Goal: Task Accomplishment & Management: Manage account settings

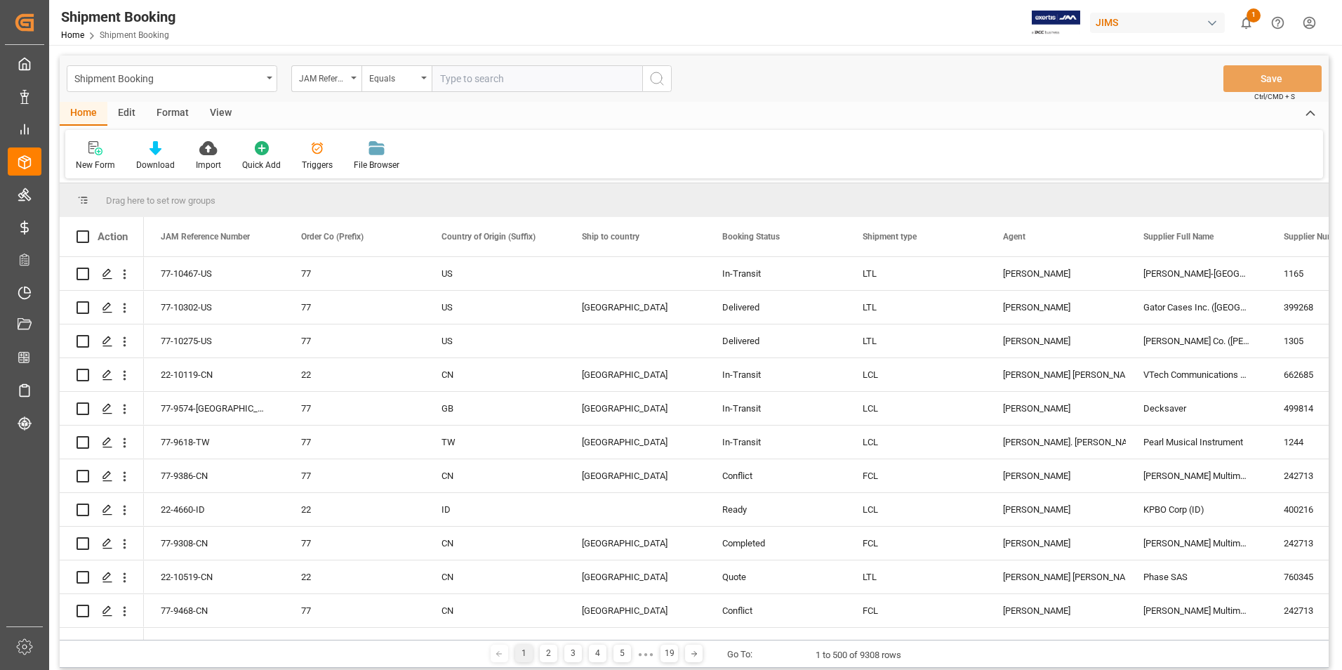
click at [507, 79] on input "text" at bounding box center [537, 78] width 211 height 27
type input "77-10512-DE"
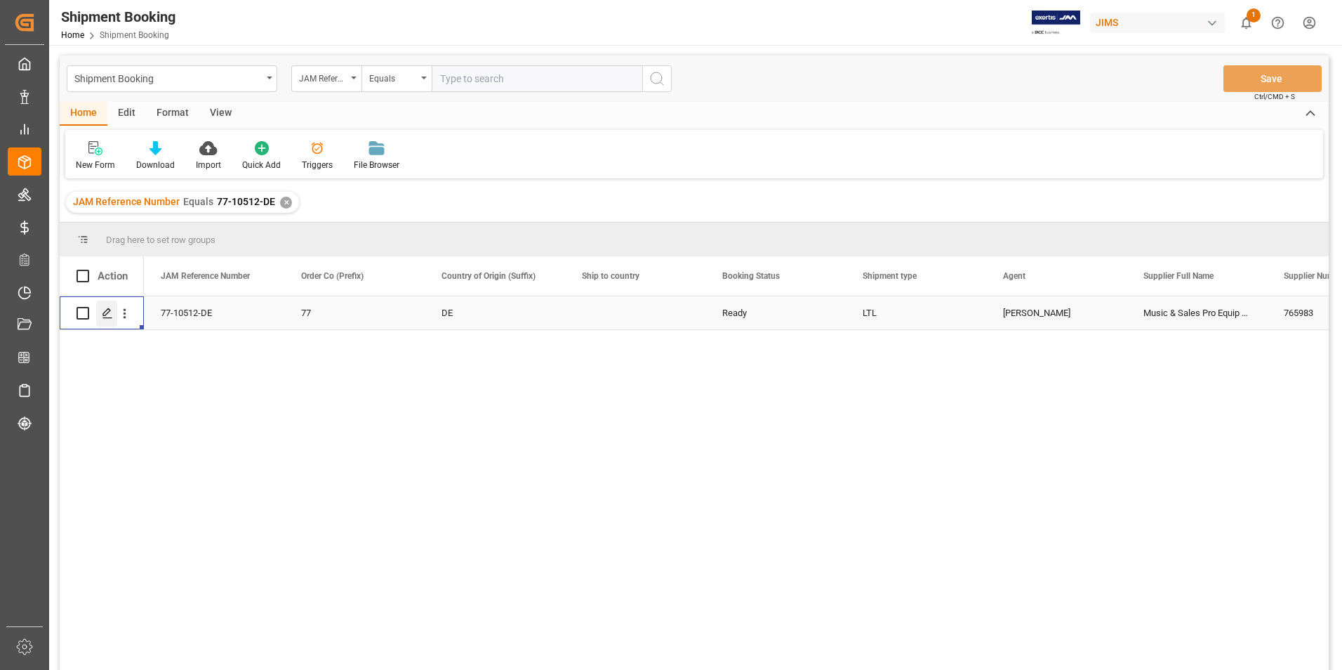
click at [108, 312] on icon "Press SPACE to select this row." at bounding box center [107, 312] width 11 height 11
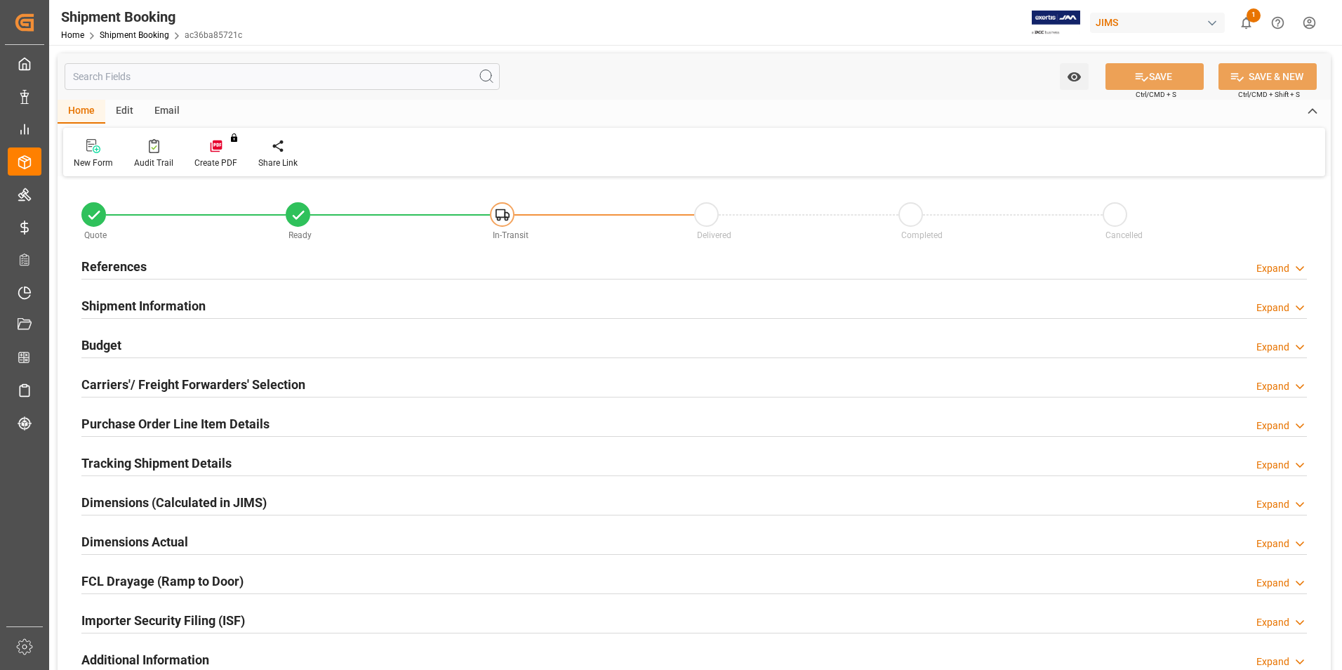
type input "30"
click at [131, 300] on h2 "Shipment Information" at bounding box center [143, 305] width 124 height 19
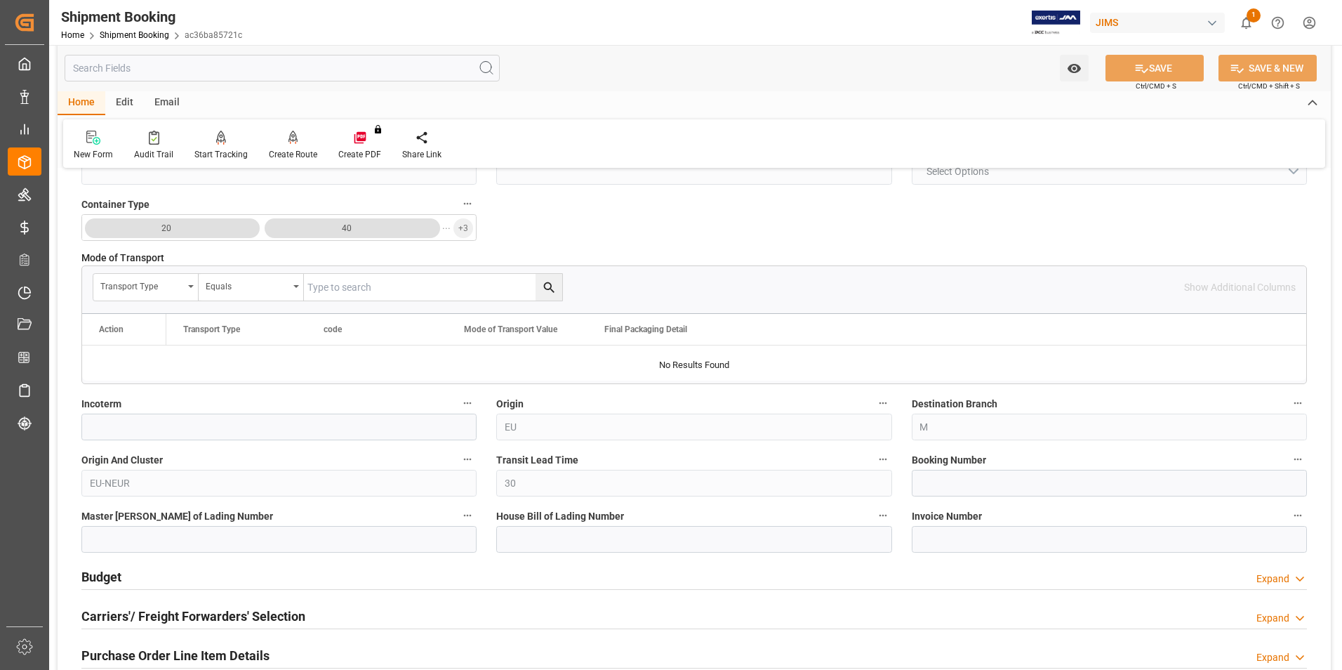
scroll to position [351, 0]
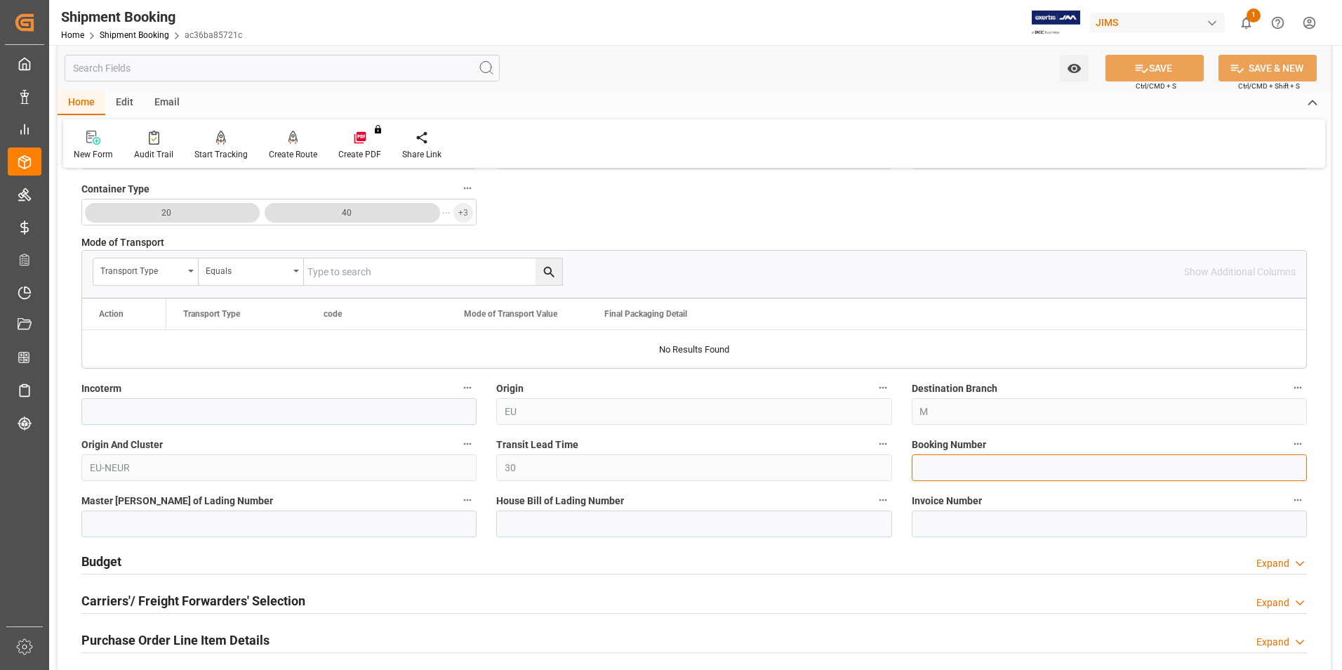
click at [975, 467] on input at bounding box center [1109, 467] width 395 height 27
paste input "883461231289"
type input "883461231289"
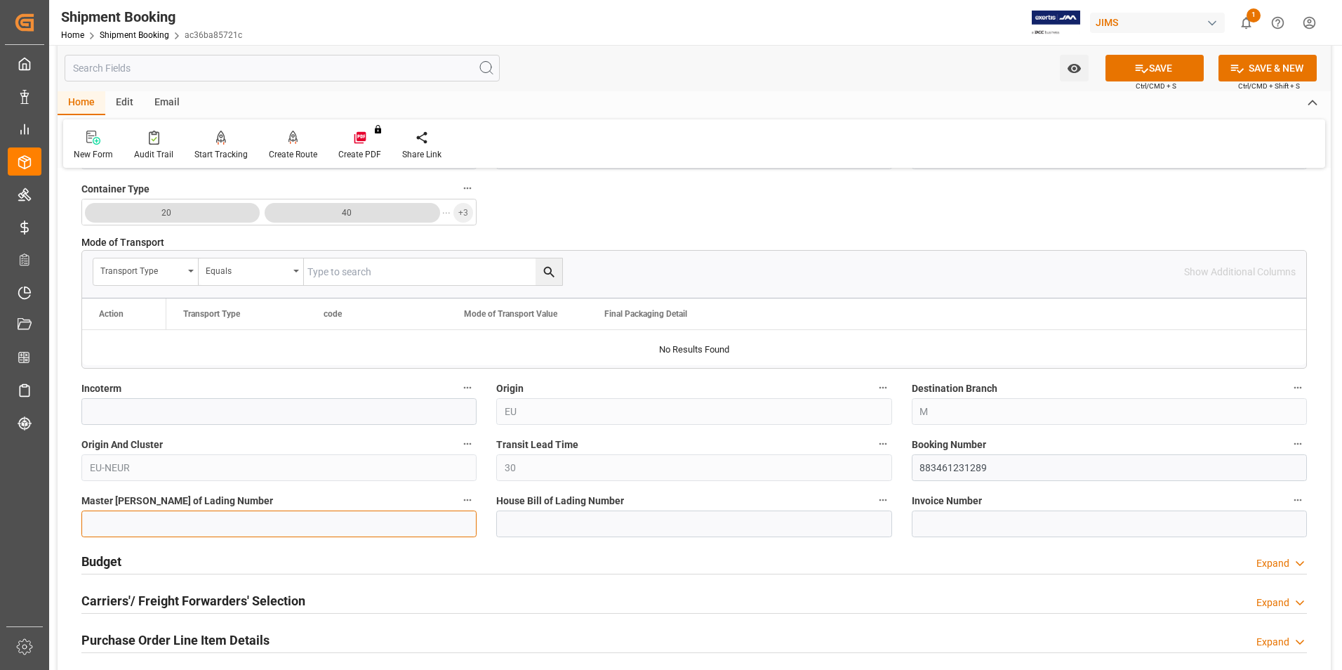
click at [301, 517] on input at bounding box center [278, 523] width 395 height 27
paste input "883461231289"
type input "883461231289"
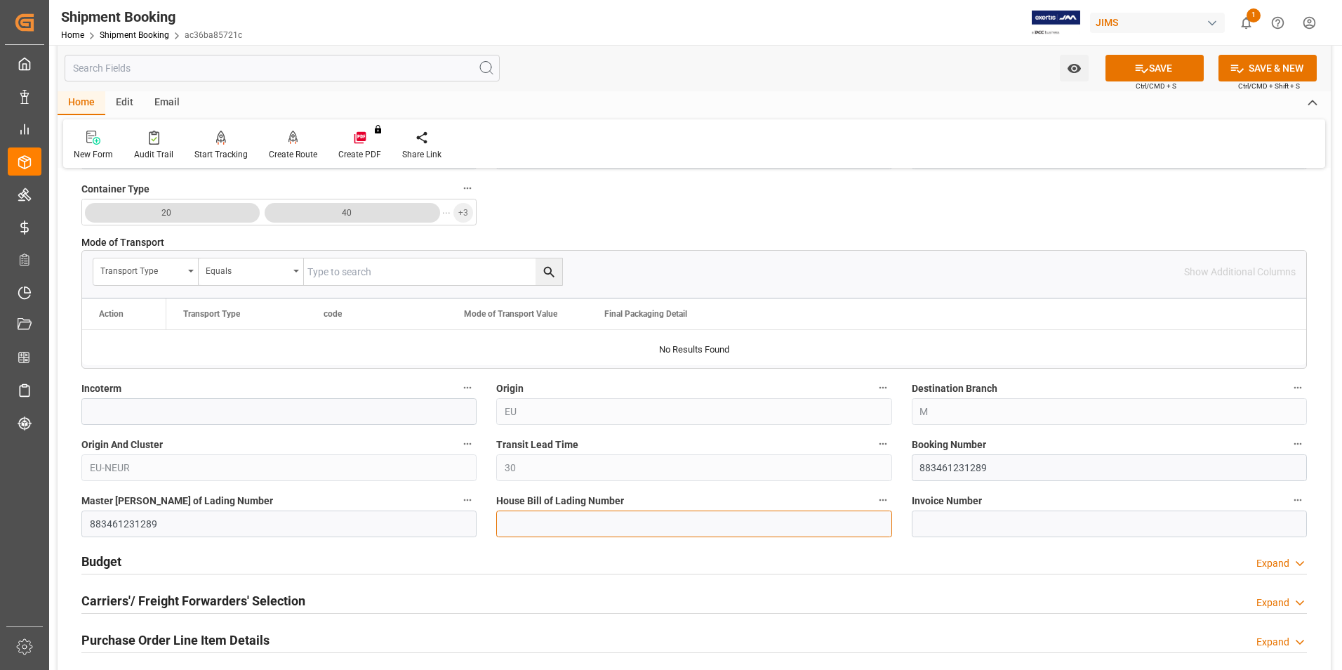
click at [556, 528] on input at bounding box center [693, 523] width 395 height 27
paste input "883461231289"
type input "883461231289"
click at [1155, 70] on button "SAVE" at bounding box center [1154, 68] width 98 height 27
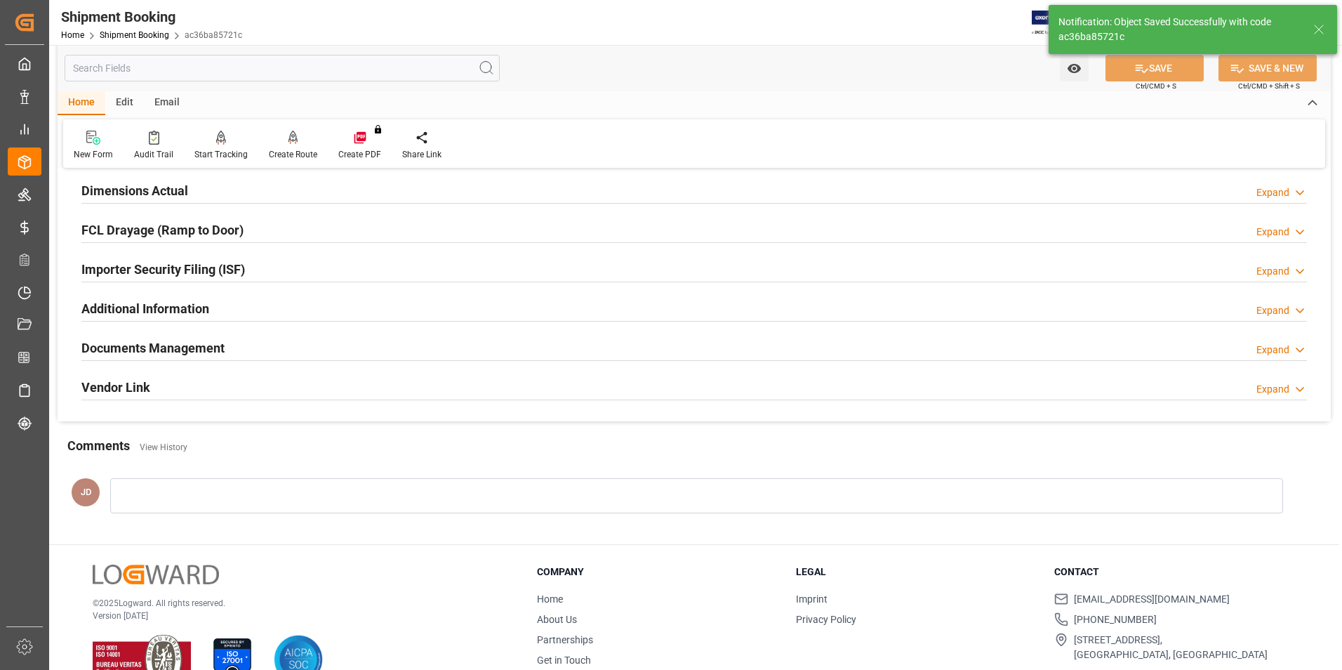
scroll to position [0, 0]
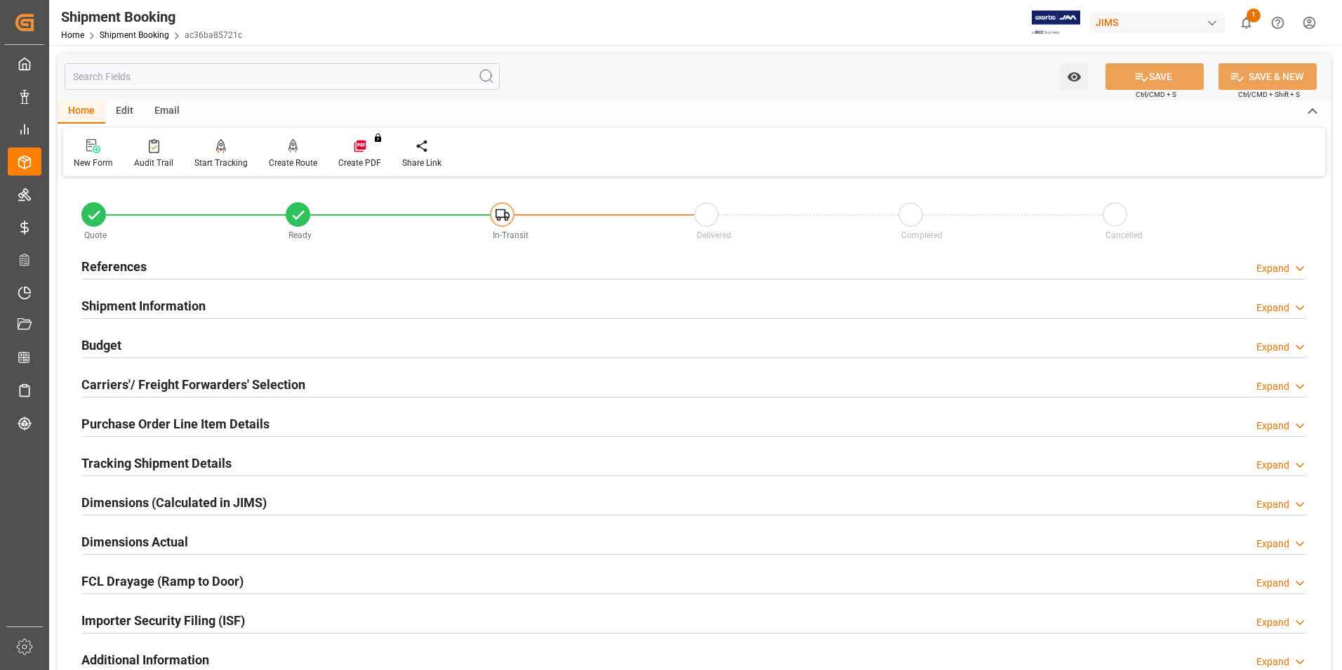
click at [103, 347] on h2 "Budget" at bounding box center [101, 344] width 40 height 19
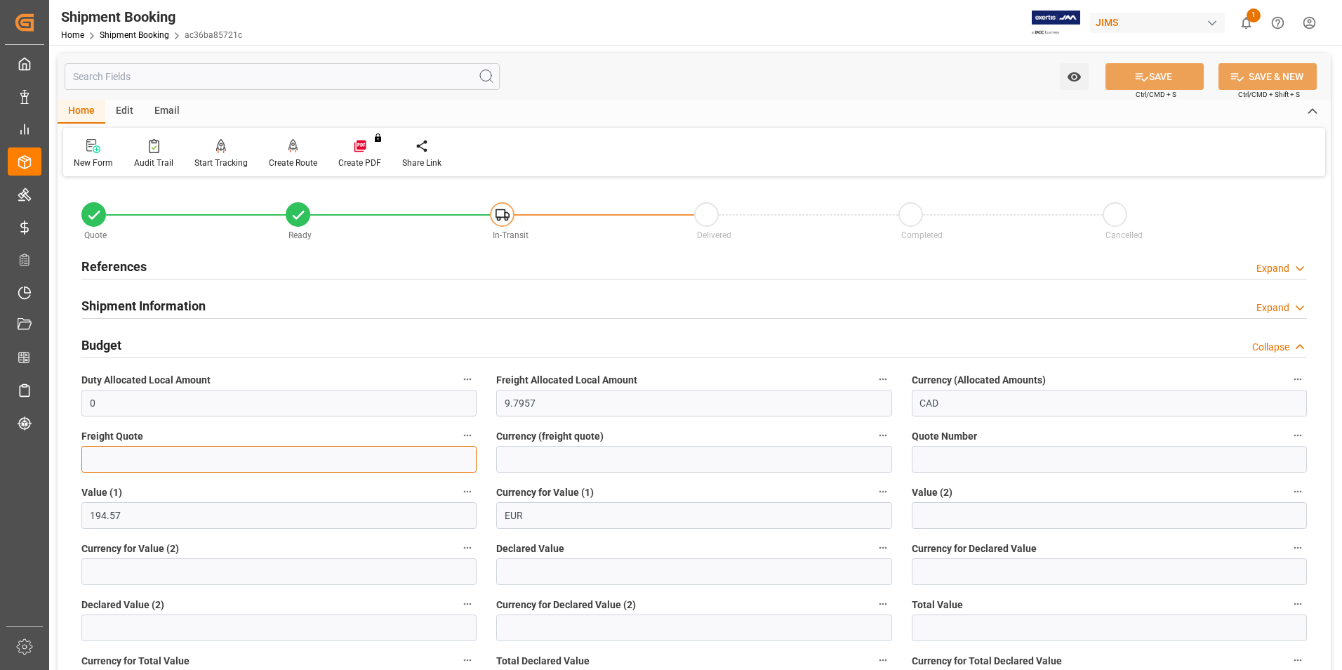
click at [157, 457] on input "text" at bounding box center [278, 459] width 395 height 27
type input "210"
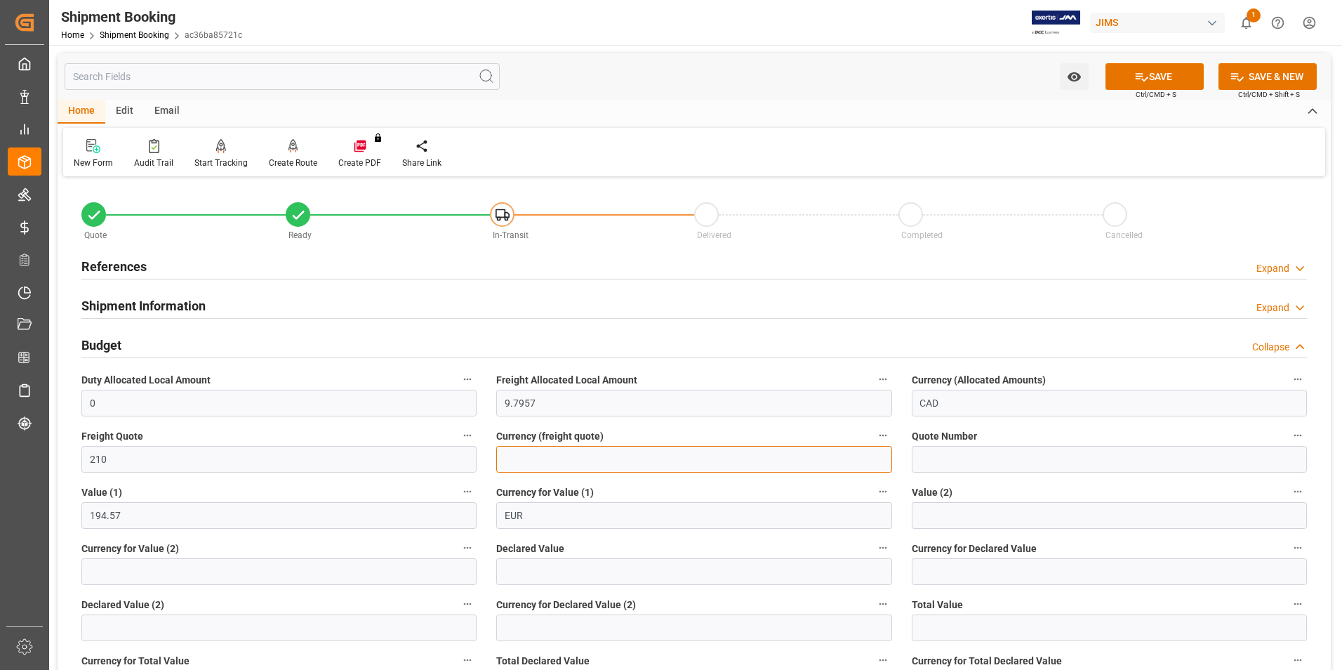
click at [559, 464] on input at bounding box center [693, 459] width 395 height 27
type input "usd"
click at [543, 575] on input "text" at bounding box center [693, 571] width 395 height 27
type input "194.57"
click at [987, 576] on input at bounding box center [1109, 571] width 395 height 27
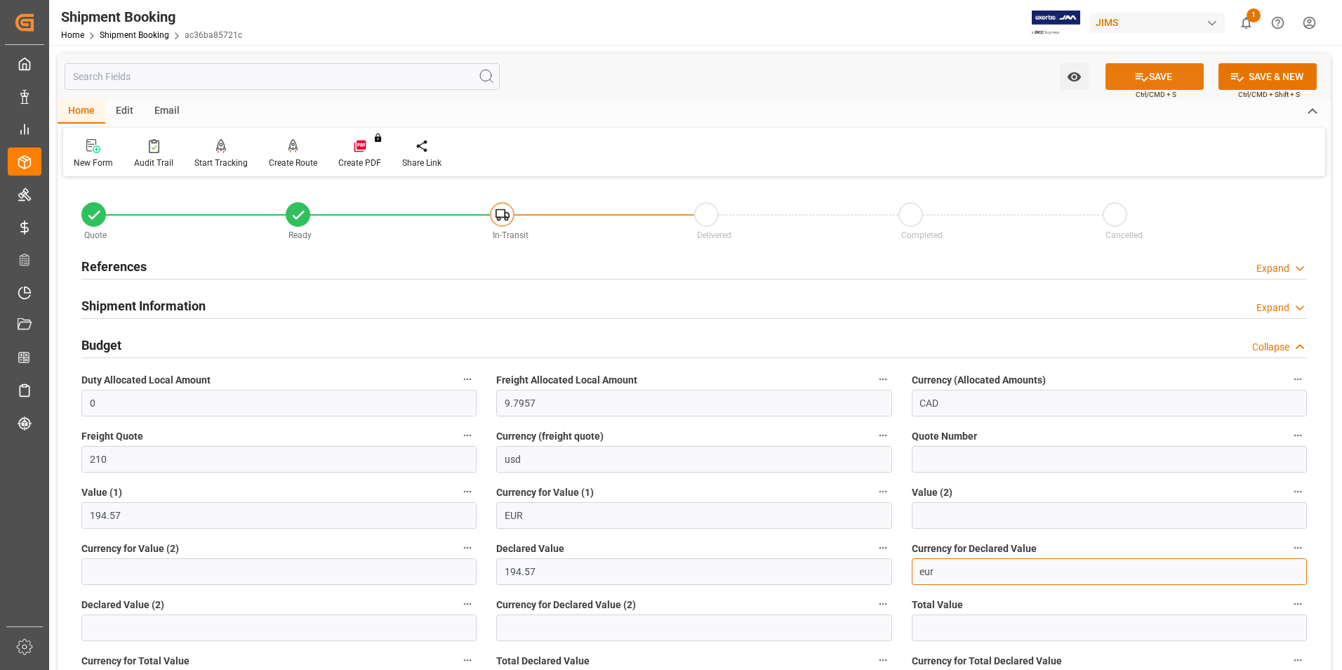
type input "eur"
click at [1148, 72] on button "SAVE" at bounding box center [1154, 76] width 98 height 27
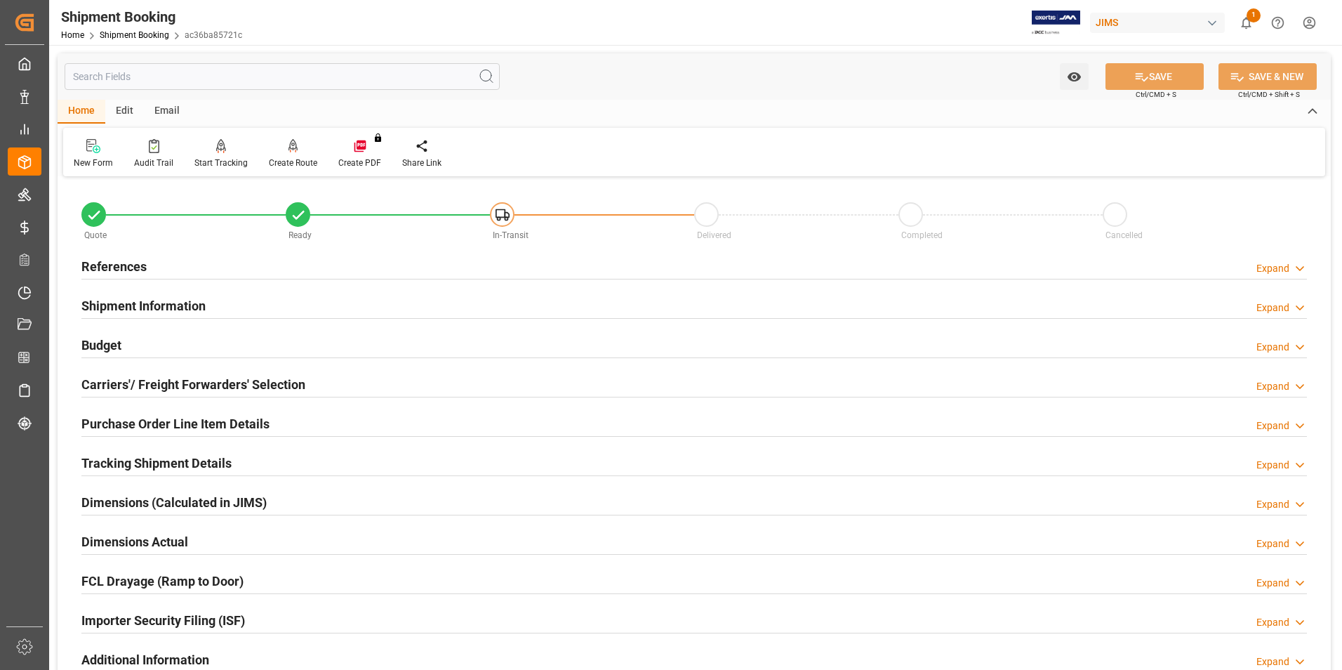
click at [172, 383] on h2 "Carriers'/ Freight Forwarders' Selection" at bounding box center [193, 384] width 224 height 19
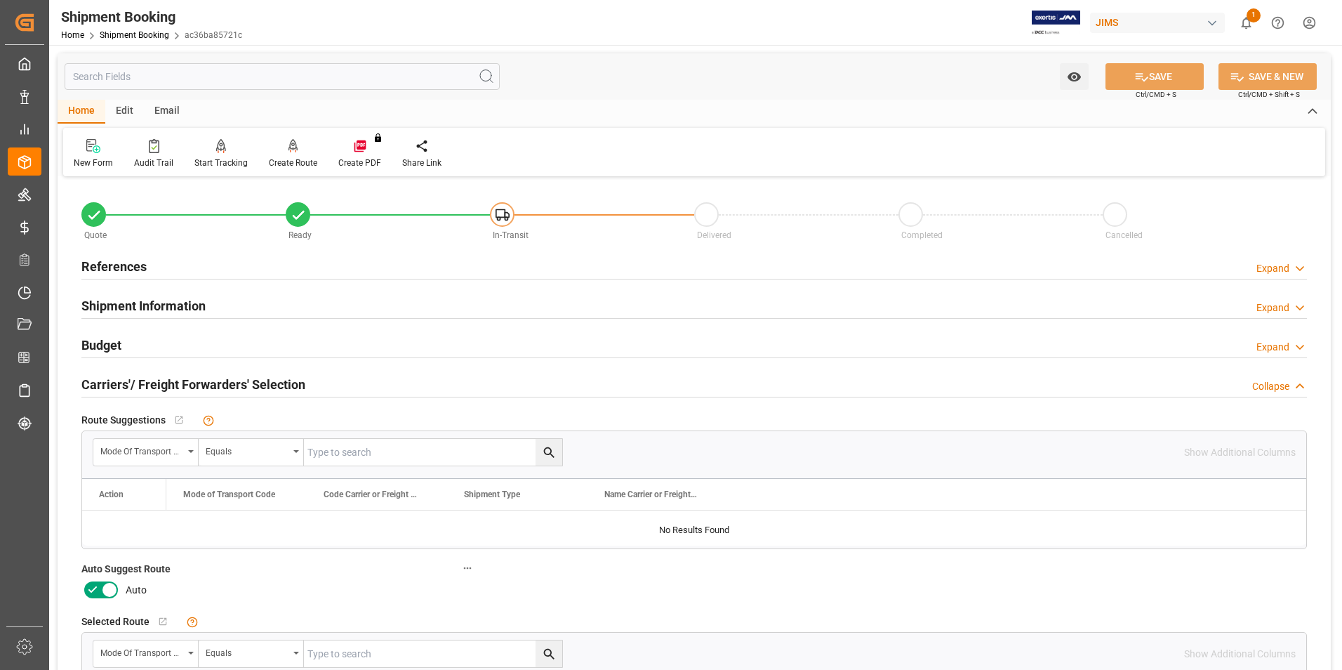
click at [92, 586] on icon at bounding box center [92, 589] width 17 height 17
click at [0, 0] on input "checkbox" at bounding box center [0, 0] width 0 height 0
click at [1159, 85] on button "SAVE" at bounding box center [1154, 76] width 98 height 27
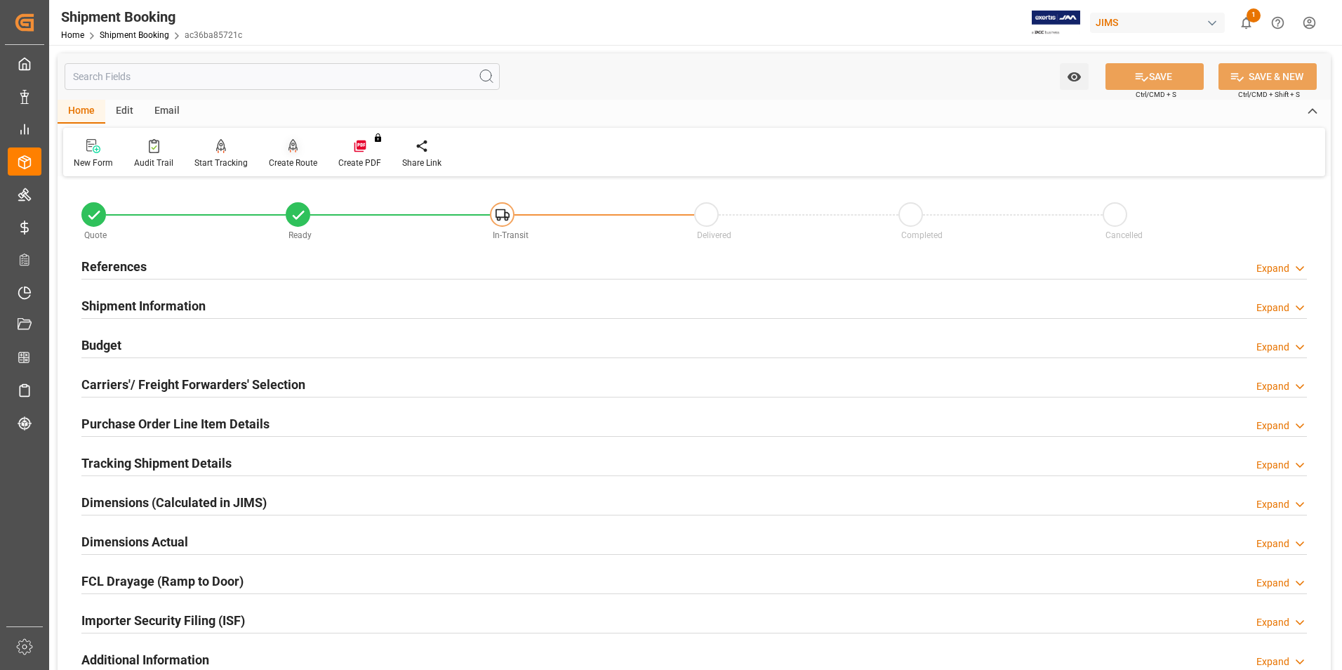
click at [298, 163] on div "Create Route" at bounding box center [293, 163] width 48 height 13
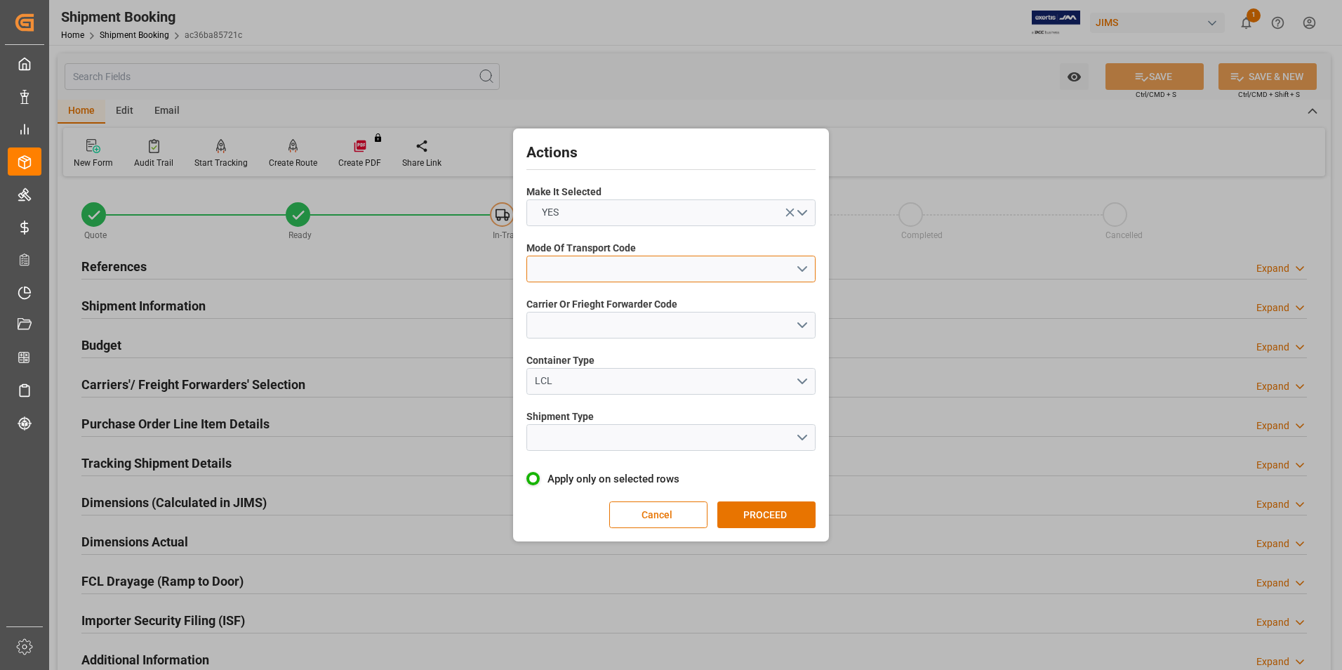
click at [568, 265] on button "open menu" at bounding box center [670, 268] width 289 height 27
click at [587, 301] on div "2- COURIER AIR" at bounding box center [671, 301] width 288 height 29
click at [585, 328] on button "open menu" at bounding box center [670, 325] width 289 height 27
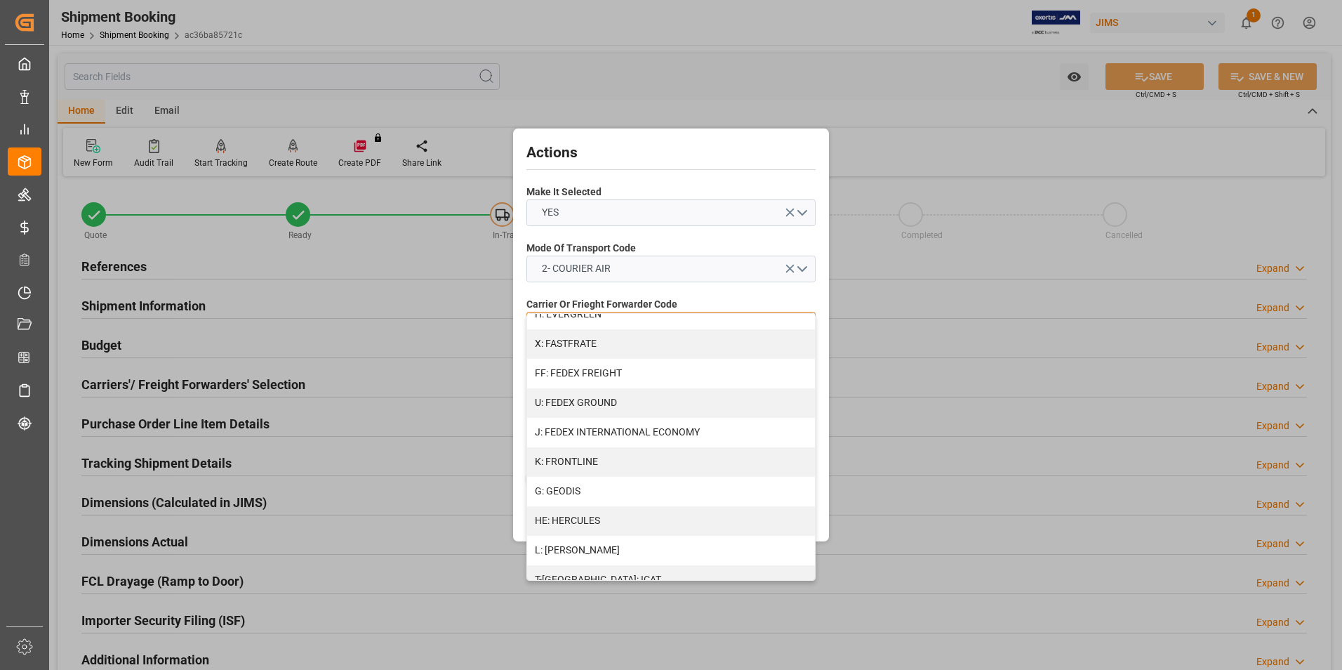
scroll to position [351, 0]
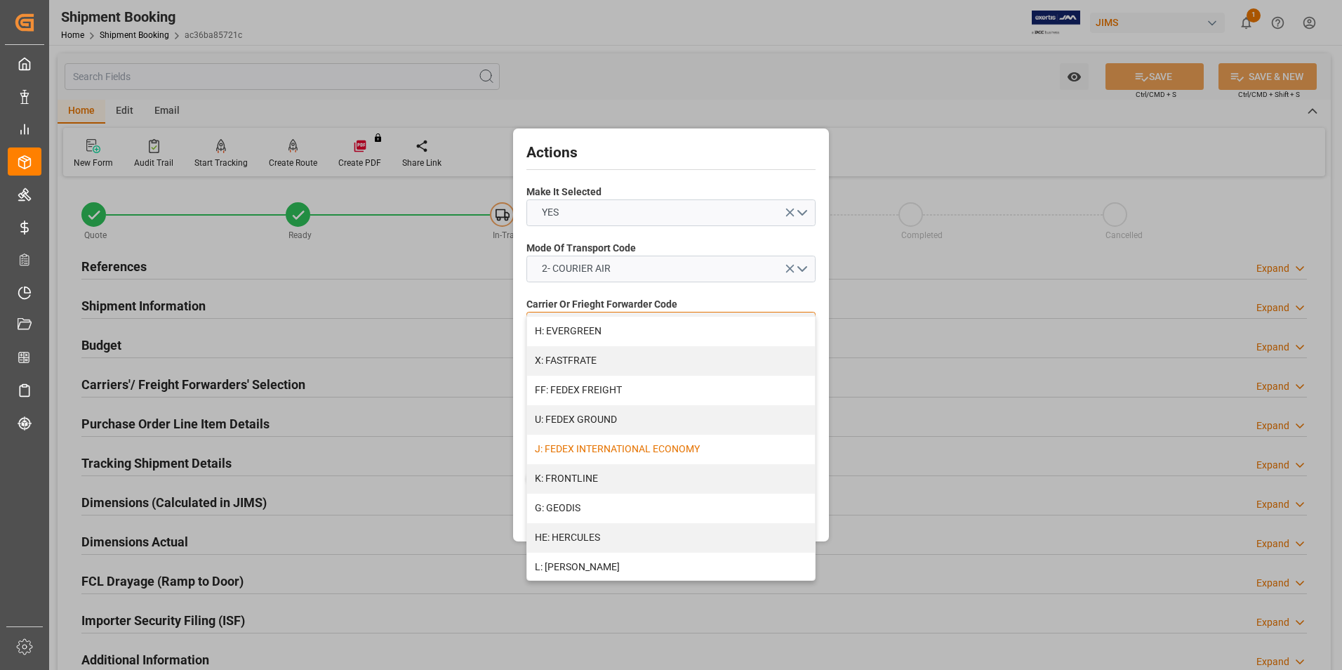
click at [606, 443] on div "J: FEDEX INTERNATIONAL ECONOMY" at bounding box center [671, 448] width 288 height 29
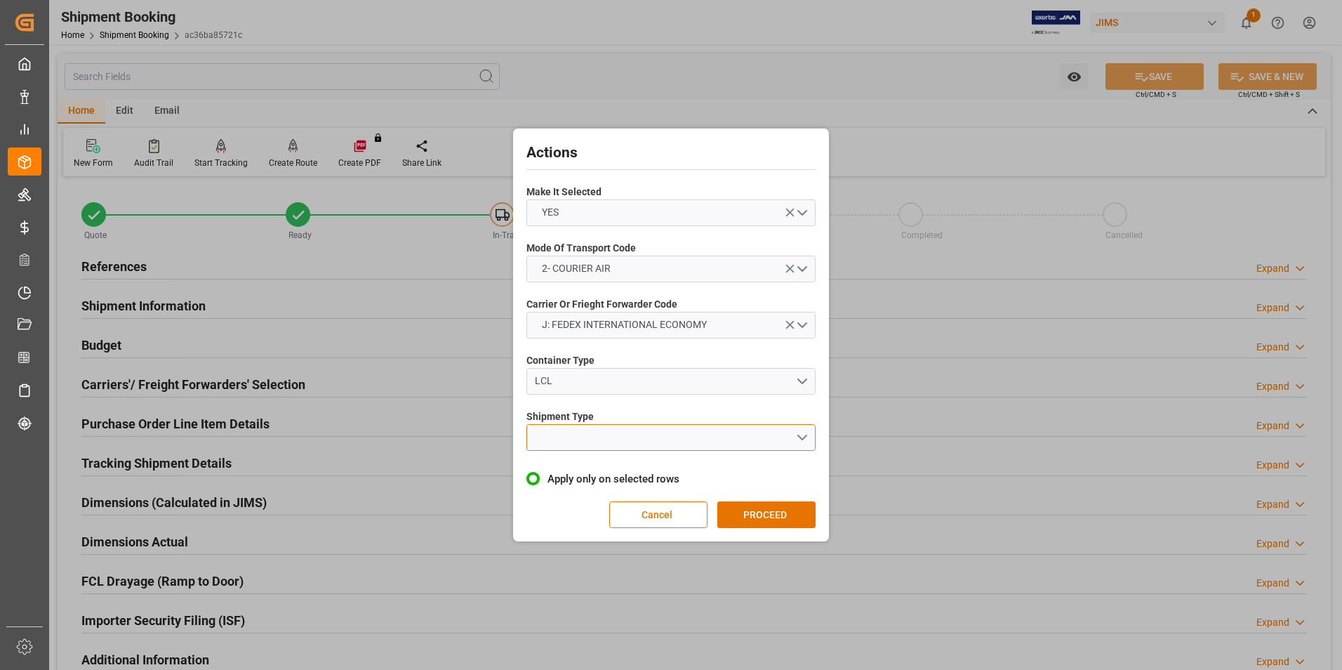
click at [618, 436] on button "open menu" at bounding box center [670, 437] width 289 height 27
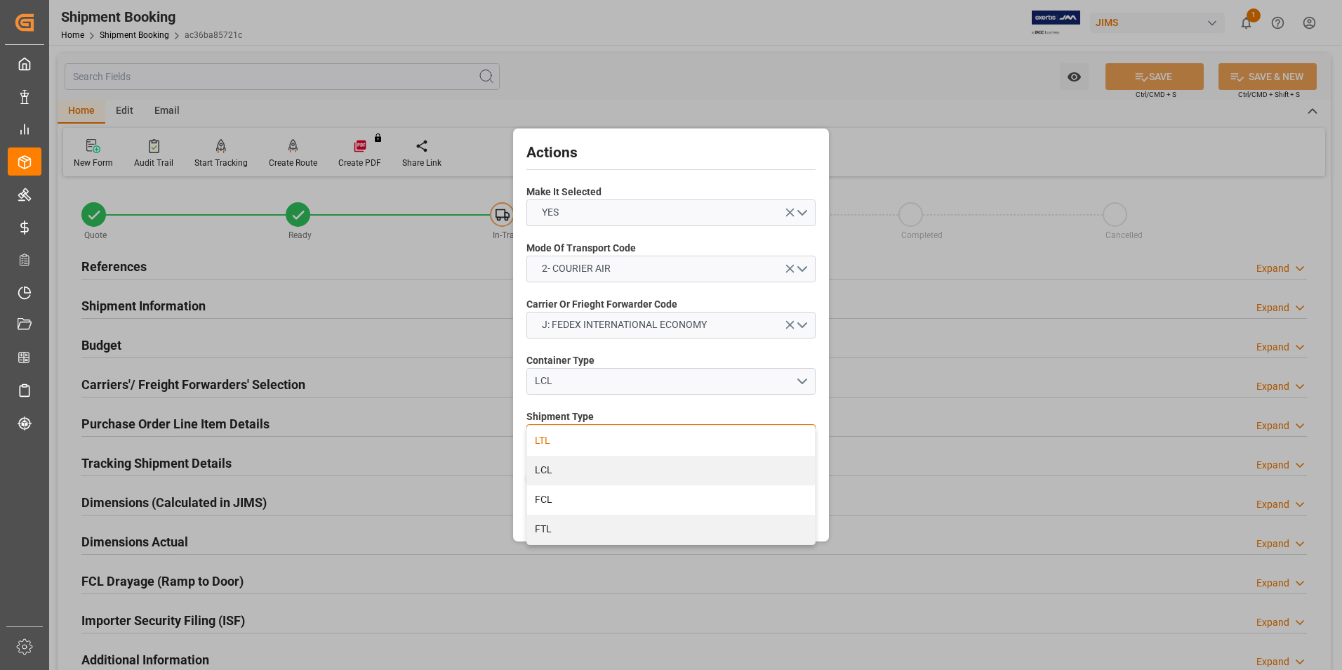
click at [601, 446] on div "LTL" at bounding box center [671, 440] width 288 height 29
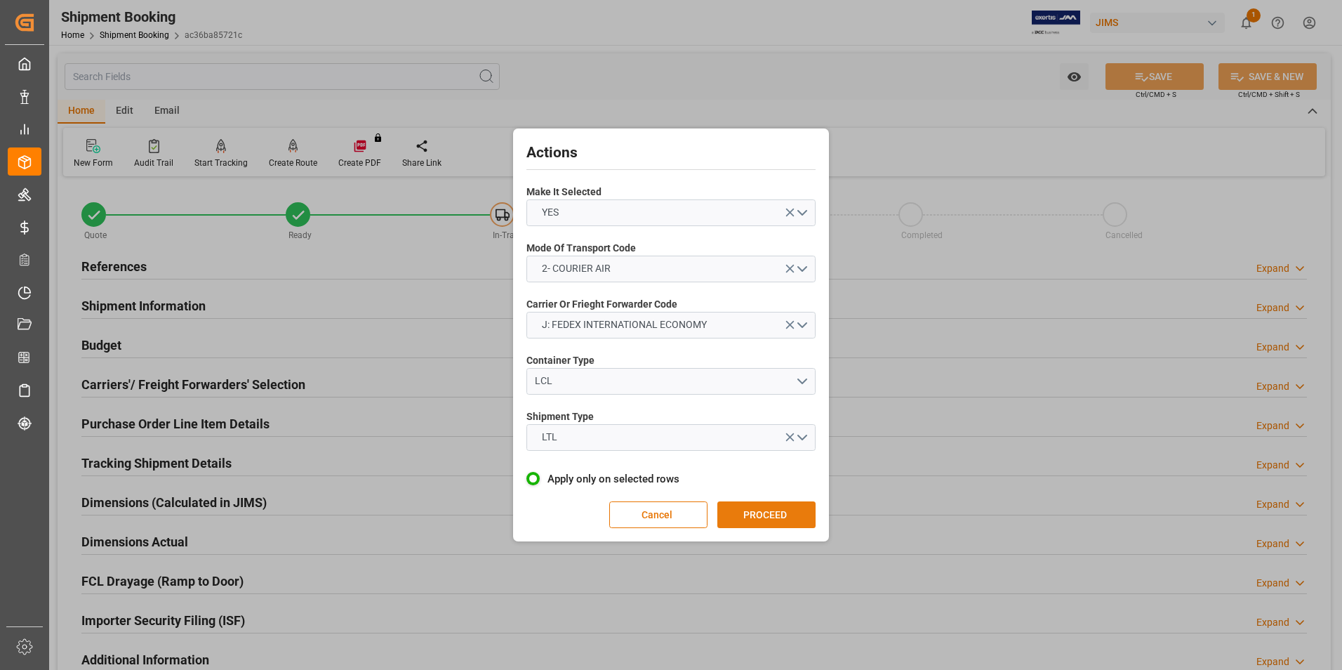
click at [749, 511] on button "PROCEED" at bounding box center [766, 514] width 98 height 27
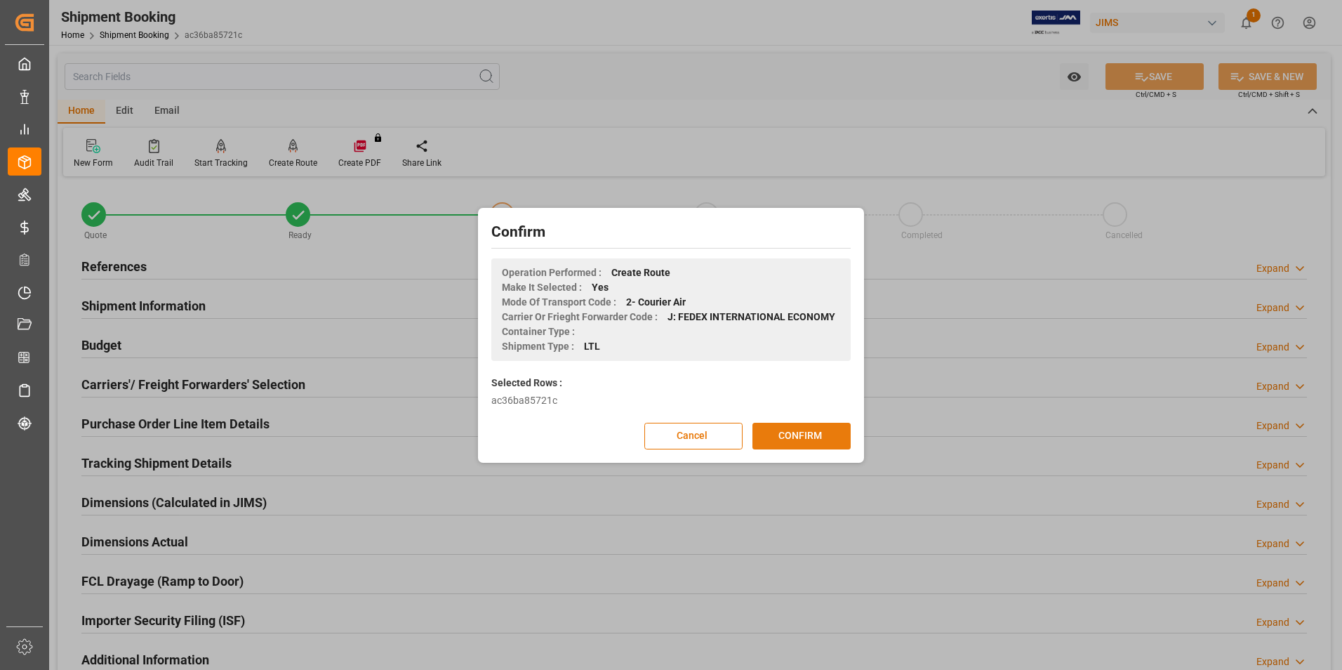
click at [792, 432] on button "CONFIRM" at bounding box center [801, 436] width 98 height 27
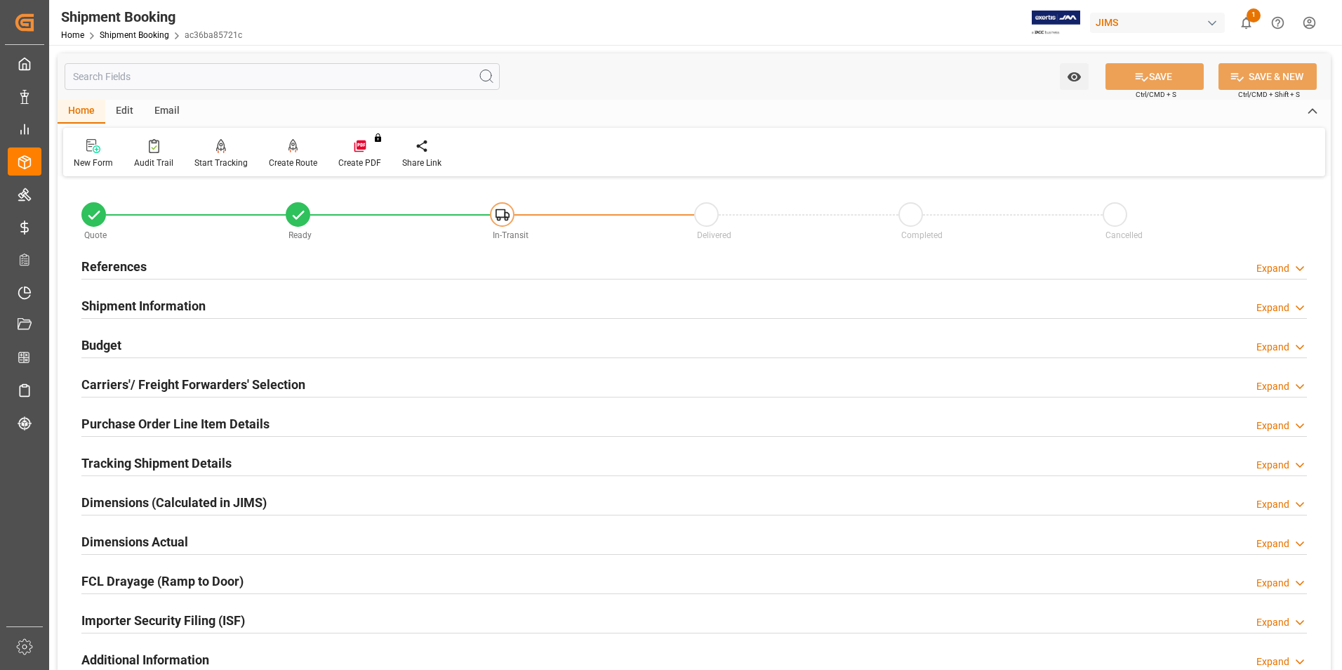
click at [120, 545] on h2 "Dimensions Actual" at bounding box center [134, 541] width 107 height 19
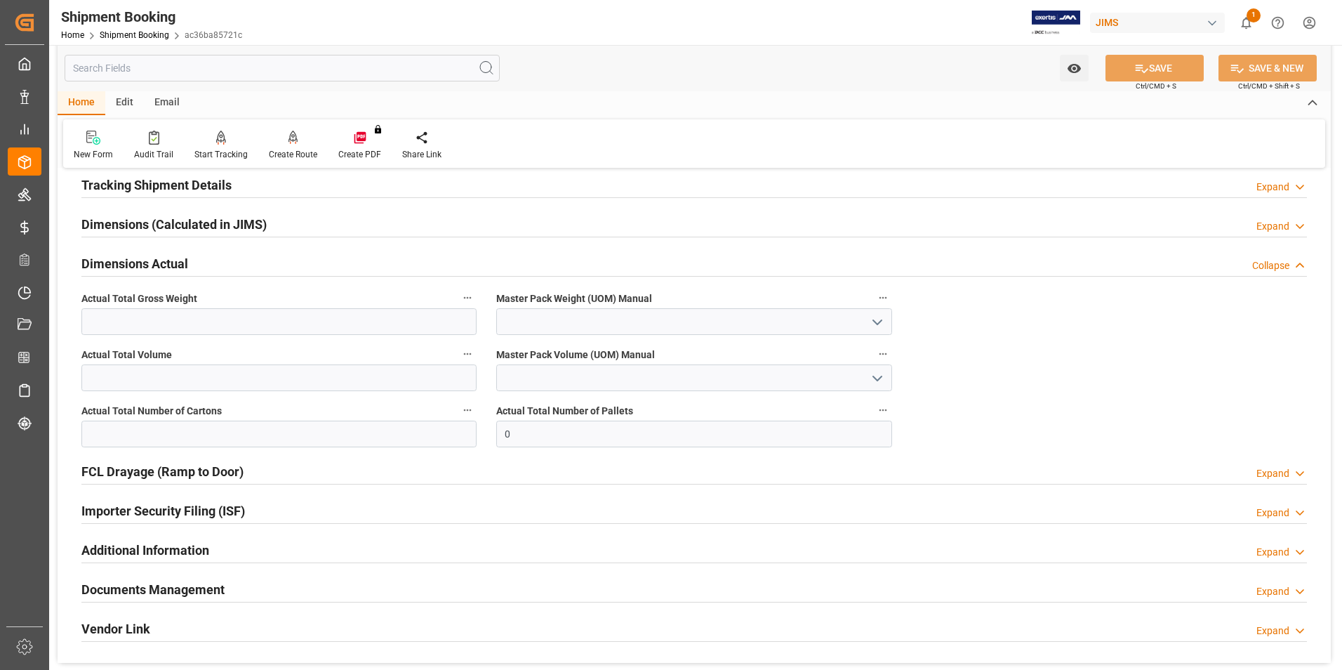
scroll to position [281, 0]
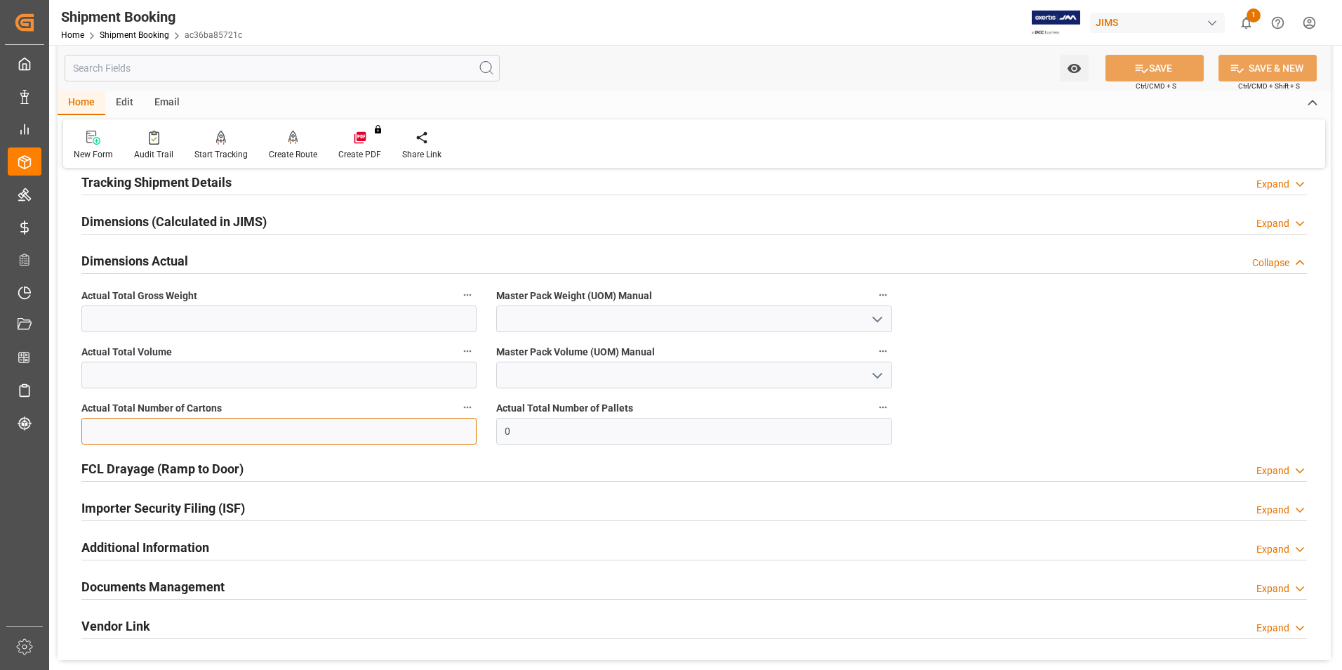
click at [203, 435] on input "text" at bounding box center [278, 431] width 395 height 27
type input "2"
click at [109, 321] on input "text" at bounding box center [278, 318] width 395 height 27
type input "7"
click at [561, 326] on input at bounding box center [693, 318] width 395 height 27
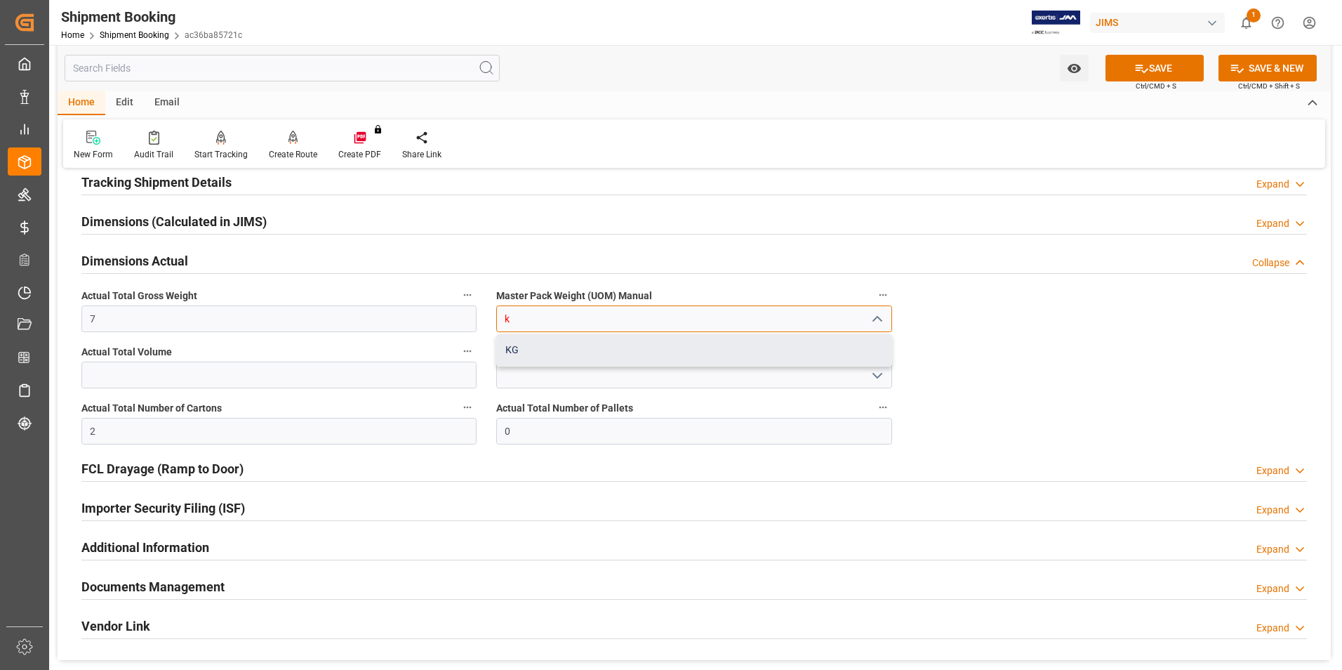
click at [524, 340] on div "KG" at bounding box center [694, 350] width 394 height 32
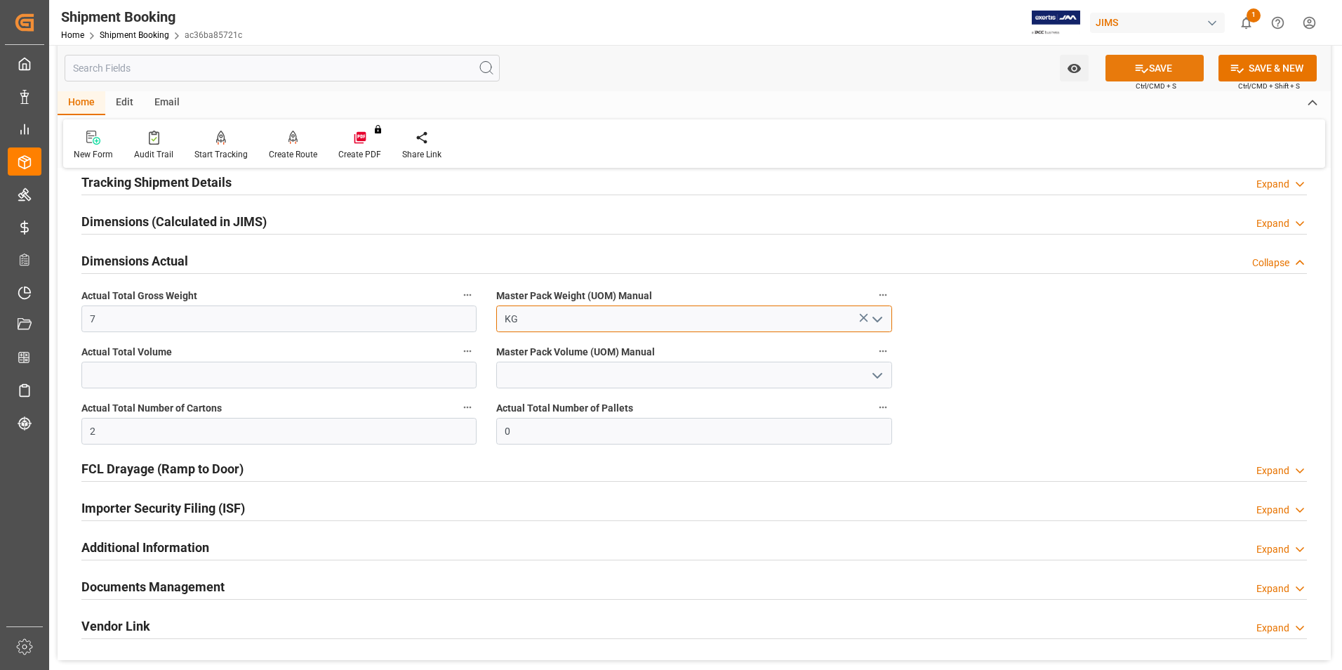
type input "KG"
click at [1131, 63] on button "SAVE" at bounding box center [1154, 68] width 98 height 27
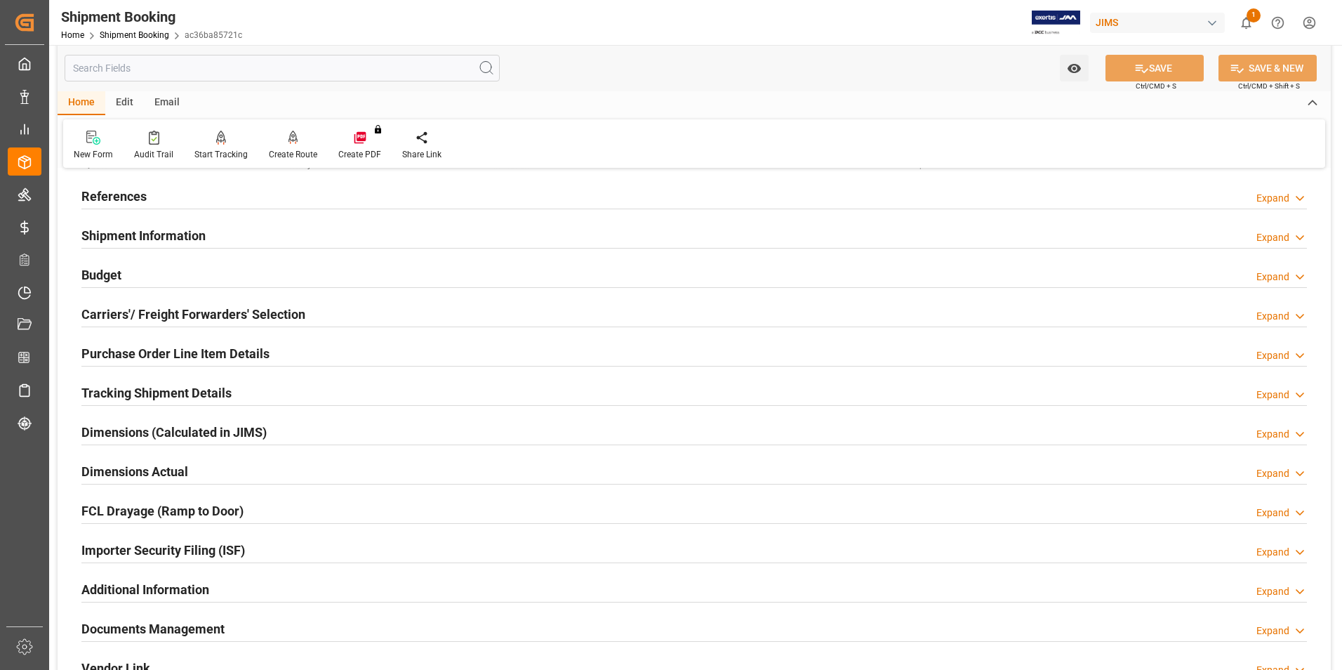
scroll to position [0, 0]
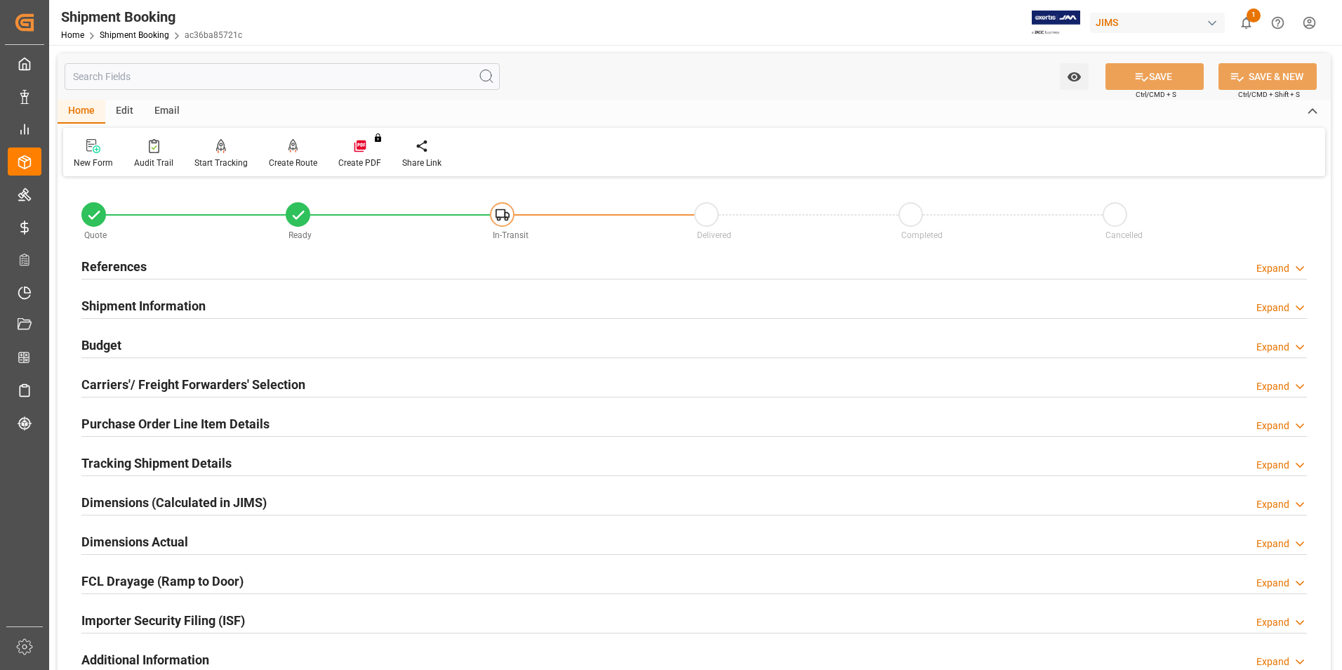
click at [132, 458] on h2 "Tracking Shipment Details" at bounding box center [156, 462] width 150 height 19
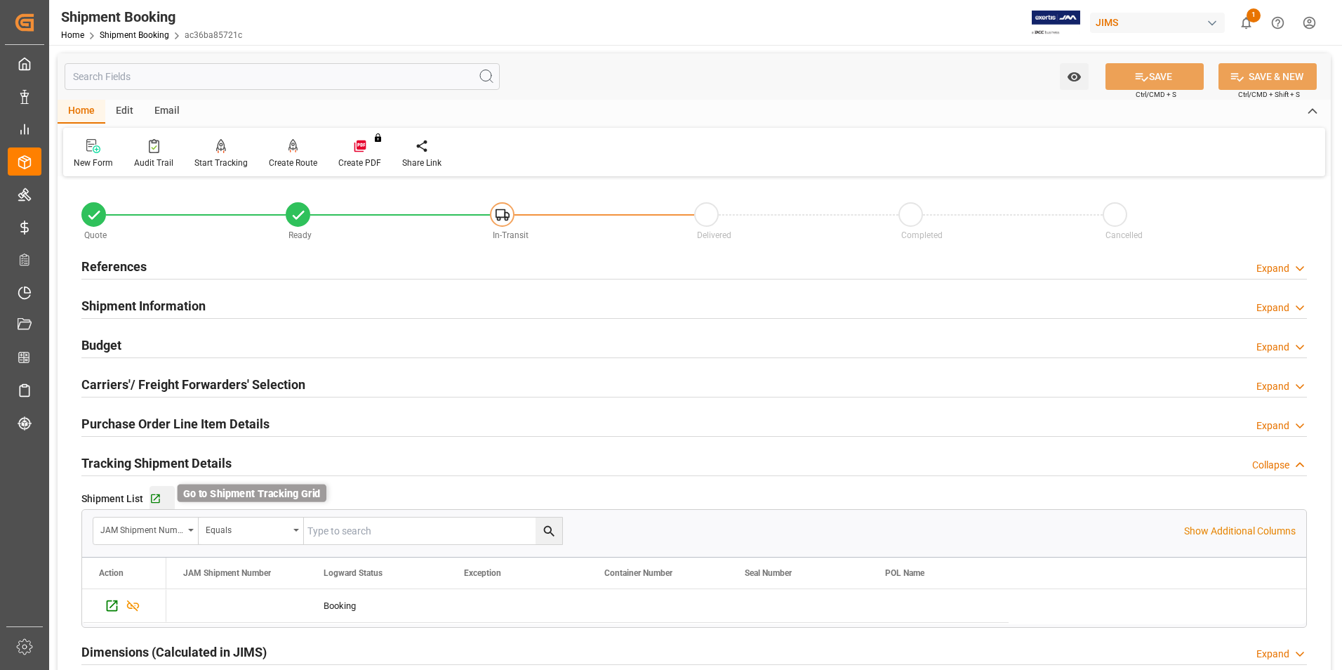
click at [152, 496] on icon "button" at bounding box center [155, 499] width 12 height 12
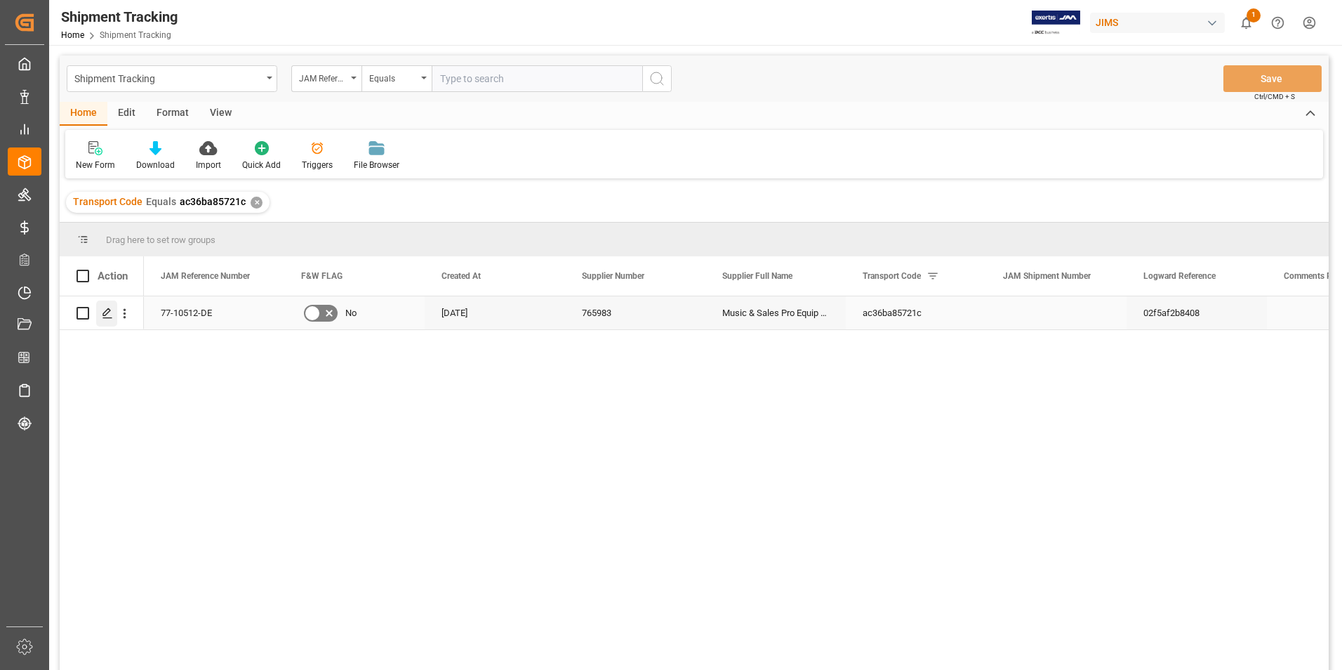
click at [112, 307] on icon "Press SPACE to select this row." at bounding box center [107, 312] width 11 height 11
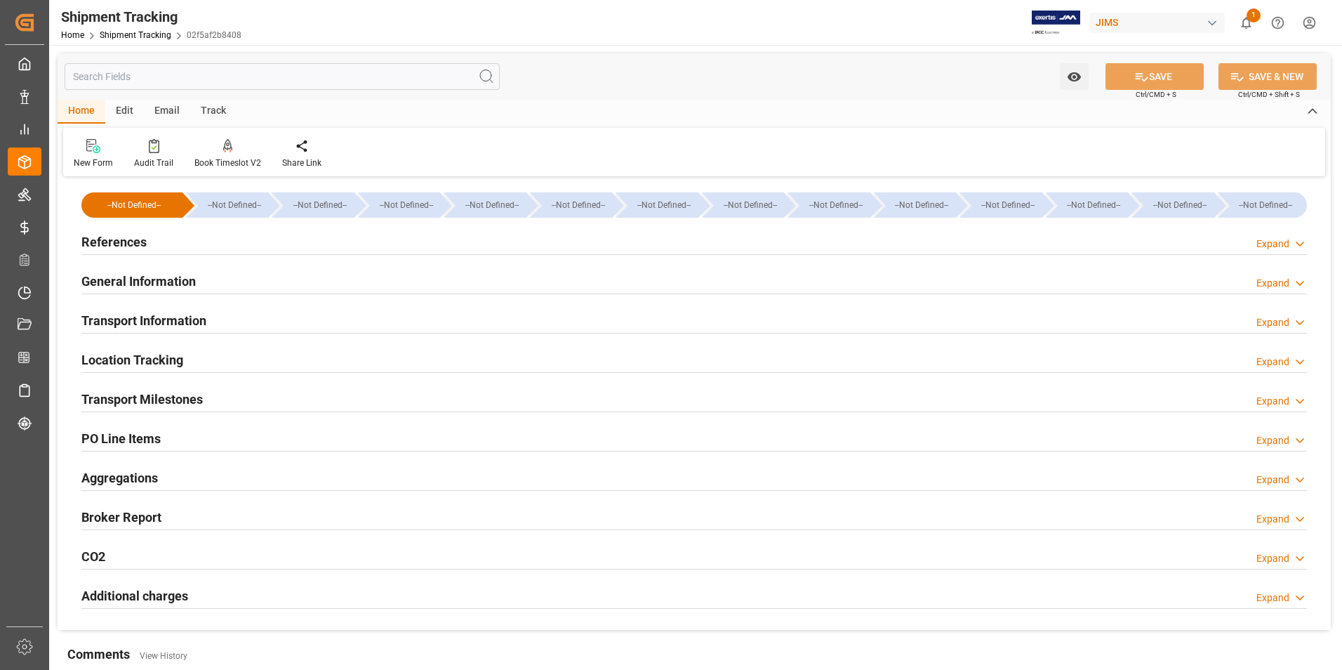
click at [116, 240] on h2 "References" at bounding box center [113, 241] width 65 height 19
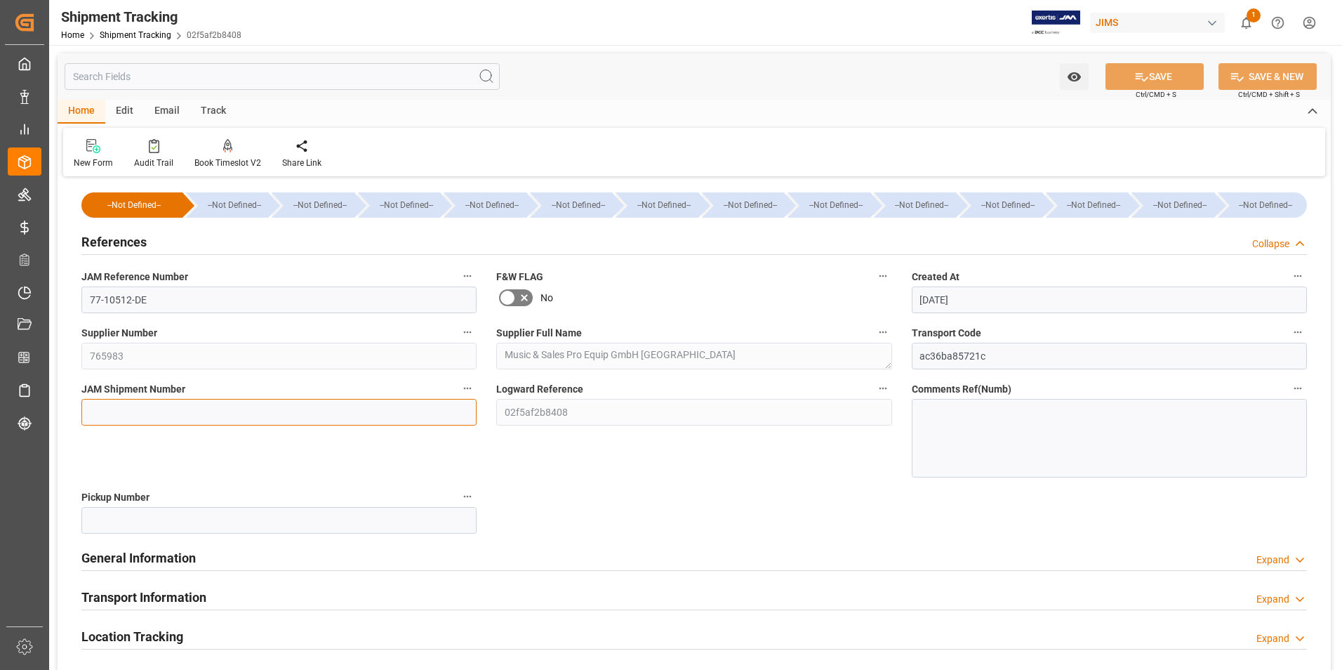
click at [194, 408] on input at bounding box center [278, 412] width 395 height 27
type input "72519"
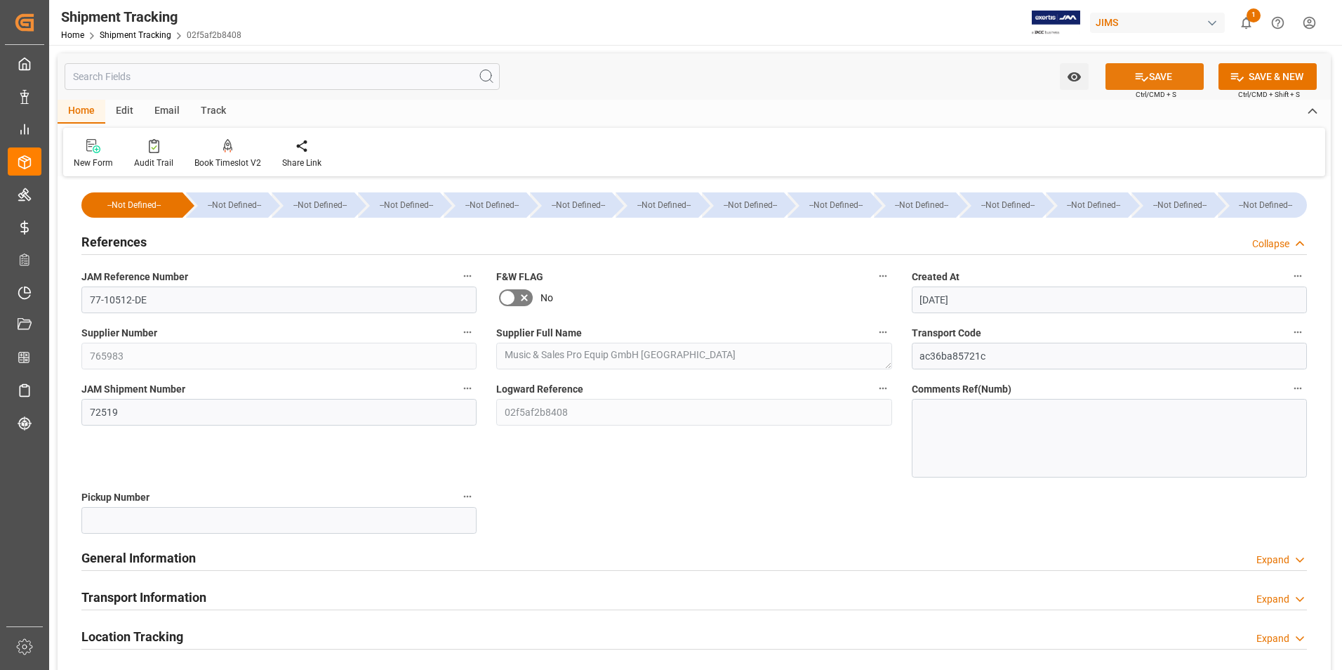
click at [1143, 69] on icon at bounding box center [1141, 76] width 15 height 15
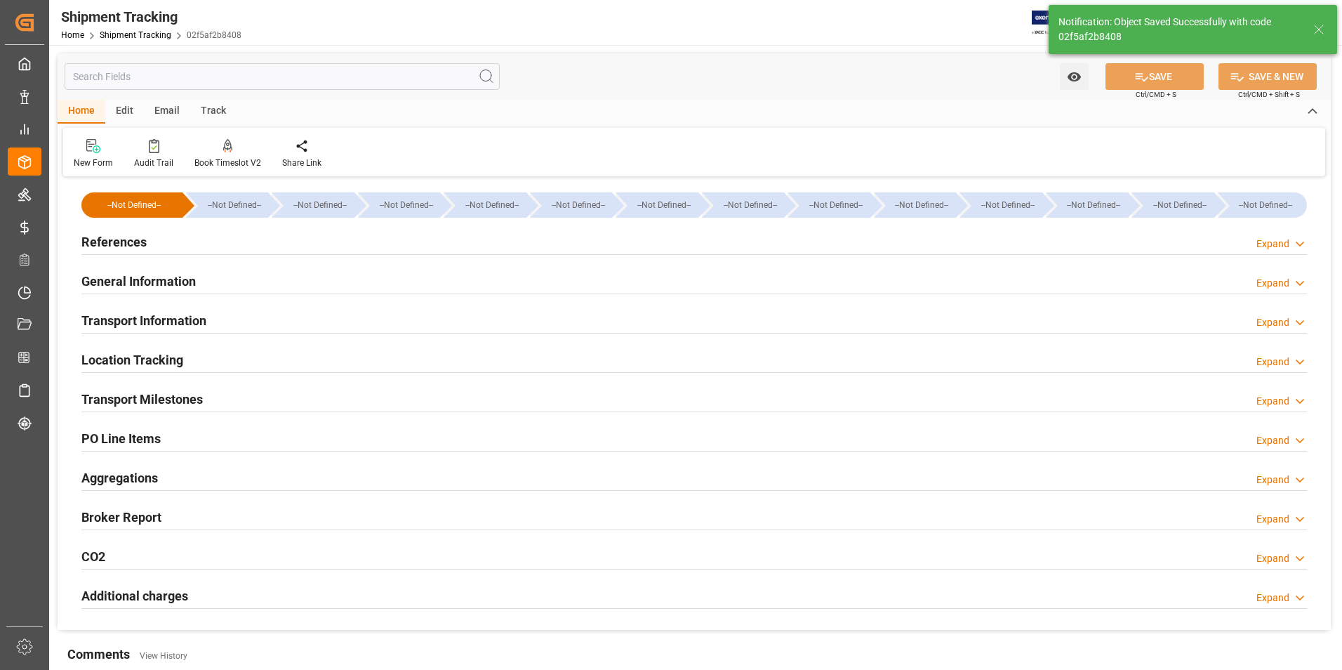
click at [135, 279] on h2 "General Information" at bounding box center [138, 281] width 114 height 19
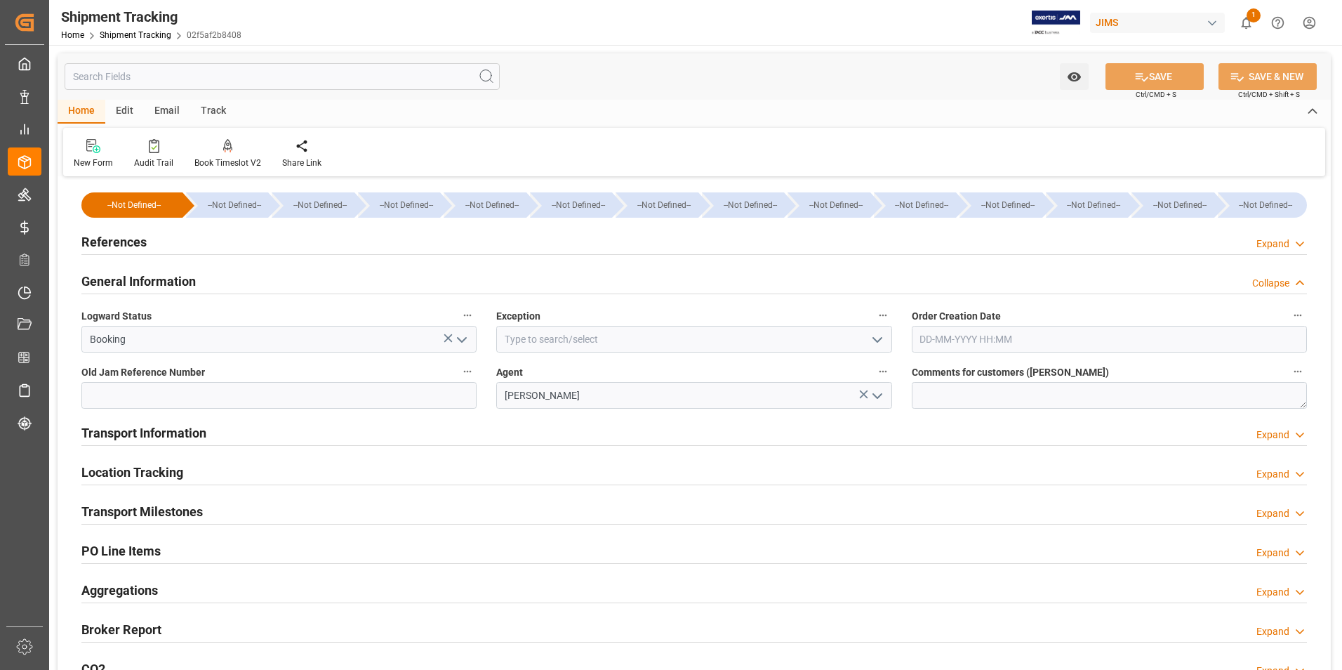
click at [151, 433] on h2 "Transport Information" at bounding box center [143, 432] width 125 height 19
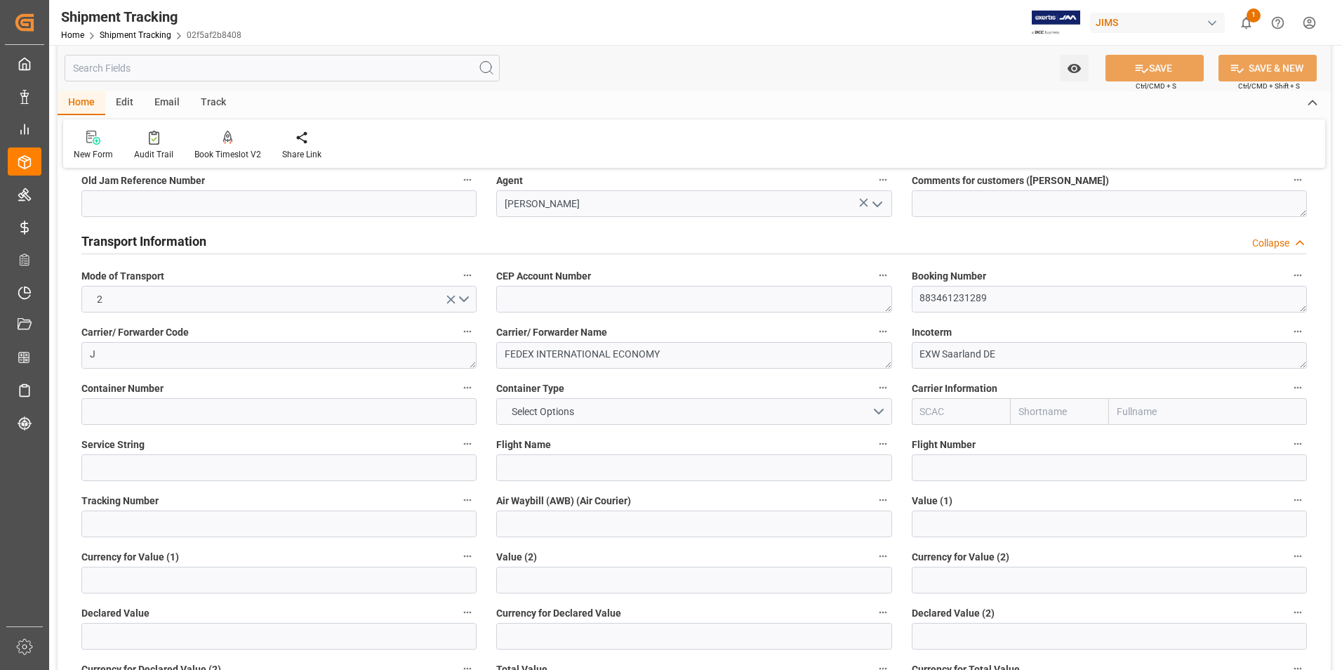
scroll to position [211, 0]
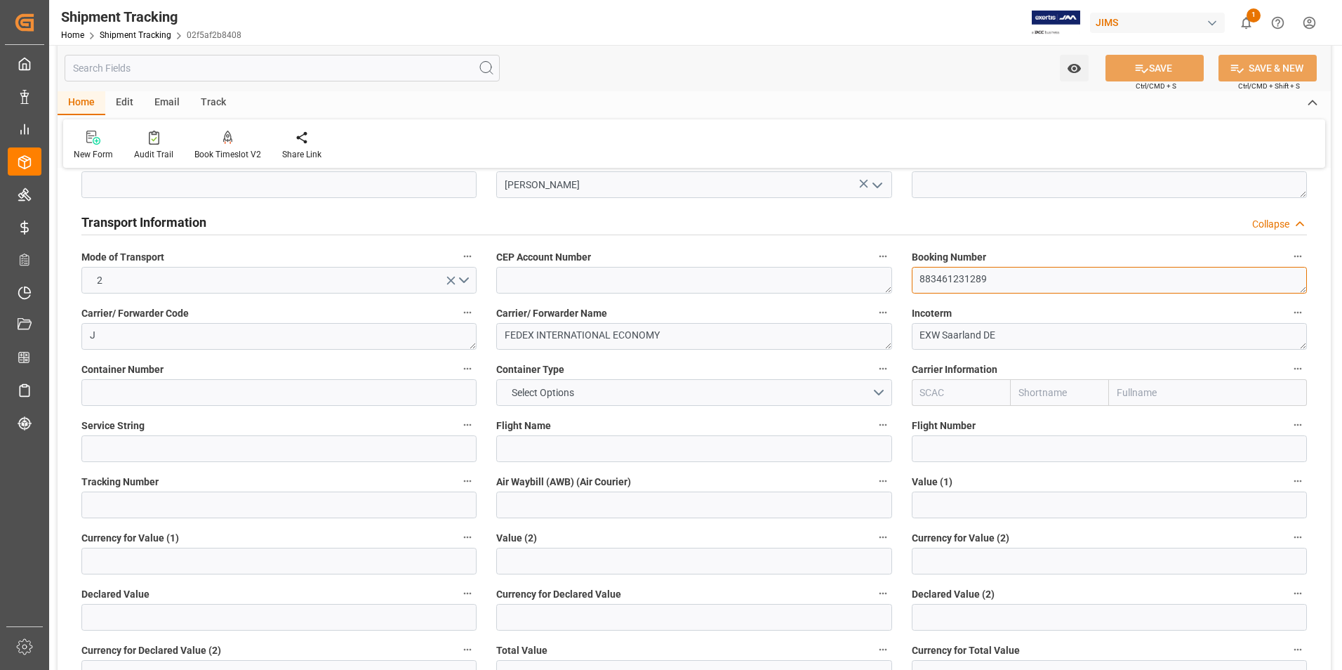
drag, startPoint x: 1002, startPoint y: 274, endPoint x: 894, endPoint y: 278, distance: 108.1
click at [894, 278] on div "--Not Defined-- --Not Defined-- --Not Defined-- --Not Defined-- --Not Defined--…" at bounding box center [694, 503] width 1273 height 1067
click at [162, 508] on input at bounding box center [278, 504] width 395 height 27
paste input "883461231289"
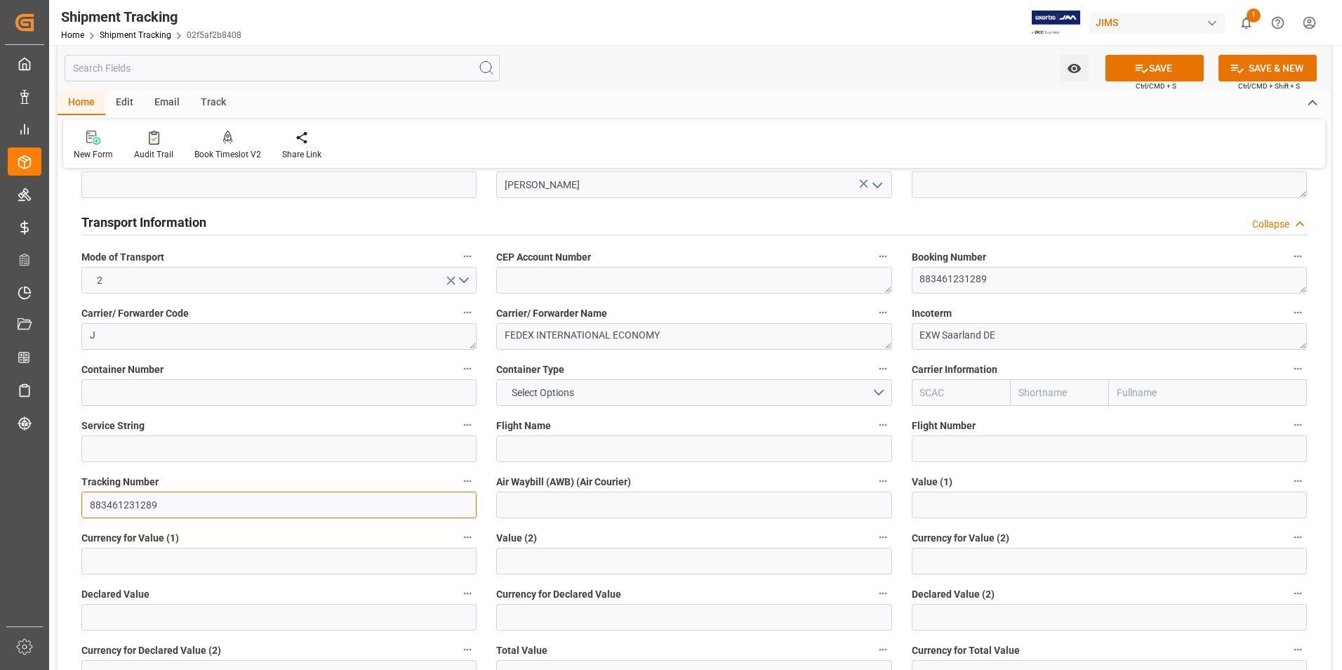
type input "883461231289"
click at [534, 493] on input at bounding box center [693, 504] width 395 height 27
paste input "883461231289"
type input "883461231289"
click at [1173, 67] on button "SAVE" at bounding box center [1154, 68] width 98 height 27
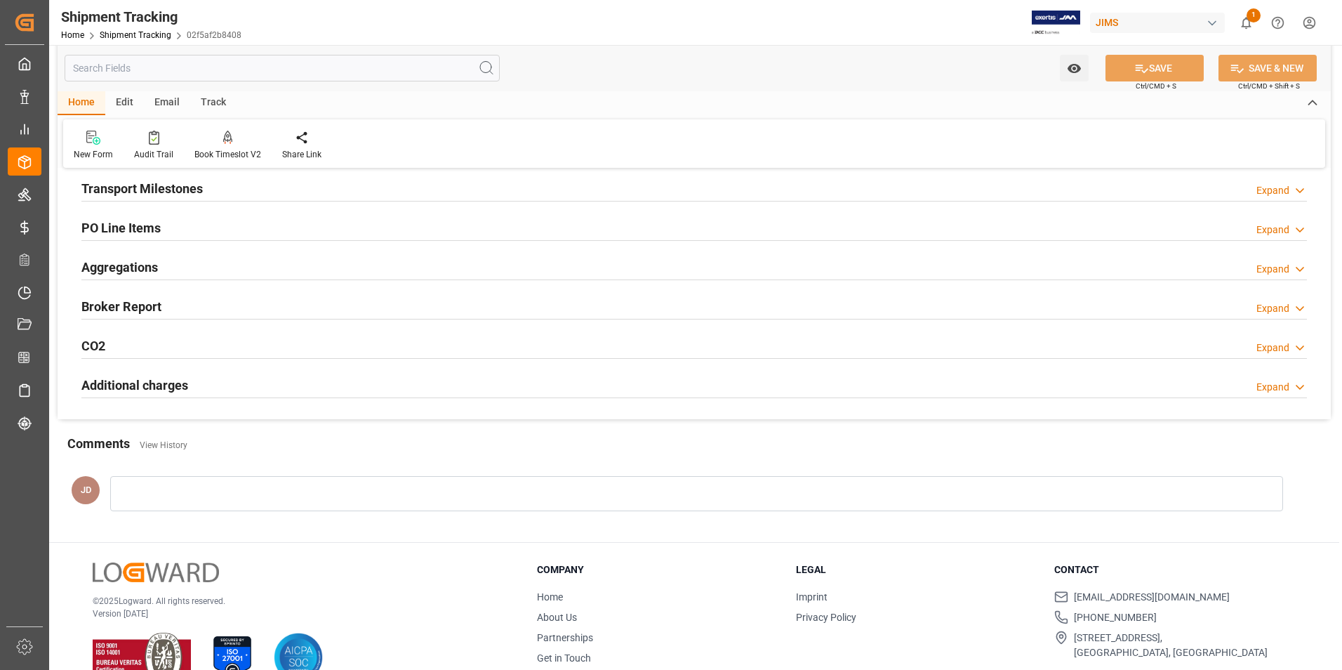
click at [172, 189] on h2 "Transport Milestones" at bounding box center [141, 188] width 121 height 19
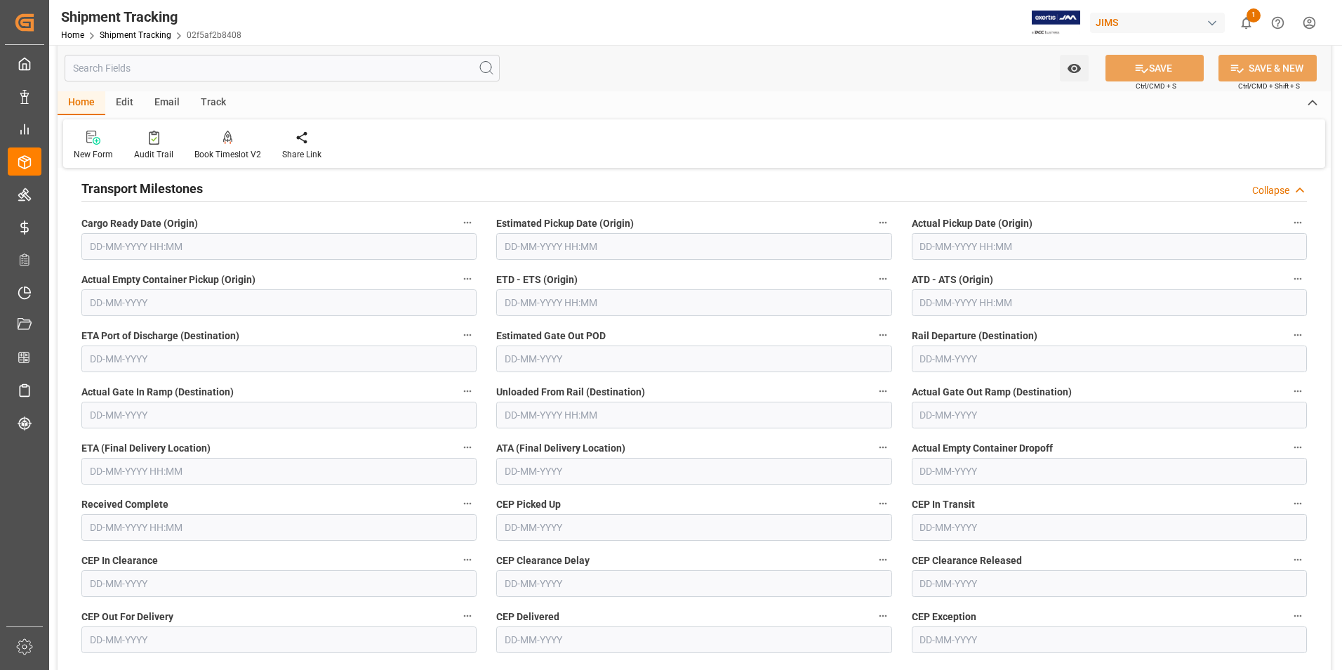
click at [959, 257] on input "text" at bounding box center [1109, 246] width 395 height 27
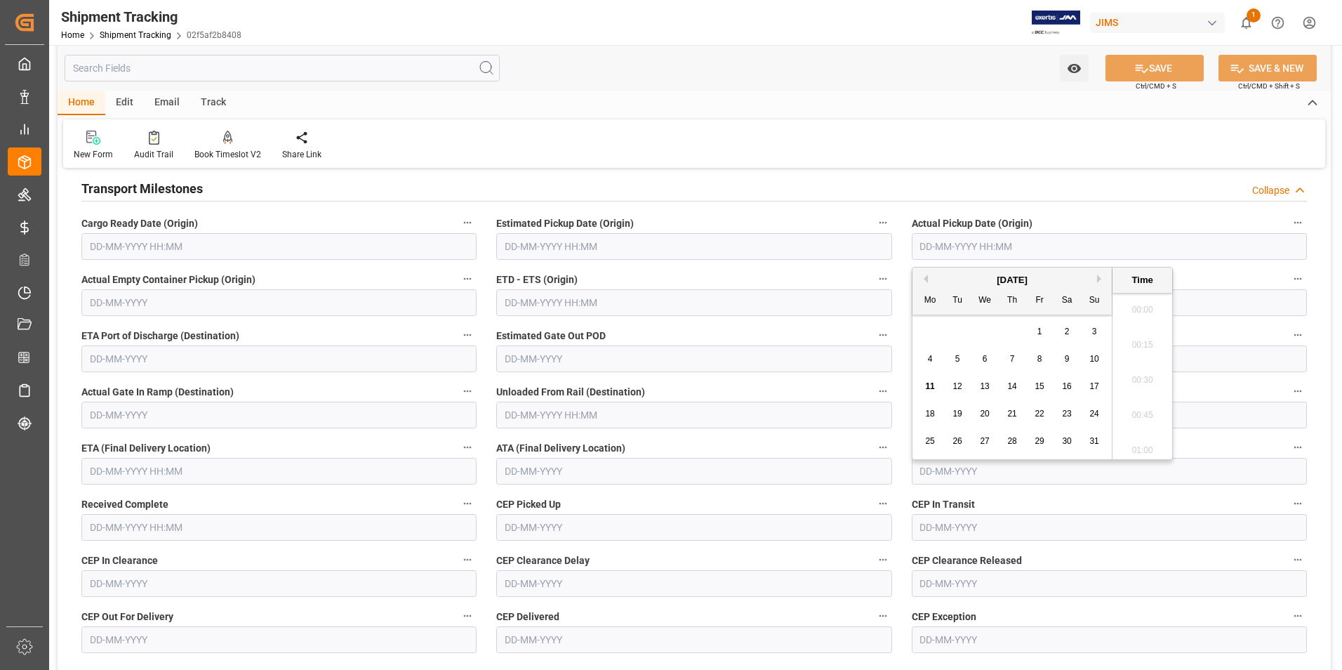
scroll to position [1724, 0]
drag, startPoint x: 933, startPoint y: 383, endPoint x: 928, endPoint y: 372, distance: 12.3
click at [933, 383] on span "11" at bounding box center [929, 386] width 9 height 10
type input "11-08-2025 00:00"
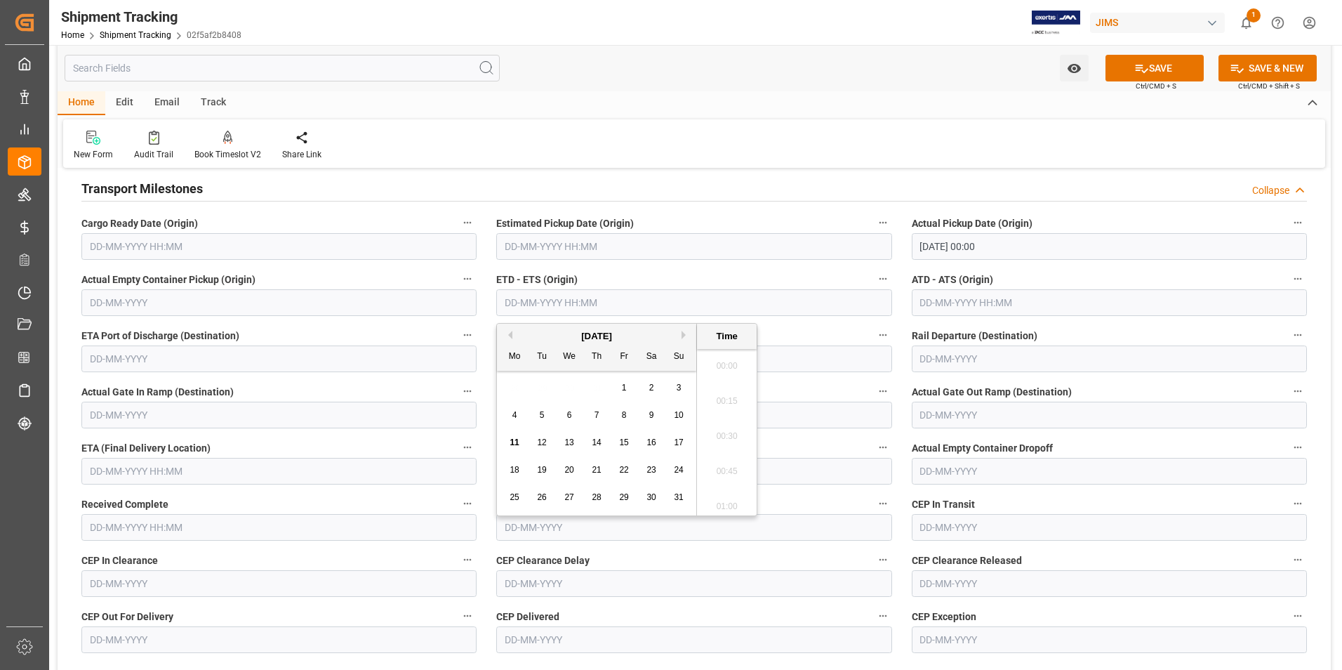
click at [597, 293] on input "text" at bounding box center [693, 302] width 395 height 27
click at [515, 439] on span "11" at bounding box center [514, 442] width 9 height 10
type input "11-08-2025 00:00"
click at [962, 302] on input "text" at bounding box center [1109, 302] width 395 height 27
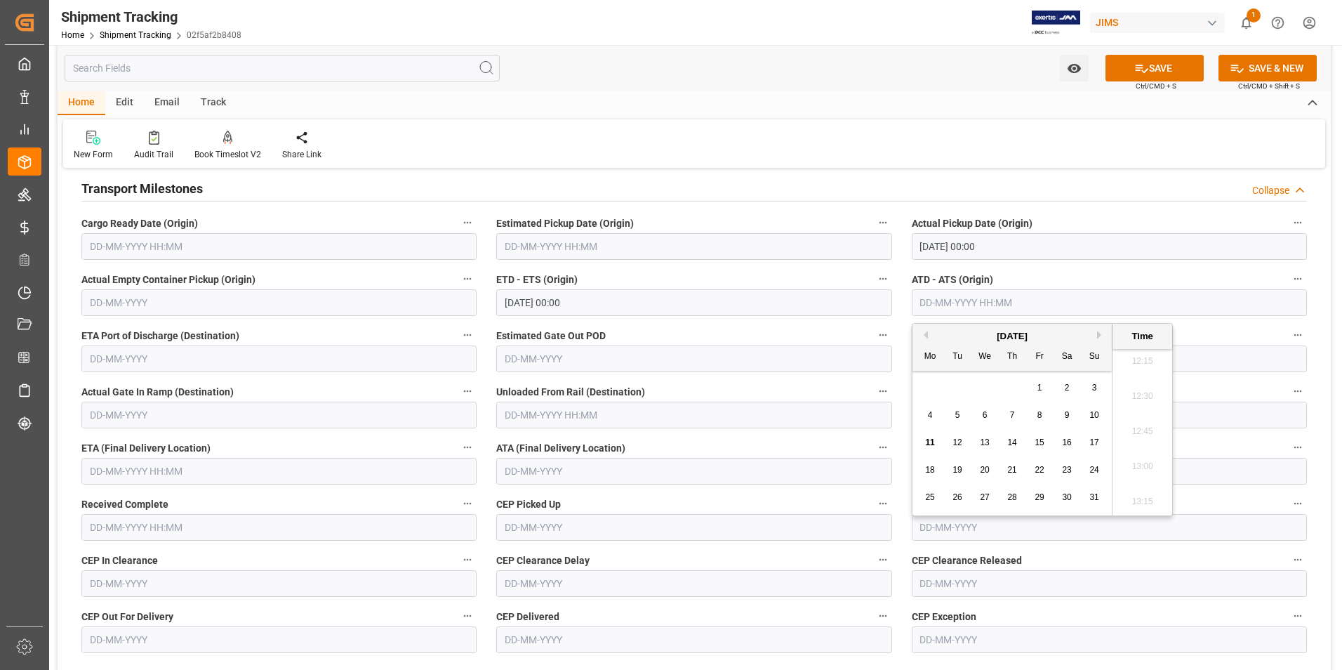
click at [933, 437] on span "11" at bounding box center [929, 442] width 9 height 10
type input "11-08-2025 00:00"
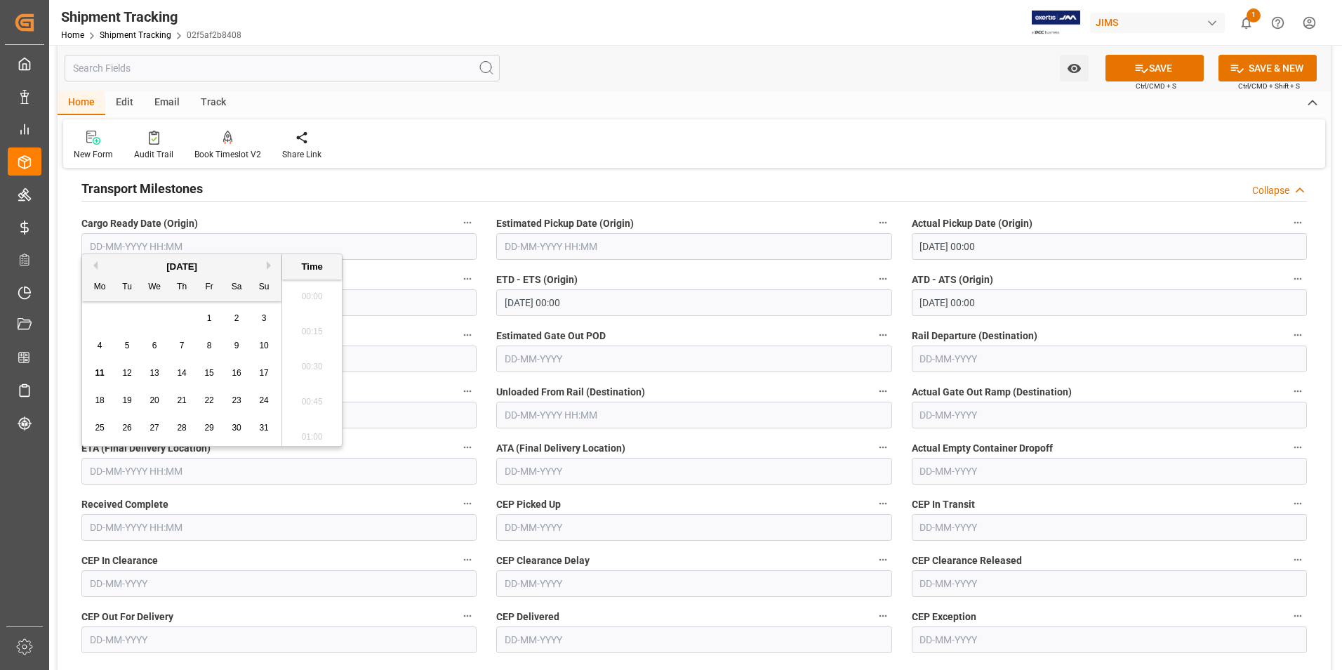
click at [140, 467] on input "text" at bounding box center [278, 471] width 395 height 27
click at [96, 404] on span "18" at bounding box center [99, 400] width 9 height 10
type input "18-08-2025 00:00"
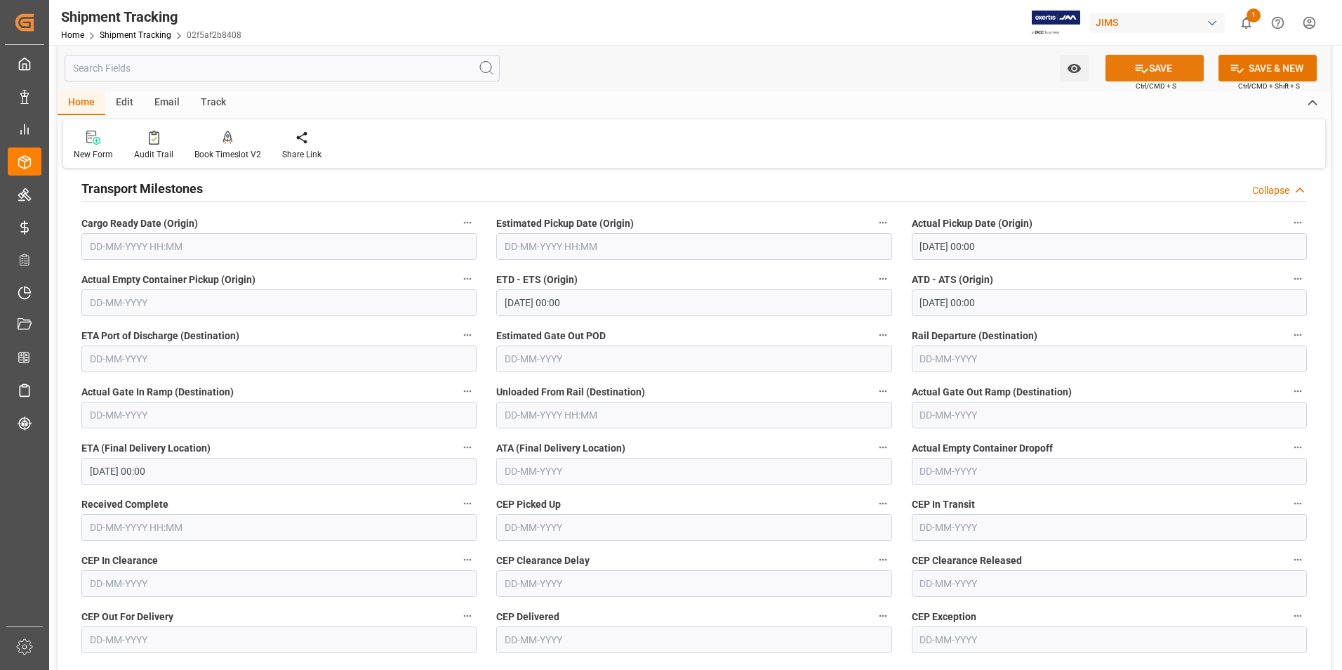
click at [1173, 71] on button "SAVE" at bounding box center [1154, 68] width 98 height 27
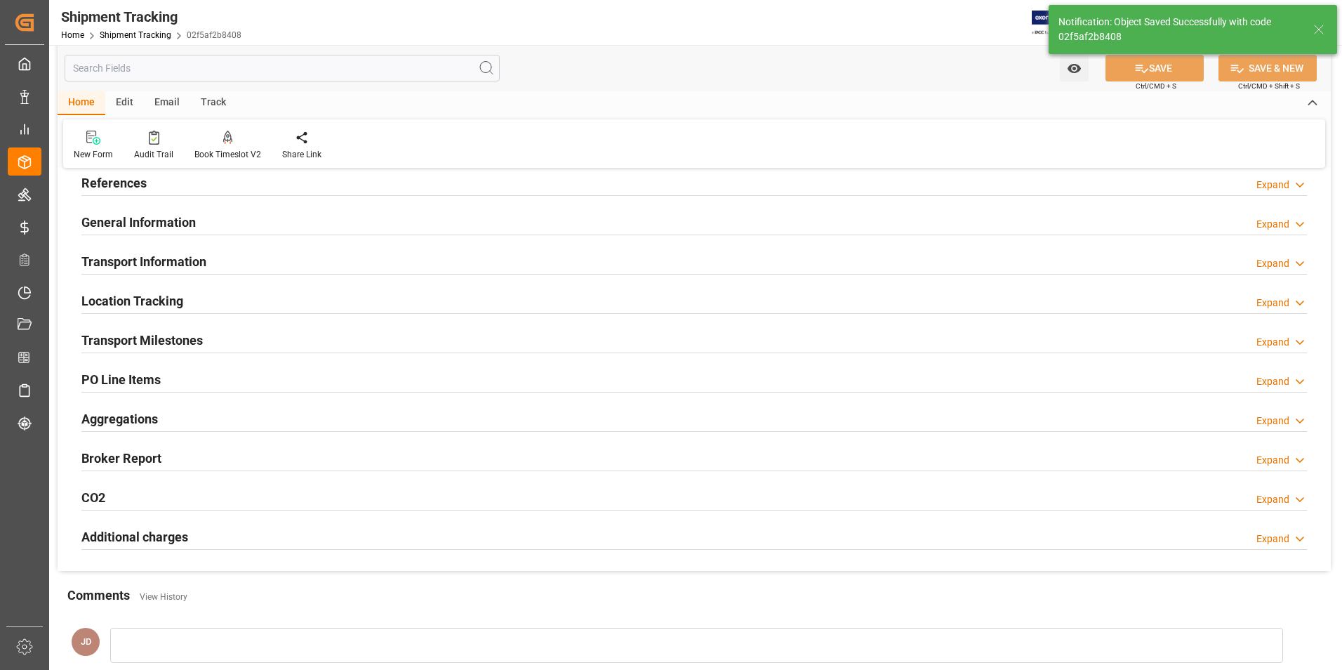
scroll to position [0, 0]
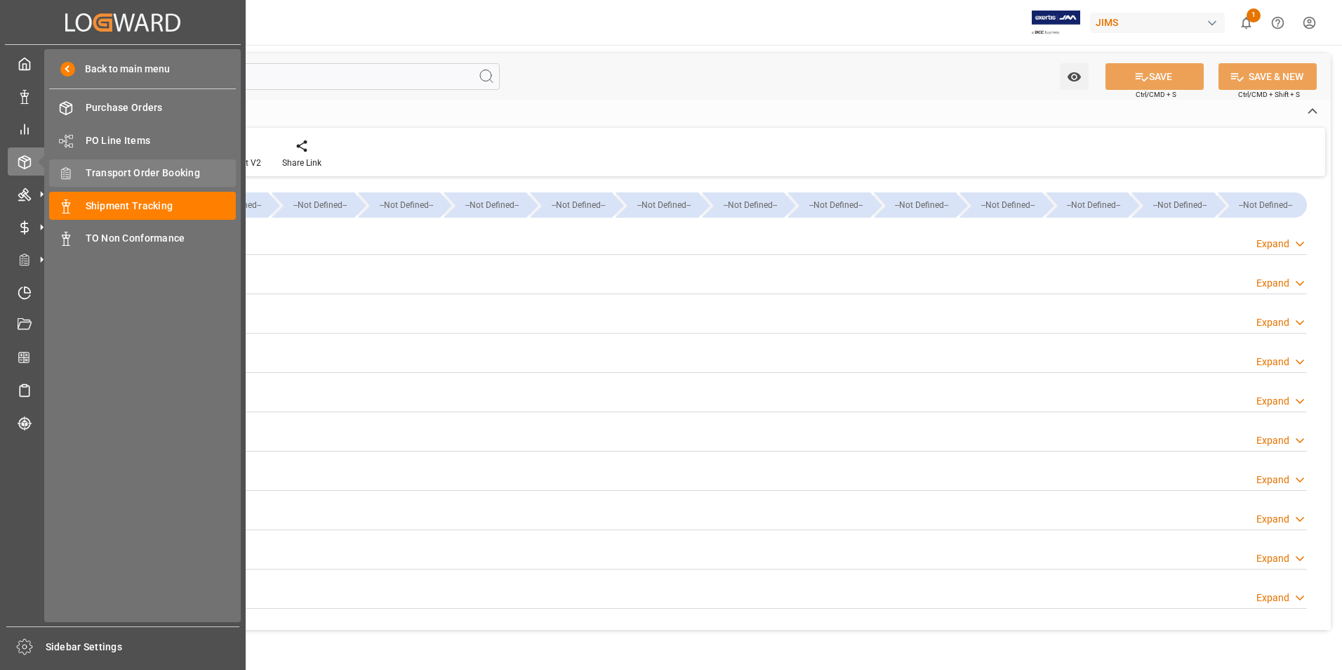
click at [151, 169] on span "Transport Order Booking" at bounding box center [161, 173] width 151 height 15
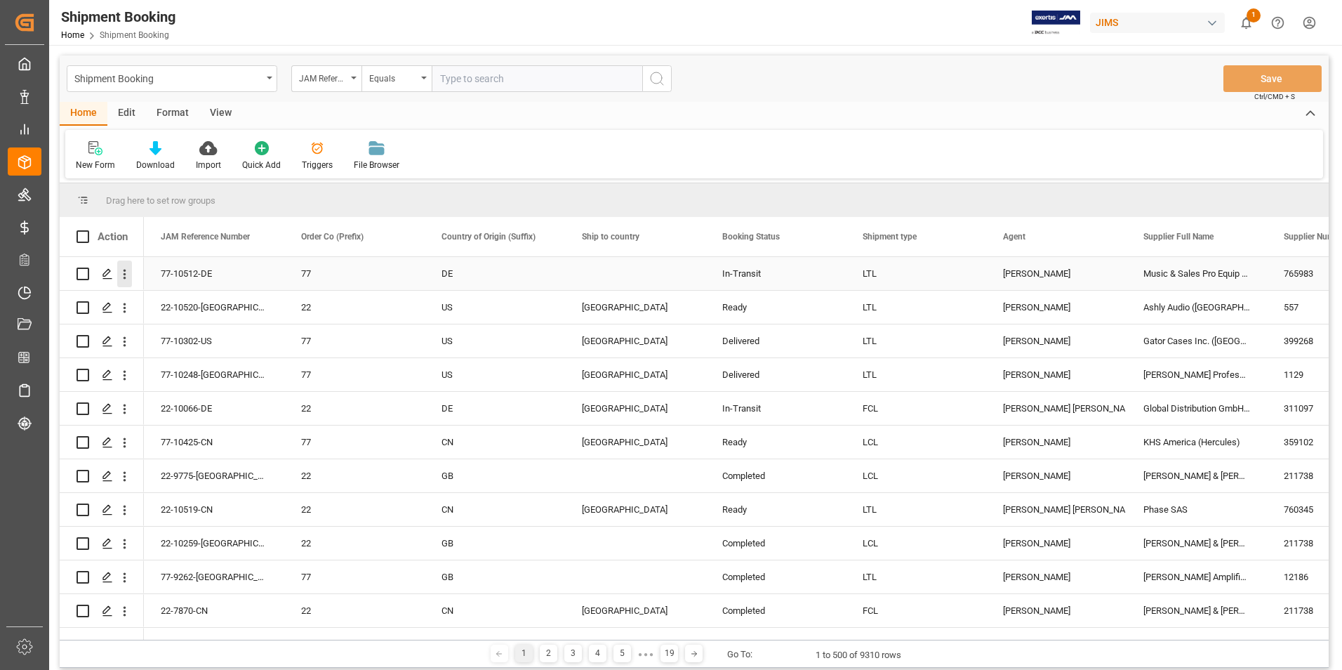
click at [179, 270] on div "77-10512-DE" at bounding box center [214, 273] width 140 height 33
click at [107, 267] on div "Press SPACE to select this row." at bounding box center [106, 274] width 21 height 26
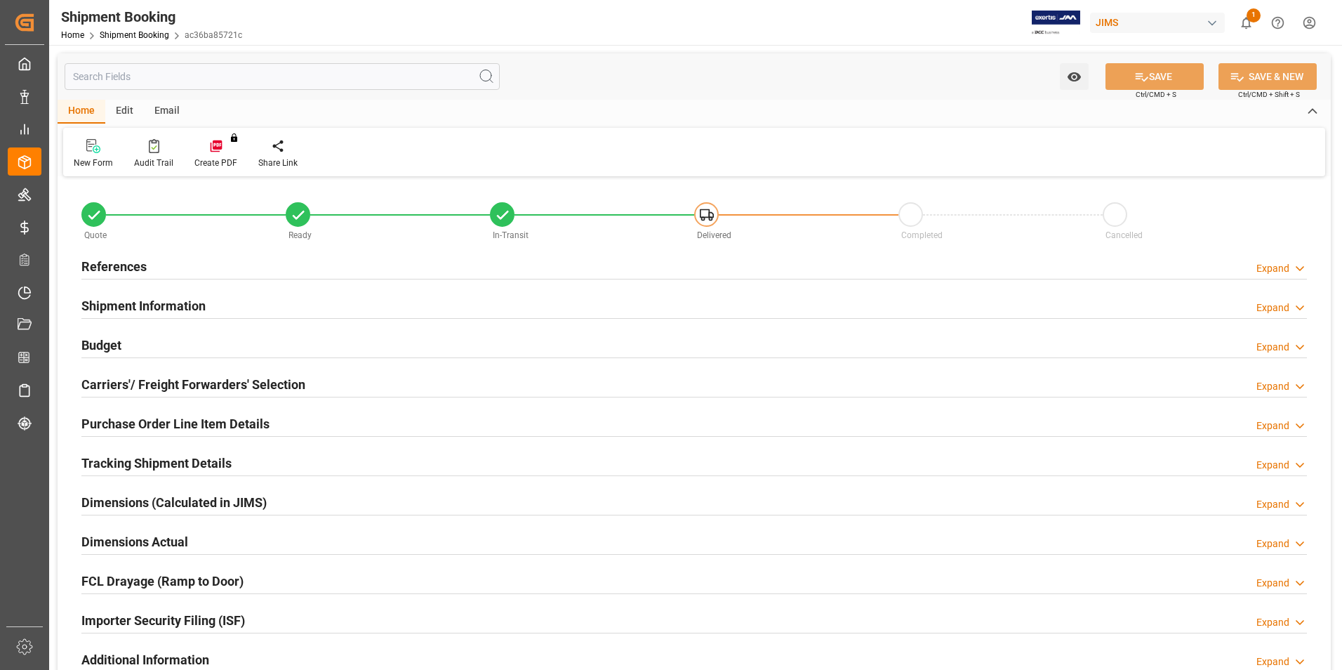
type input "2"
click at [153, 422] on h2 "Purchase Order Line Item Details" at bounding box center [175, 423] width 188 height 19
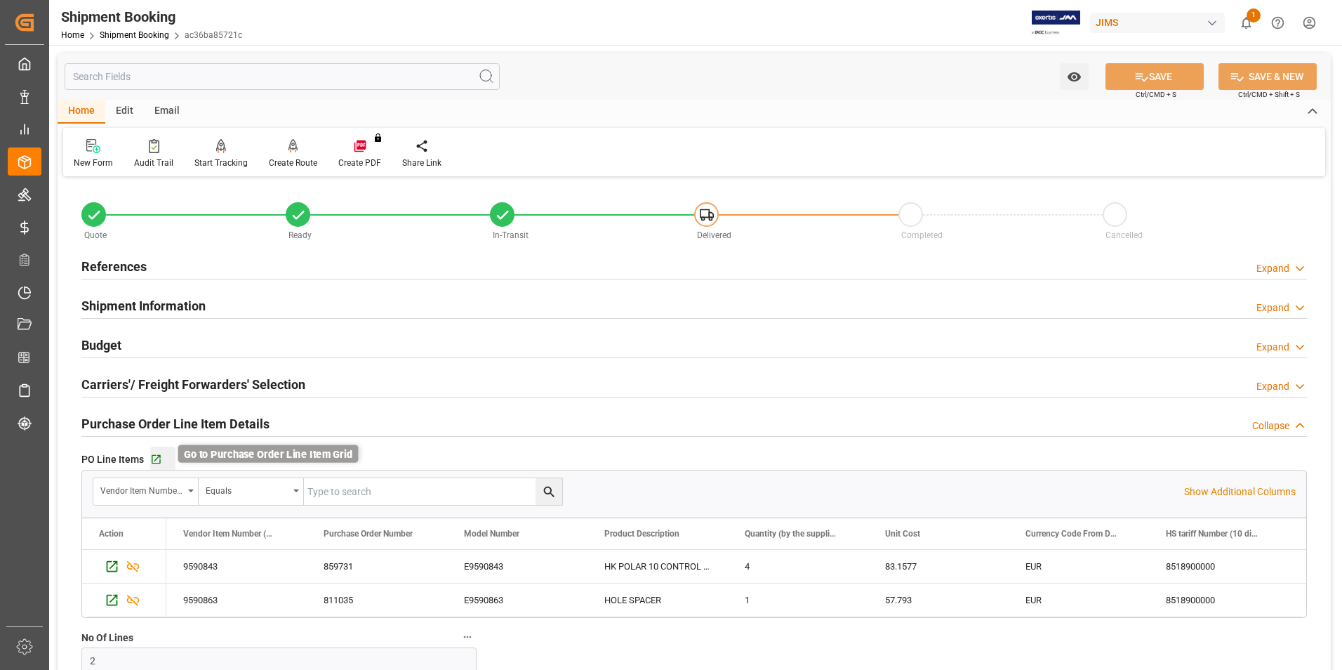
click at [156, 459] on icon "button" at bounding box center [156, 459] width 12 height 12
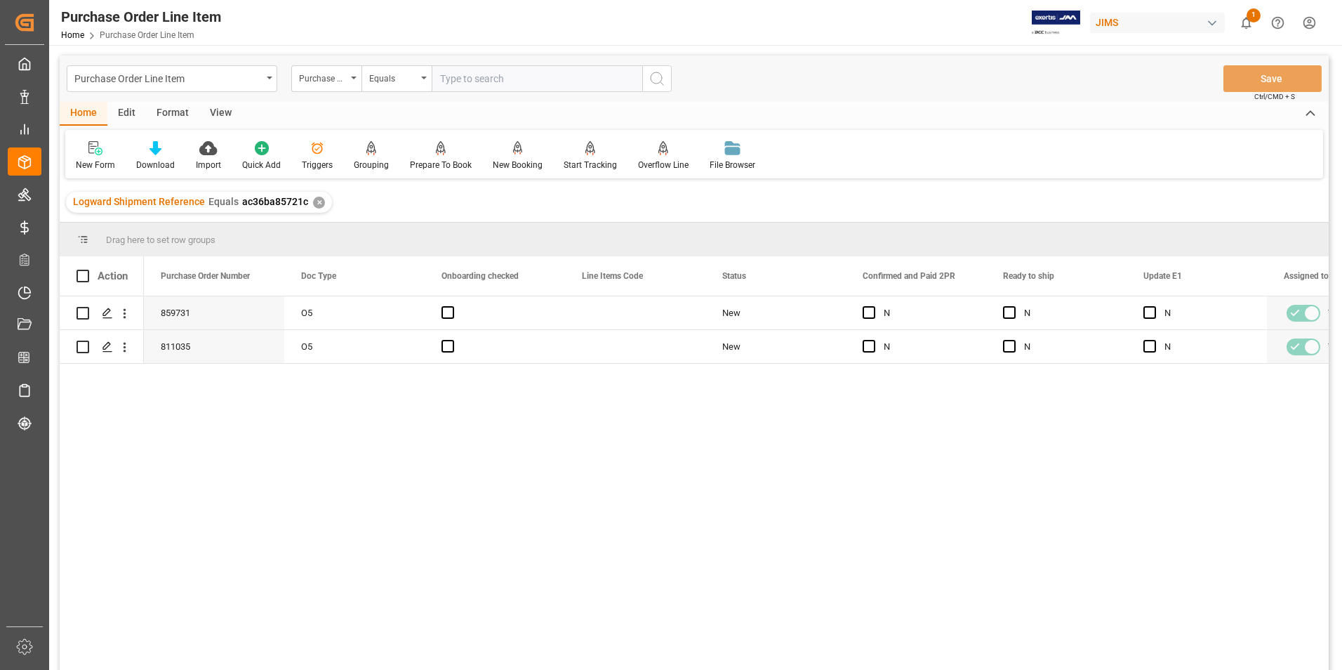
click at [216, 113] on div "View" at bounding box center [220, 114] width 43 height 24
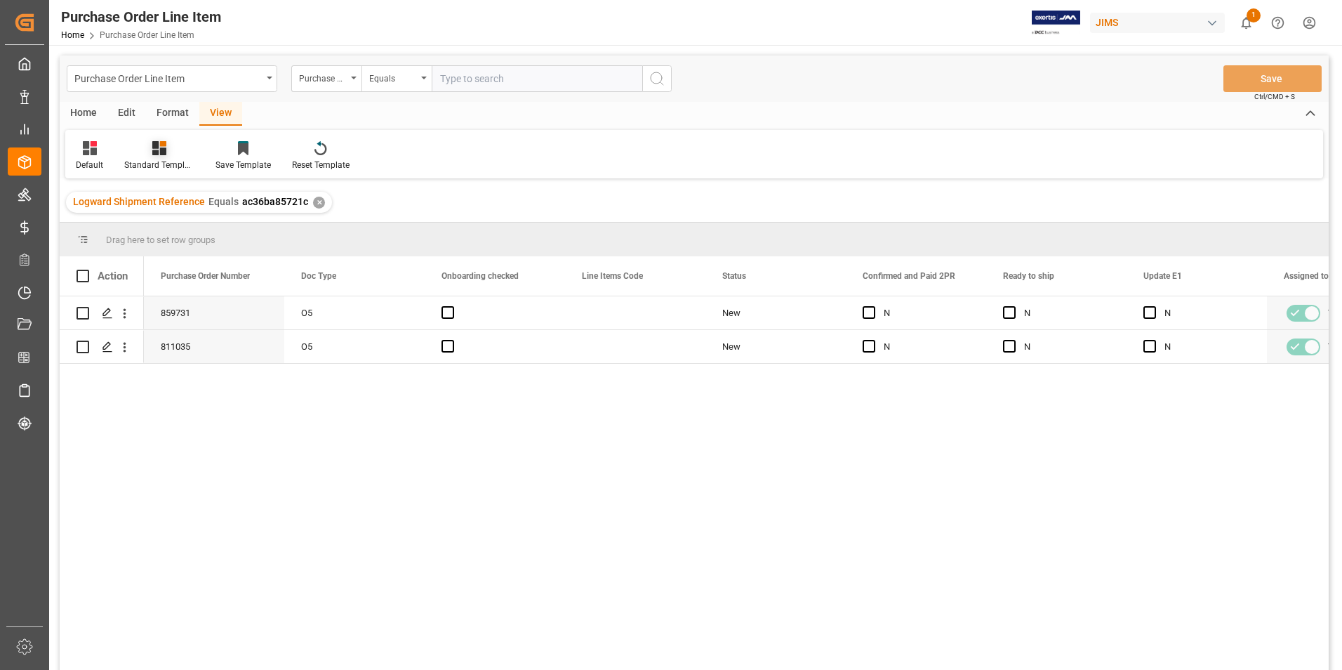
click at [176, 164] on div "Standard Templates" at bounding box center [159, 165] width 70 height 13
click at [194, 339] on div "Buyer Discrepancy" at bounding box center [196, 342] width 123 height 15
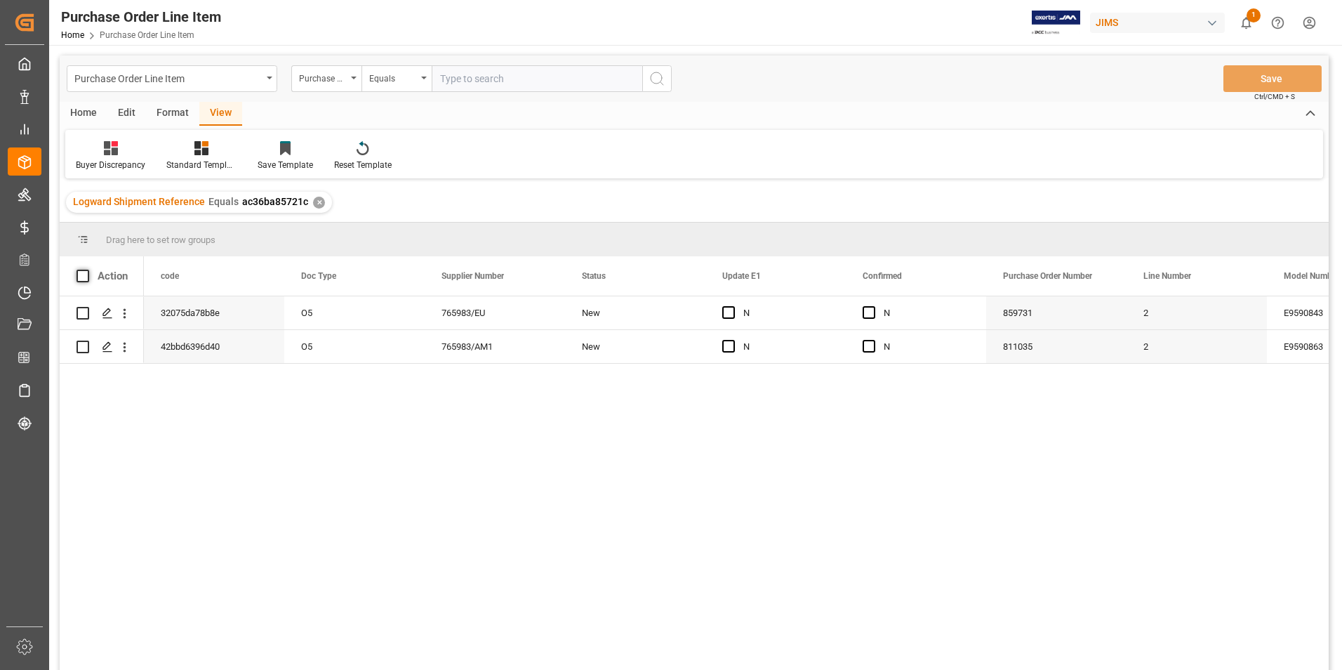
click at [84, 271] on span at bounding box center [83, 276] width 13 height 13
click at [87, 270] on input "checkbox" at bounding box center [87, 270] width 0 height 0
checkbox input "true"
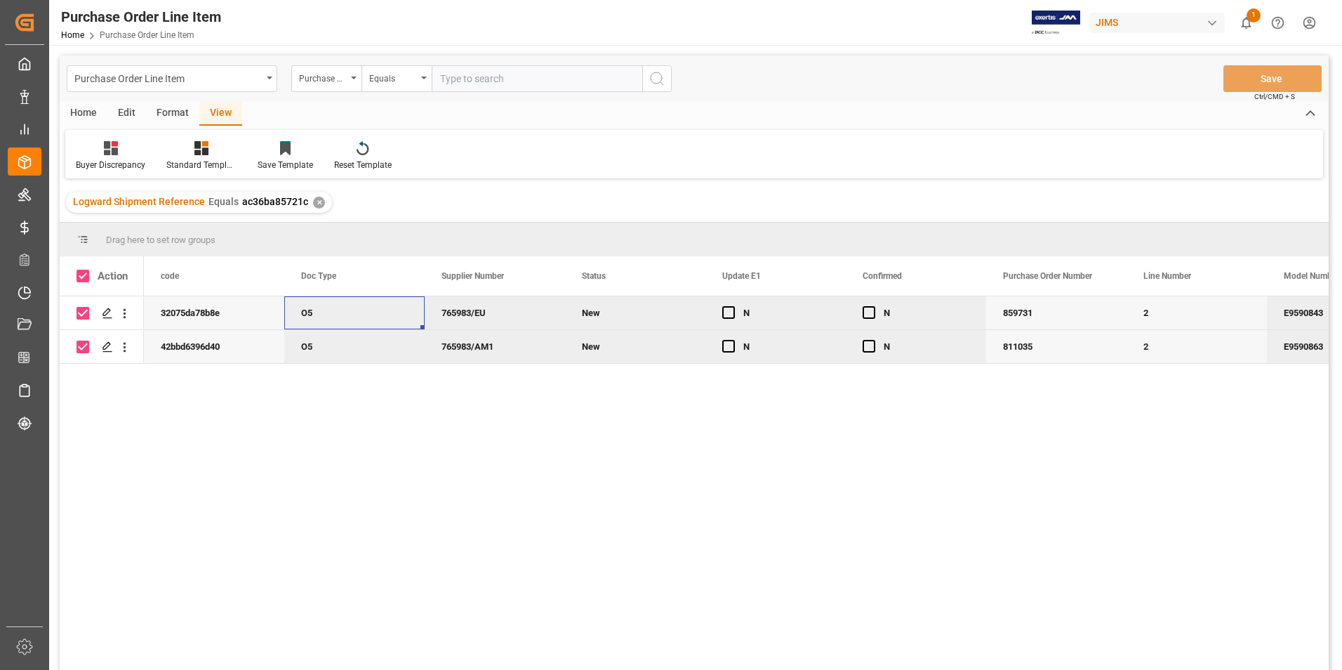
drag, startPoint x: 373, startPoint y: 308, endPoint x: 1336, endPoint y: 209, distance: 968.0
click at [400, 307] on div "O5" at bounding box center [354, 312] width 140 height 33
click at [872, 305] on div "Press SPACE to deselect this row." at bounding box center [873, 313] width 21 height 32
click at [866, 314] on span "Press SPACE to deselect this row." at bounding box center [869, 312] width 13 height 13
click at [873, 306] on input "Press SPACE to deselect this row." at bounding box center [873, 306] width 0 height 0
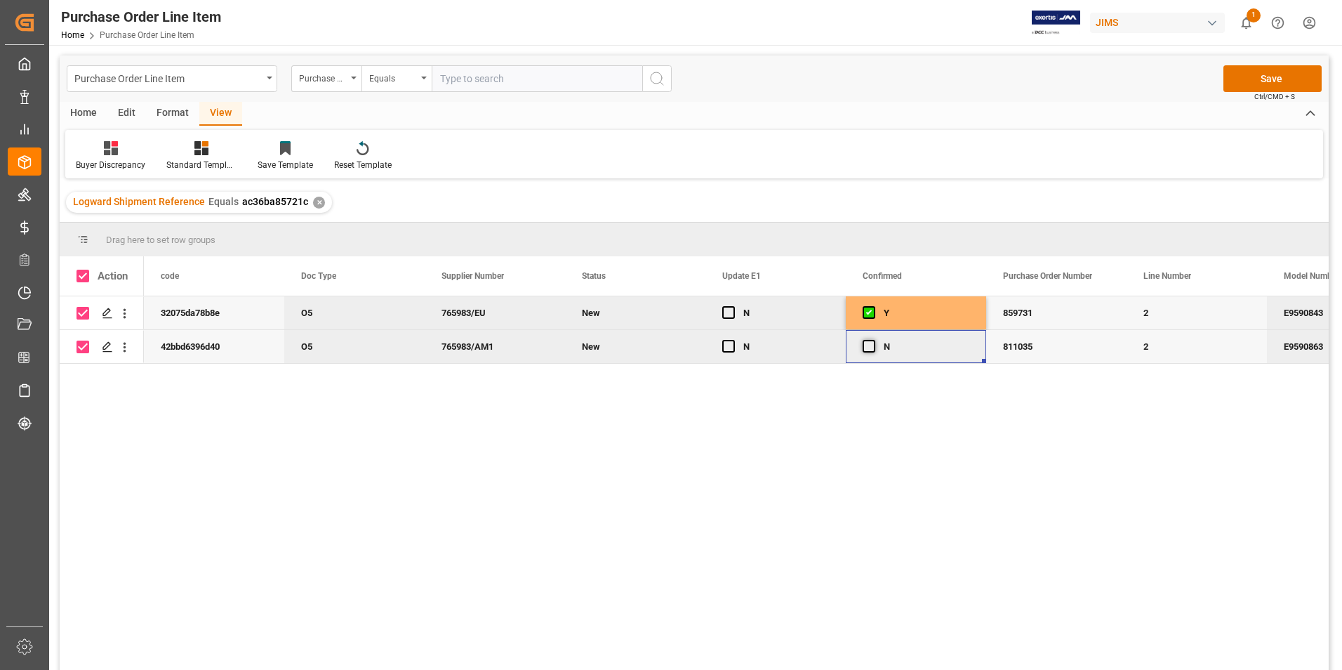
click at [870, 344] on span "Press SPACE to deselect this row." at bounding box center [869, 346] width 13 height 13
click at [873, 340] on input "Press SPACE to deselect this row." at bounding box center [873, 340] width 0 height 0
click at [730, 343] on span "Press SPACE to deselect this row." at bounding box center [728, 346] width 13 height 13
click at [733, 340] on input "Press SPACE to deselect this row." at bounding box center [733, 340] width 0 height 0
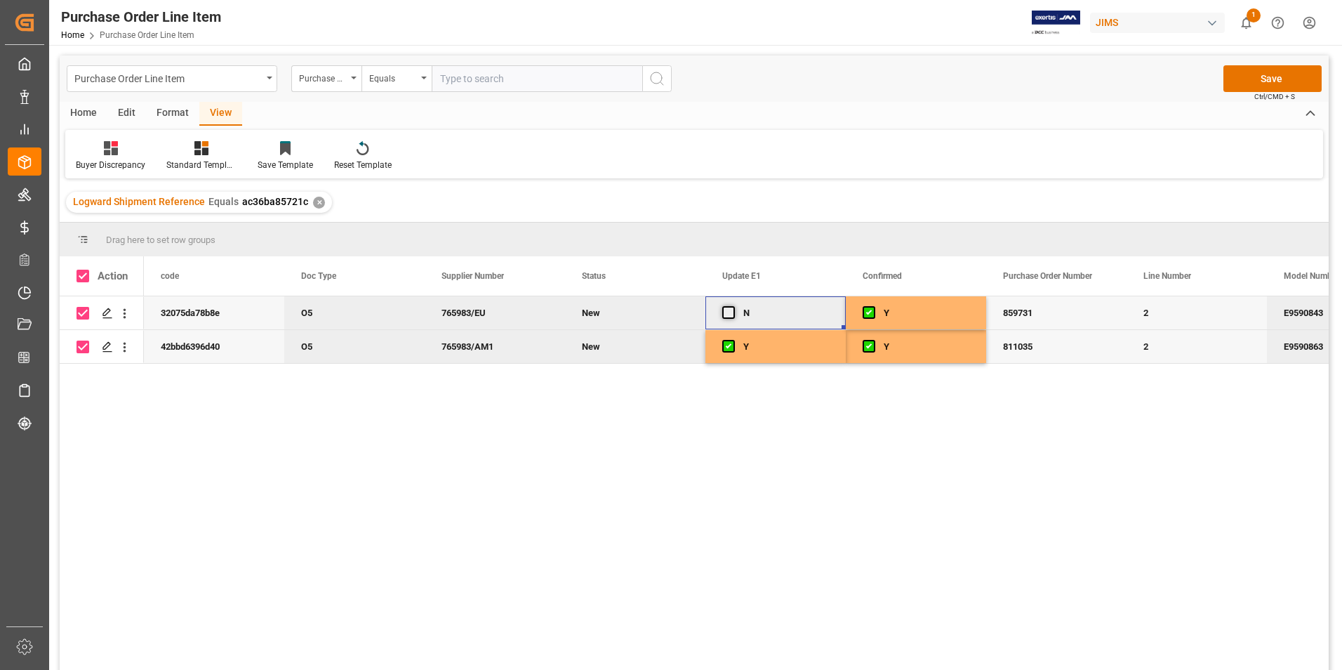
click at [726, 308] on span "Press SPACE to deselect this row." at bounding box center [728, 312] width 13 height 13
click at [733, 306] on input "Press SPACE to deselect this row." at bounding box center [733, 306] width 0 height 0
click at [1270, 82] on button "Save" at bounding box center [1272, 78] width 98 height 27
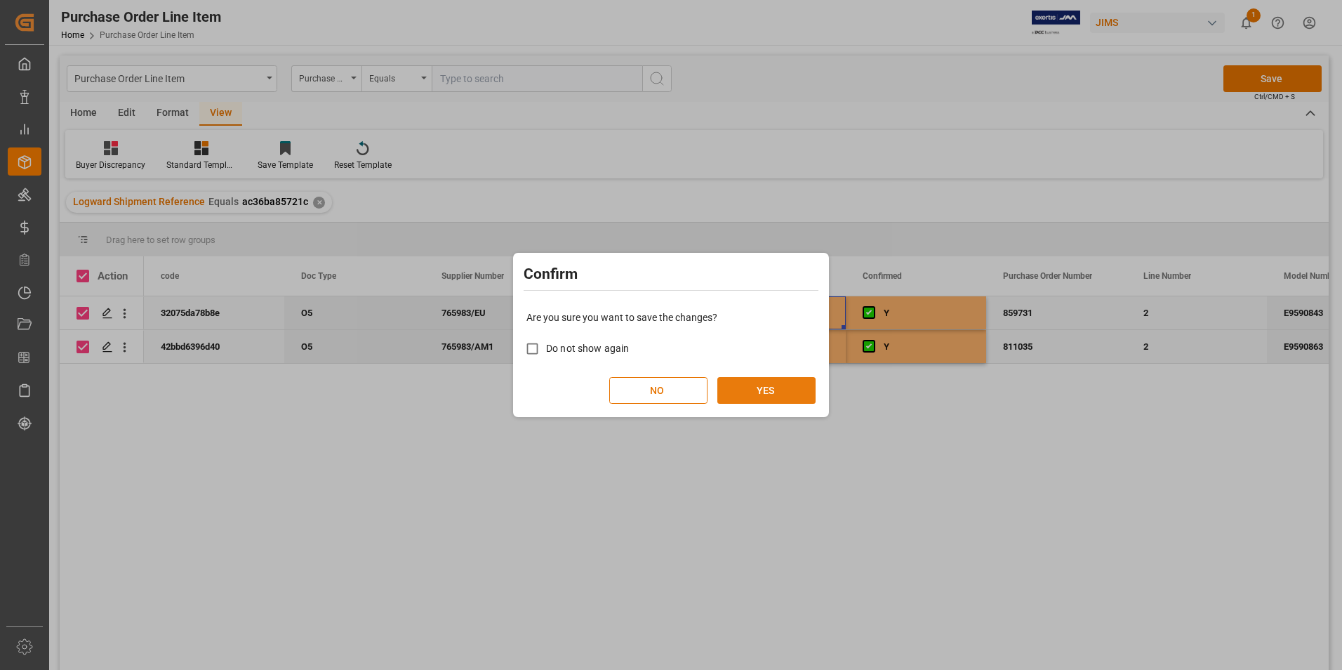
click at [755, 403] on button "YES" at bounding box center [766, 390] width 98 height 27
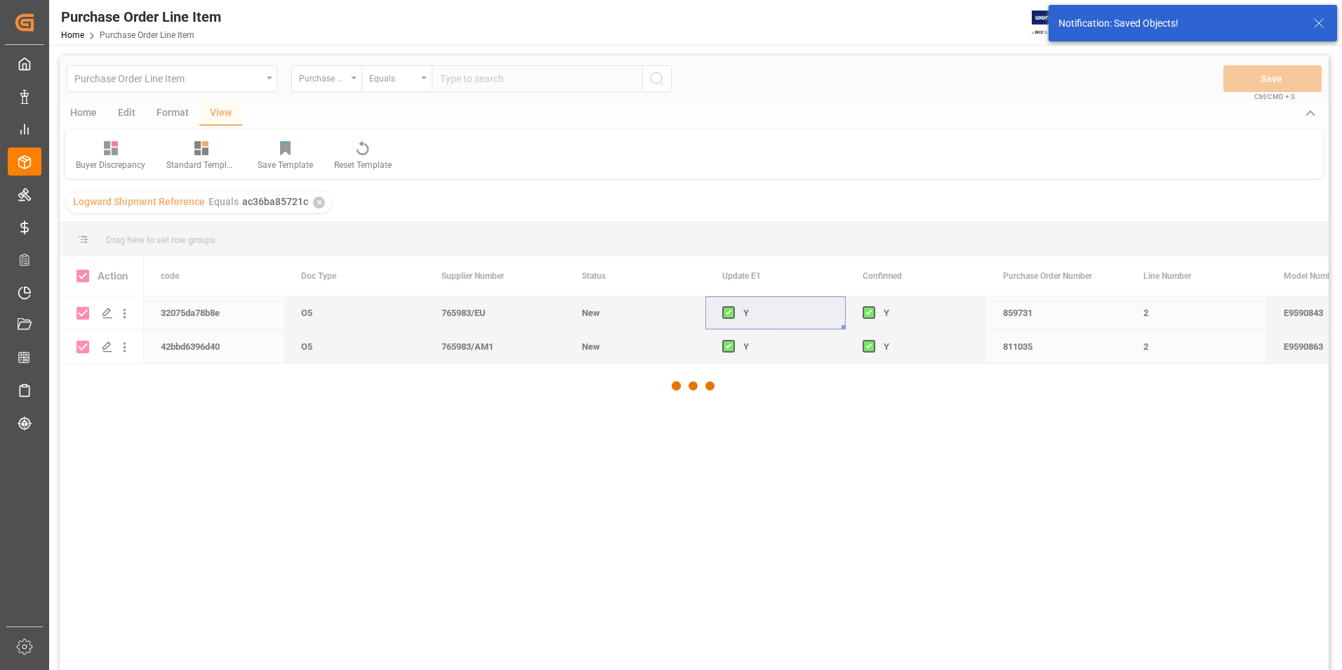
checkbox input "false"
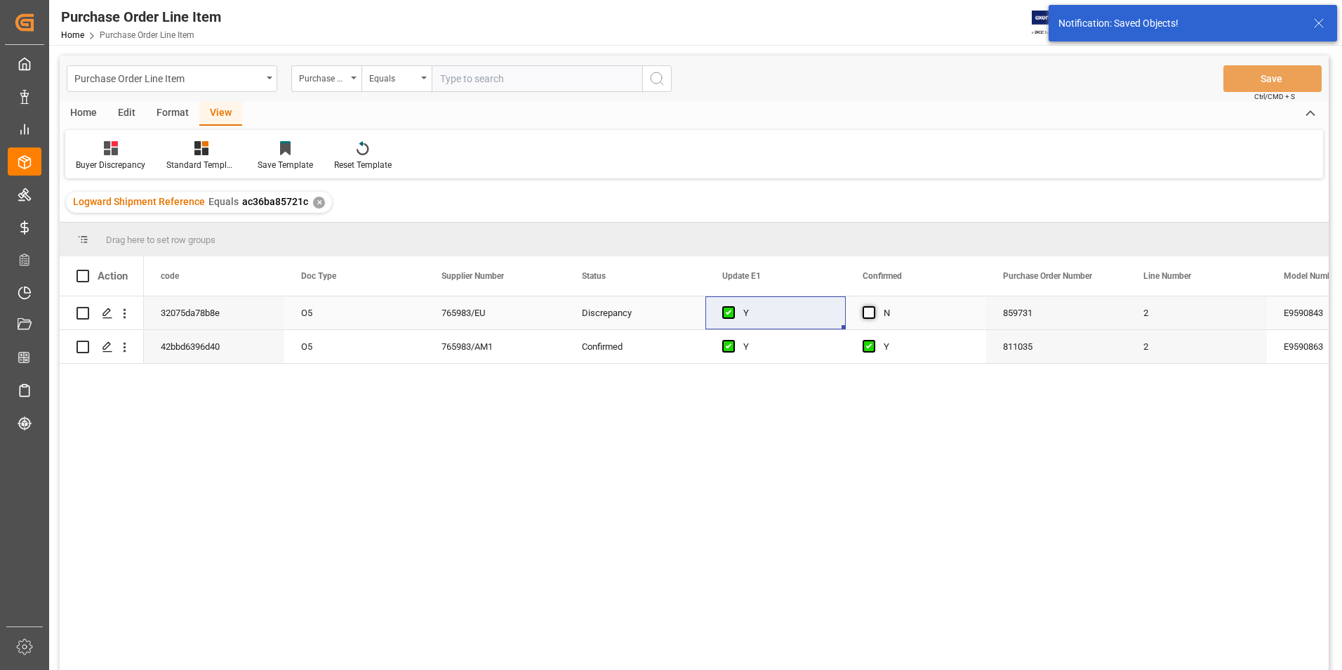
click at [867, 312] on span "Press SPACE to select this row." at bounding box center [869, 312] width 13 height 13
click at [873, 306] on input "Press SPACE to select this row." at bounding box center [873, 306] width 0 height 0
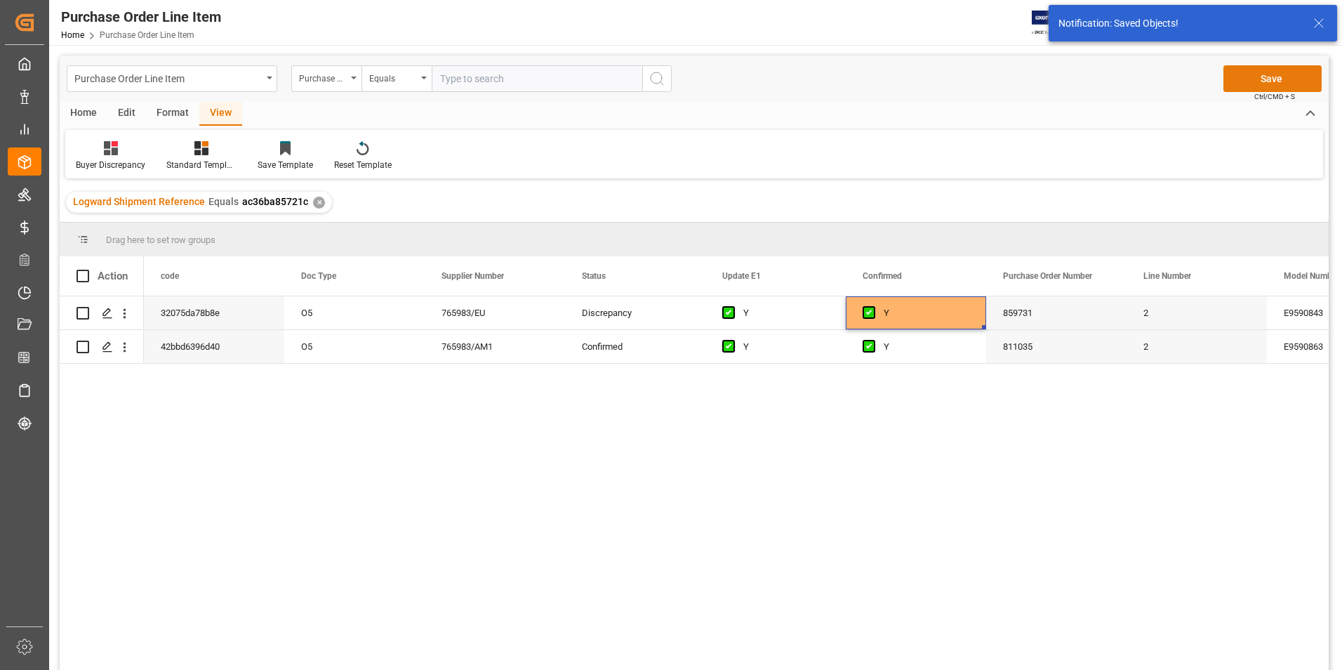
click at [1250, 79] on button "Save" at bounding box center [1272, 78] width 98 height 27
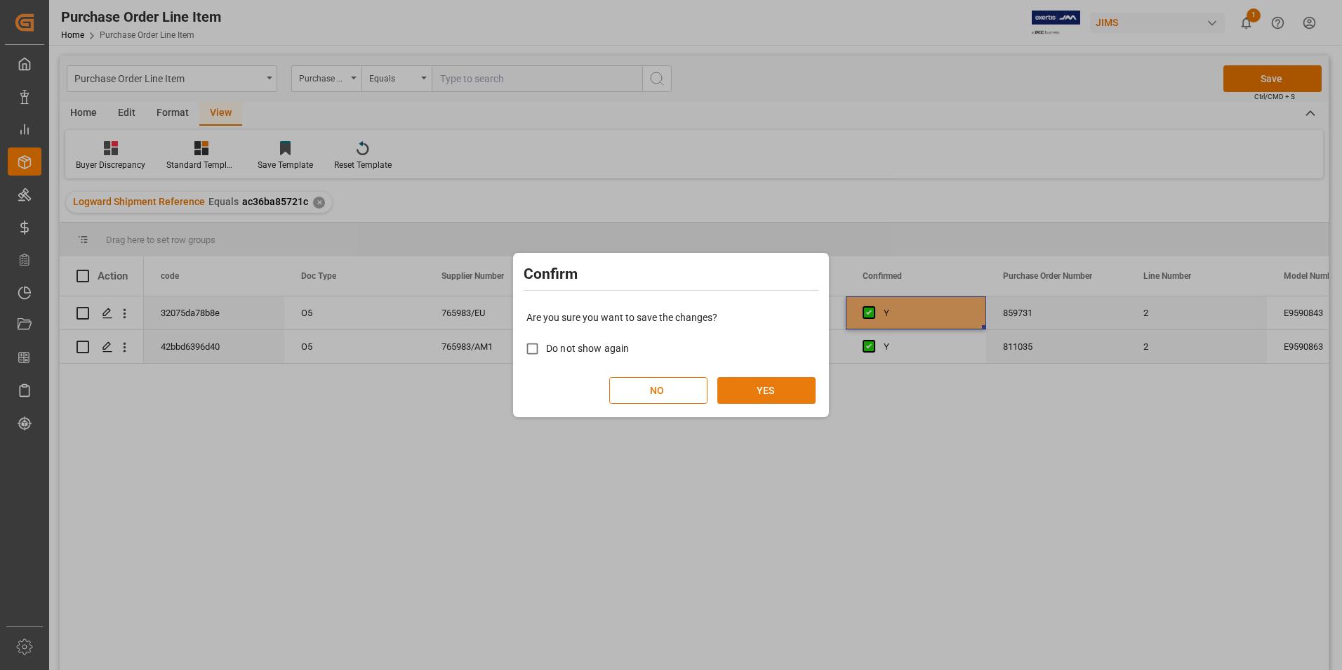
click at [750, 386] on button "YES" at bounding box center [766, 390] width 98 height 27
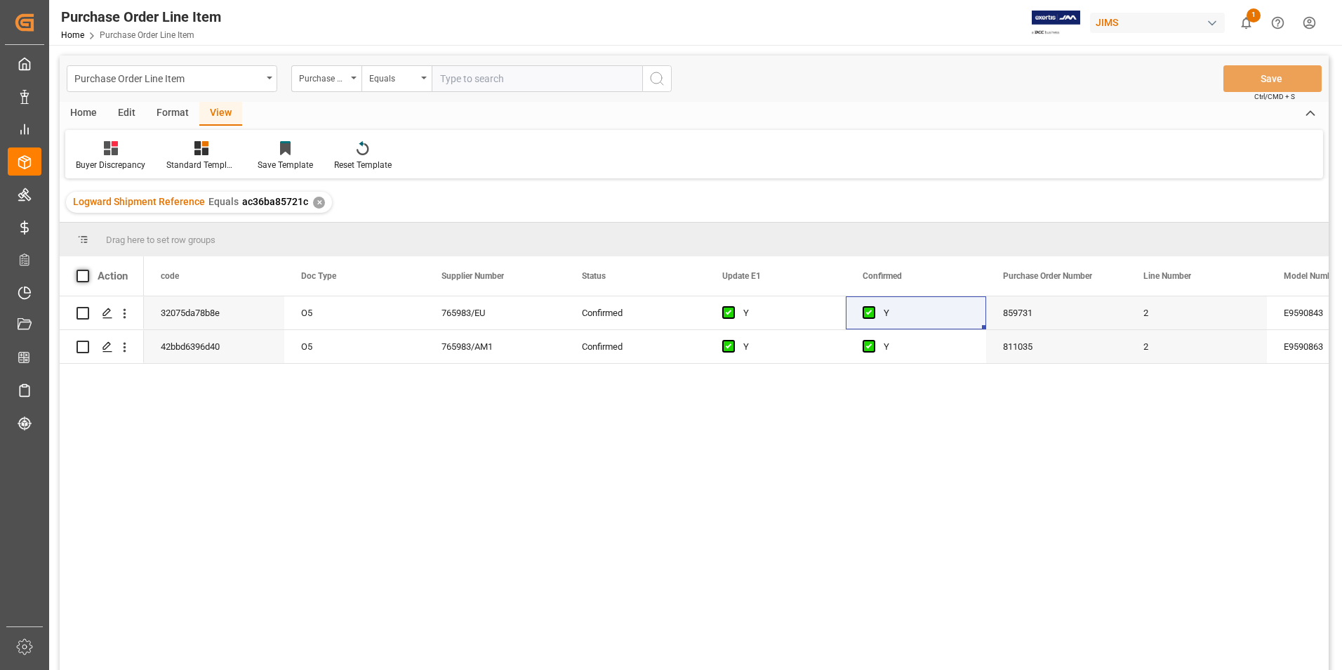
click at [81, 274] on span at bounding box center [83, 276] width 13 height 13
click at [87, 270] on input "checkbox" at bounding box center [87, 270] width 0 height 0
checkbox input "true"
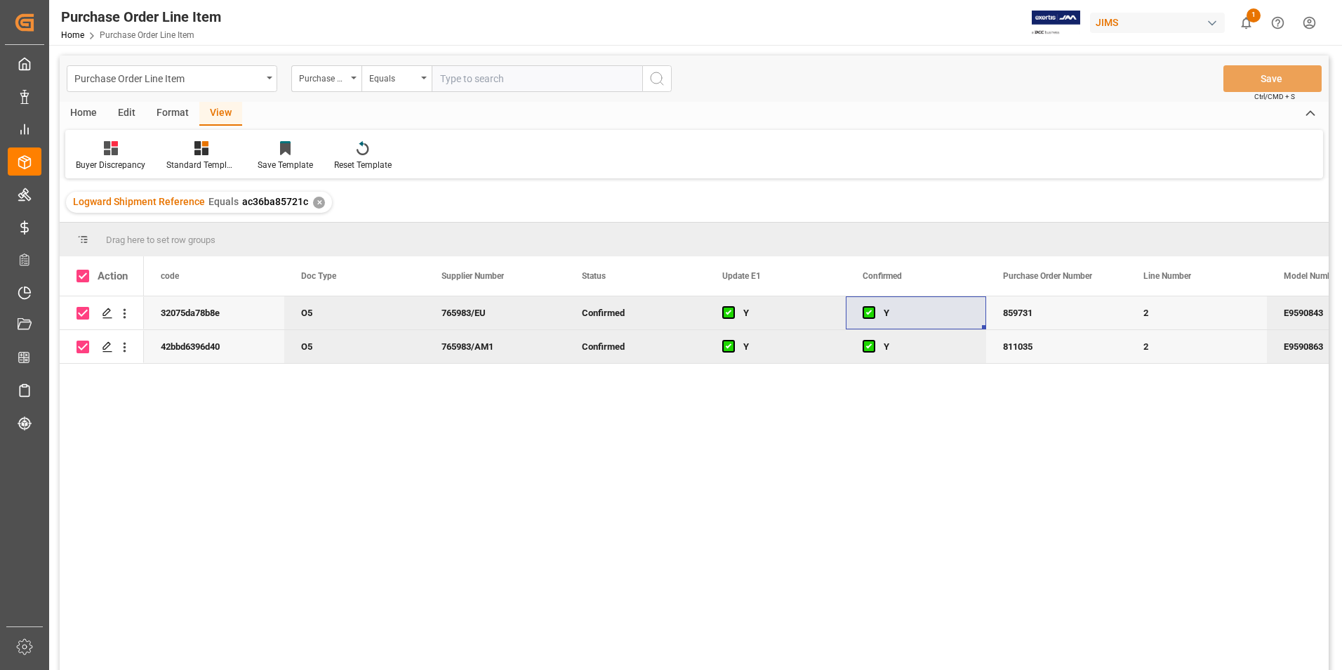
click at [88, 109] on div "Home" at bounding box center [84, 114] width 48 height 24
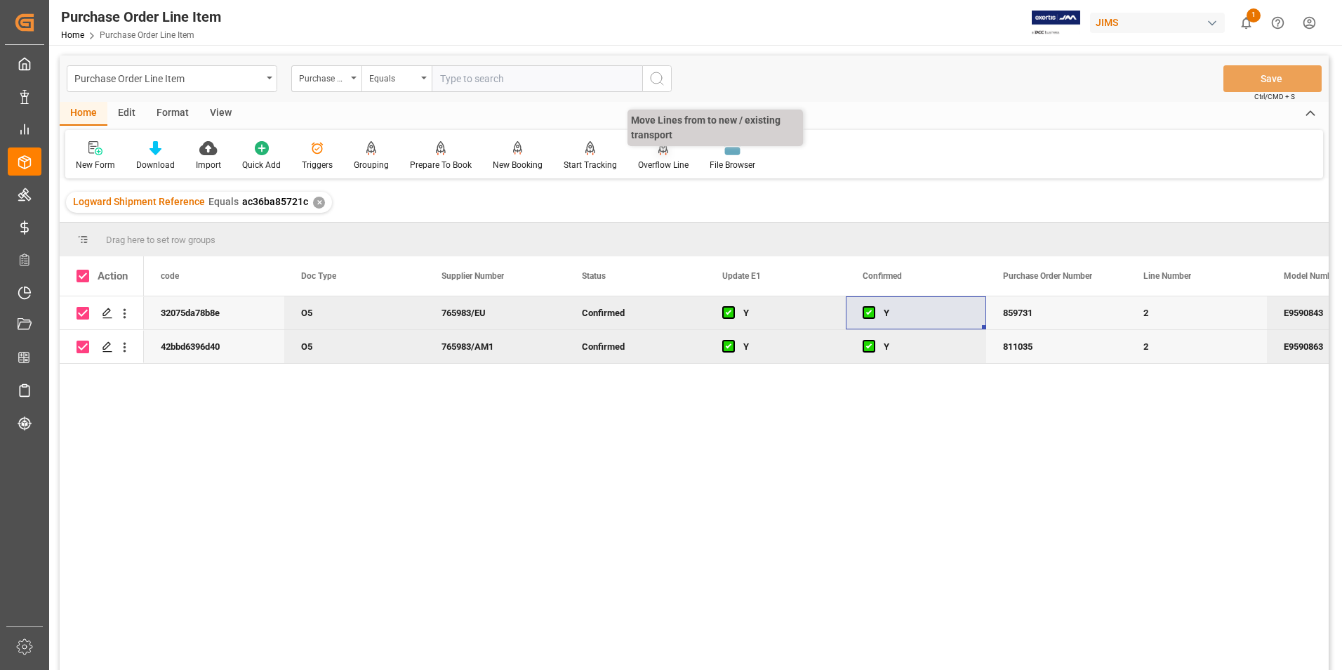
click at [655, 165] on div "Overflow Line" at bounding box center [663, 165] width 51 height 13
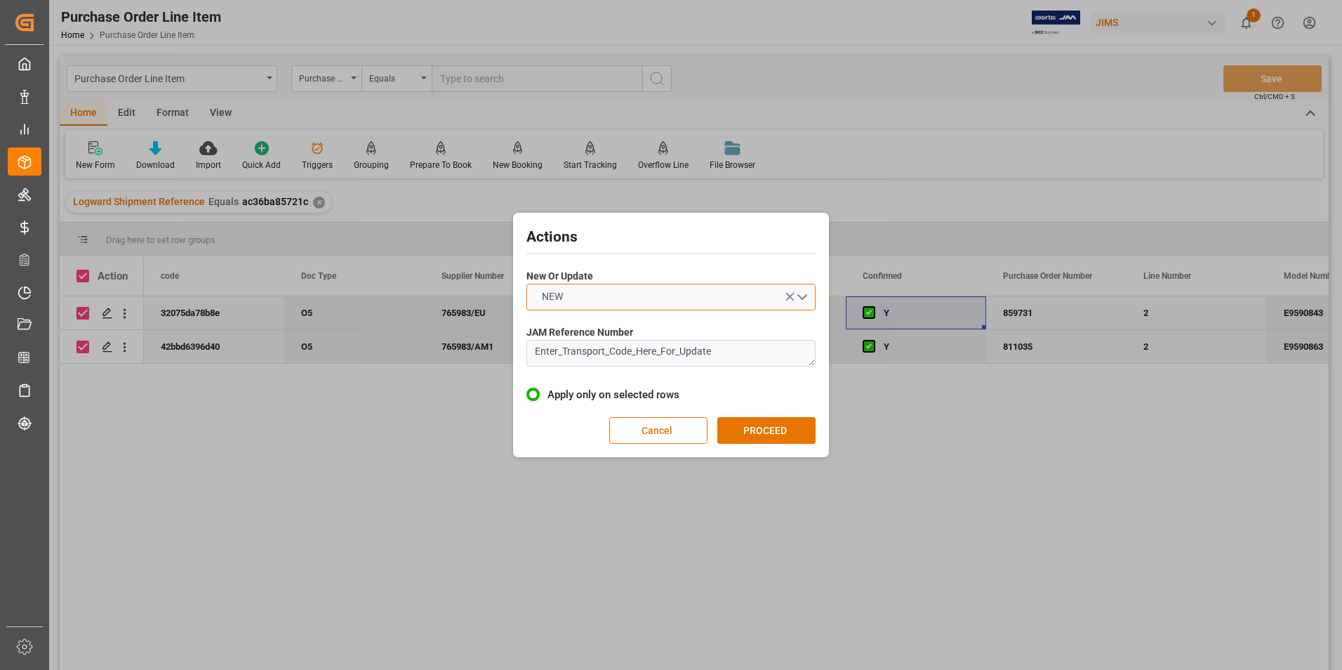
click at [642, 286] on button "NEW" at bounding box center [670, 297] width 289 height 27
click at [632, 323] on div "UPDATE" at bounding box center [671, 329] width 288 height 29
drag, startPoint x: 733, startPoint y: 352, endPoint x: 473, endPoint y: 364, distance: 260.7
click at [473, 364] on div "Actions New Or Update UPDATE JAM Reference Number Enter_Transport_Code_Here_For…" at bounding box center [671, 335] width 1342 height 670
type textarea "77-10512-DE"
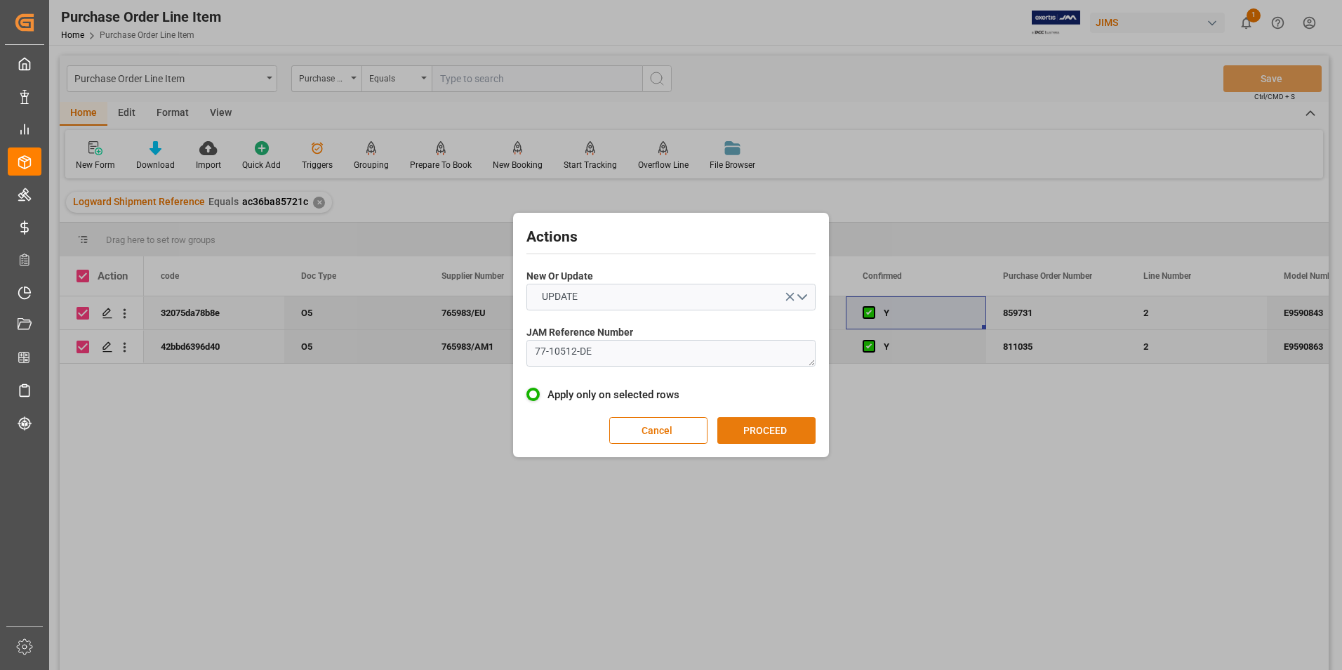
click at [769, 430] on button "PROCEED" at bounding box center [766, 430] width 98 height 27
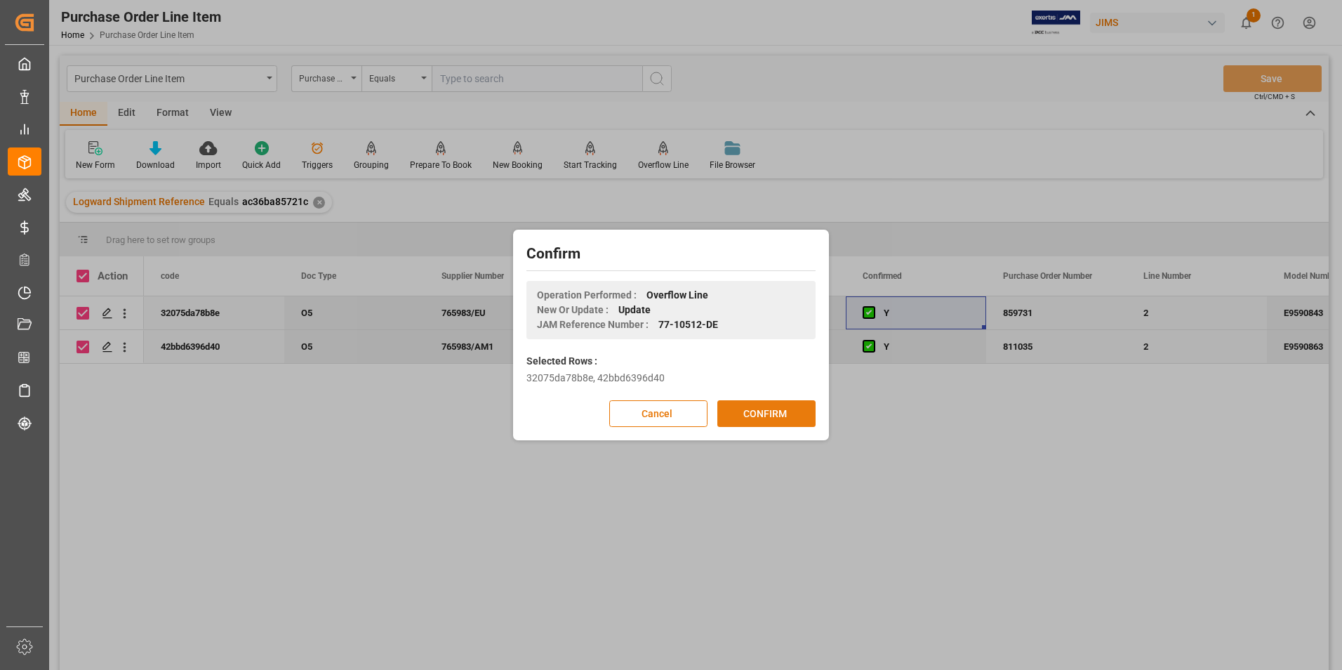
click at [783, 419] on button "CONFIRM" at bounding box center [766, 413] width 98 height 27
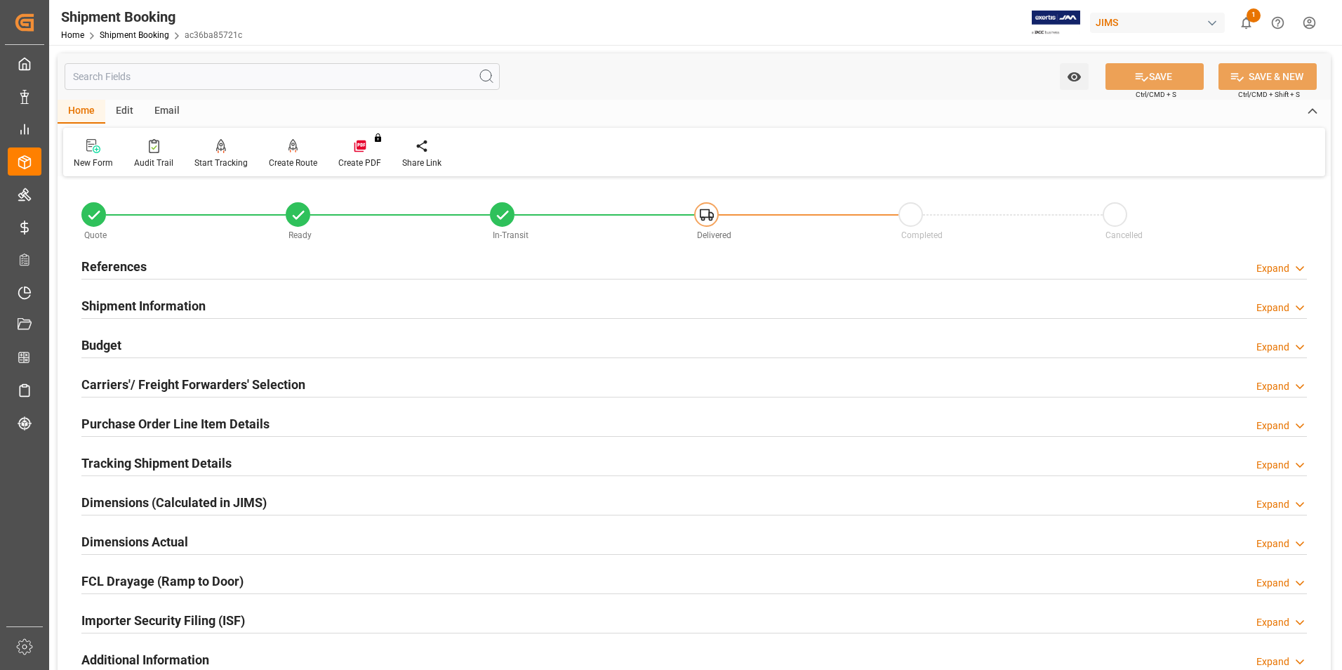
click at [125, 420] on h2 "Purchase Order Line Item Details" at bounding box center [175, 423] width 188 height 19
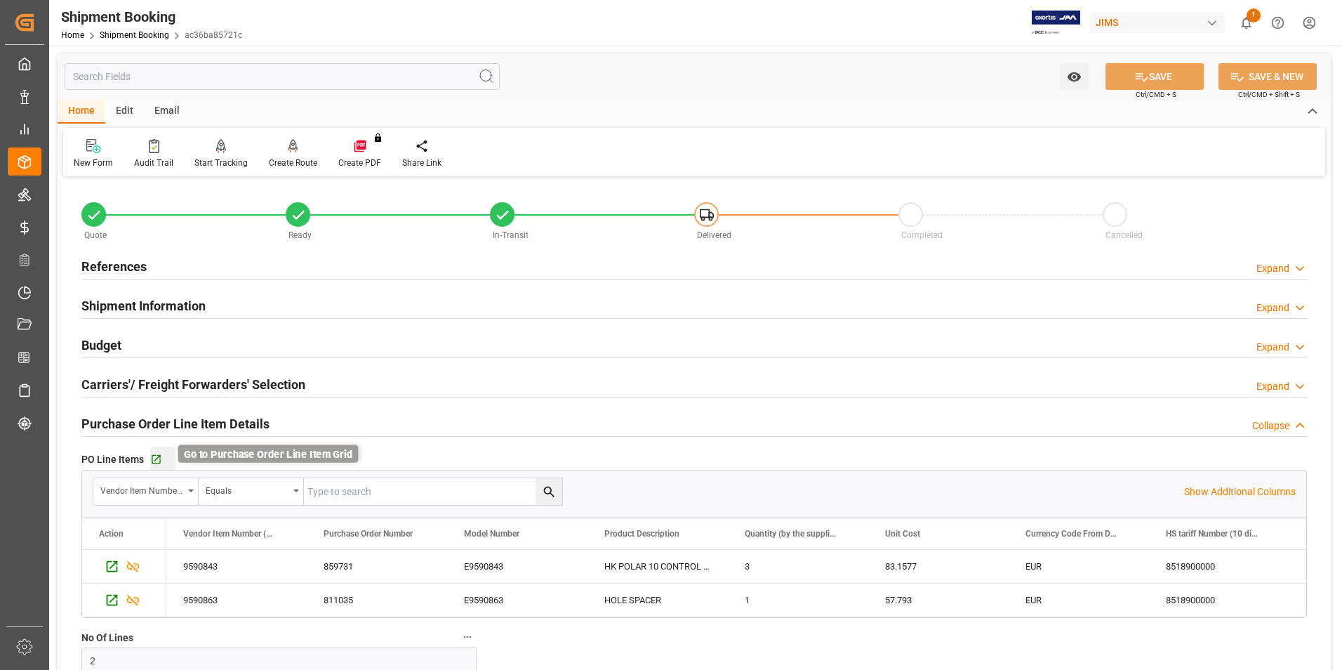
click at [159, 455] on icon "button" at bounding box center [156, 459] width 9 height 9
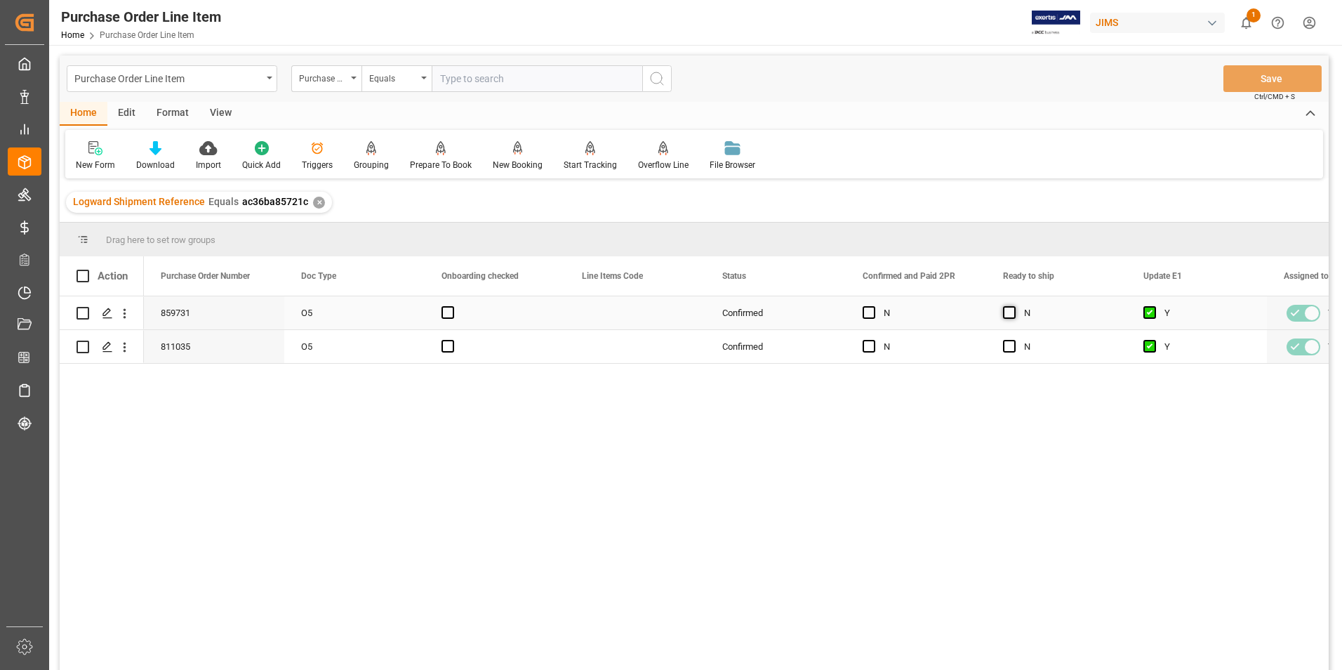
click at [1004, 316] on span "Press SPACE to select this row." at bounding box center [1009, 312] width 13 height 13
click at [1013, 306] on input "Press SPACE to select this row." at bounding box center [1013, 306] width 0 height 0
click at [1008, 347] on span "Press SPACE to select this row." at bounding box center [1009, 346] width 13 height 13
click at [1013, 340] on input "Press SPACE to select this row." at bounding box center [1013, 340] width 0 height 0
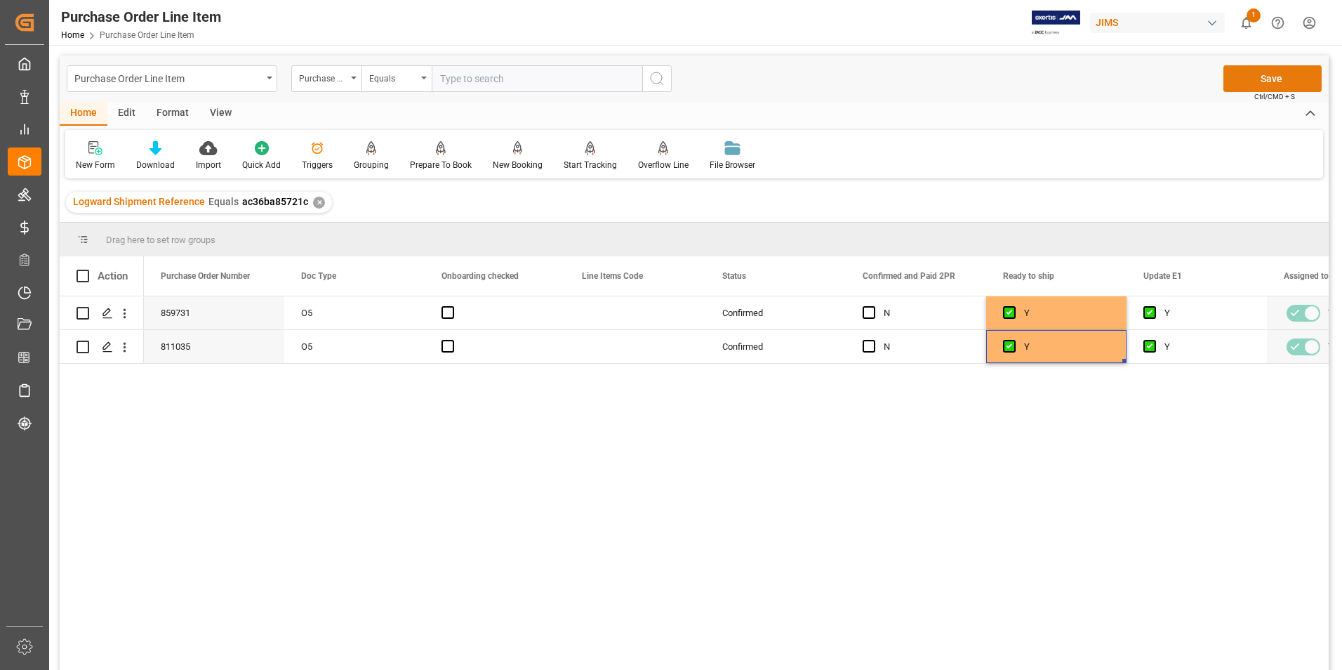
click at [1250, 80] on button "Save" at bounding box center [1272, 78] width 98 height 27
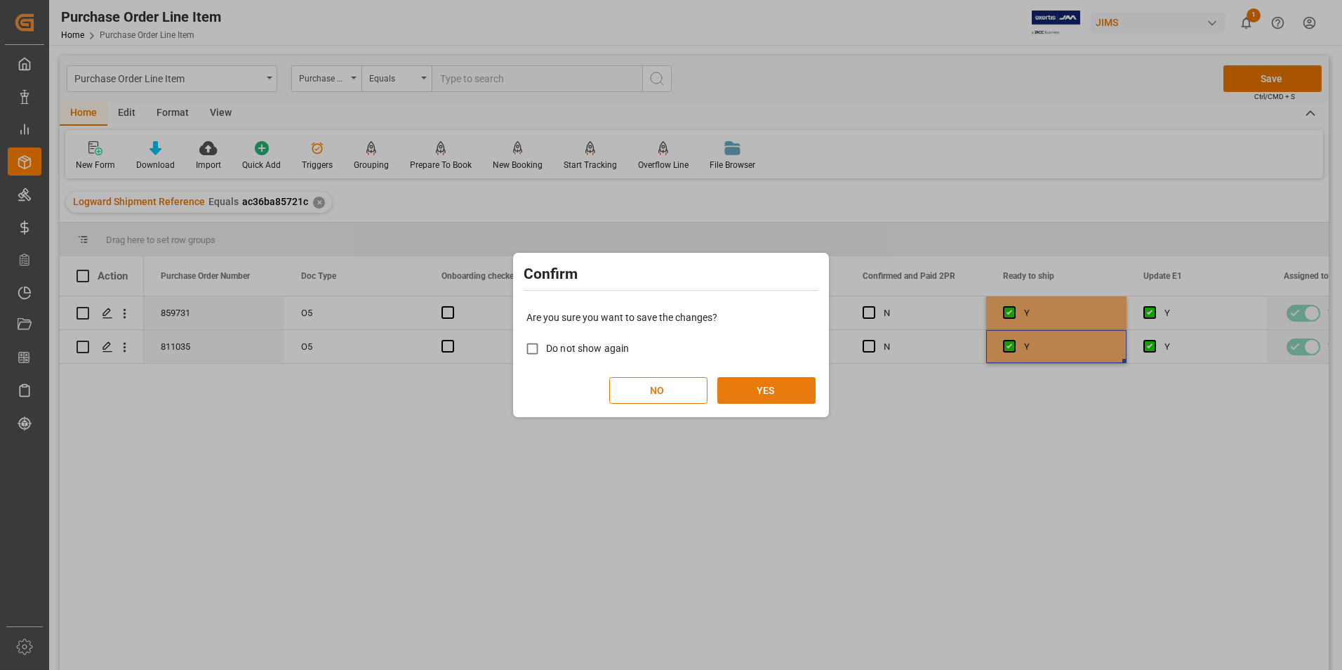
click at [784, 379] on button "YES" at bounding box center [766, 390] width 98 height 27
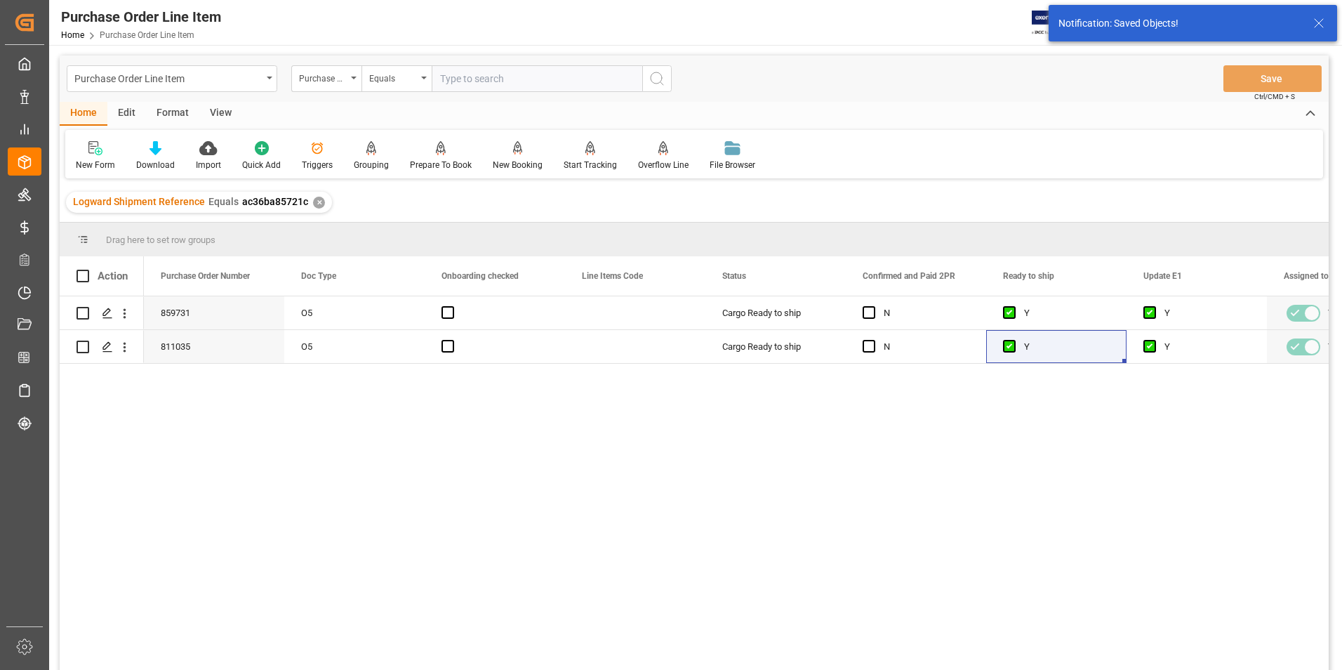
click at [213, 109] on div "View" at bounding box center [220, 114] width 43 height 24
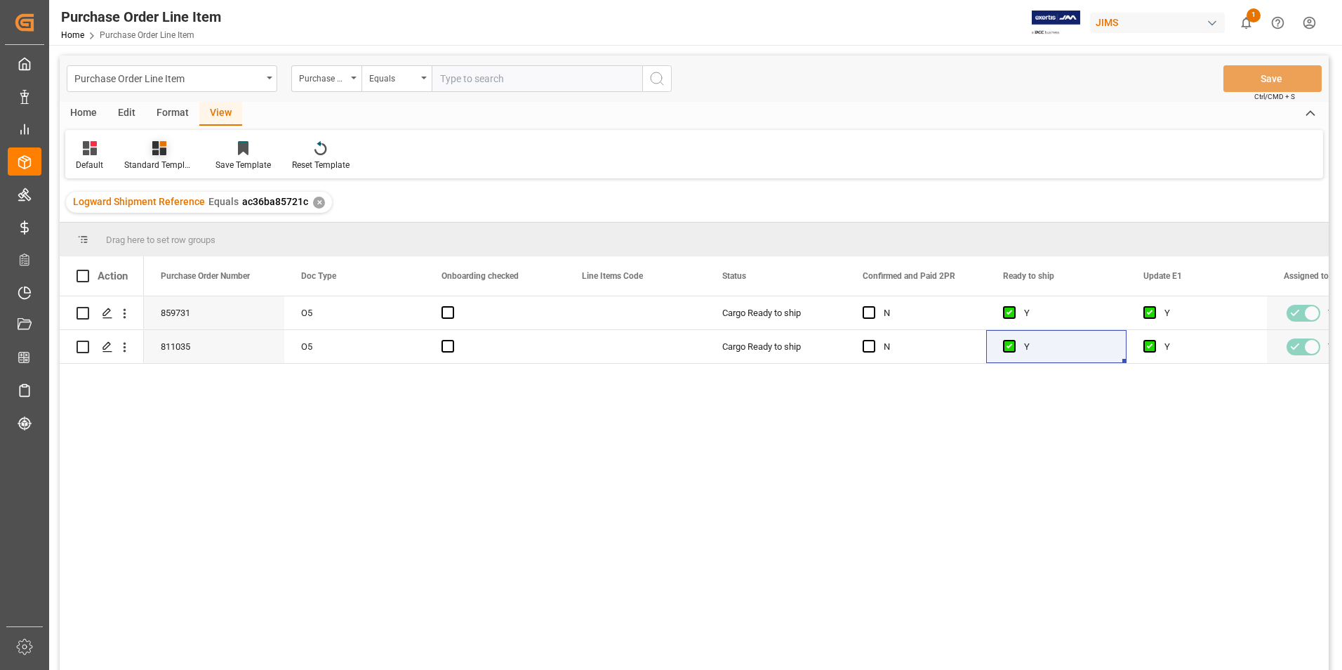
click at [154, 154] on icon at bounding box center [159, 148] width 14 height 14
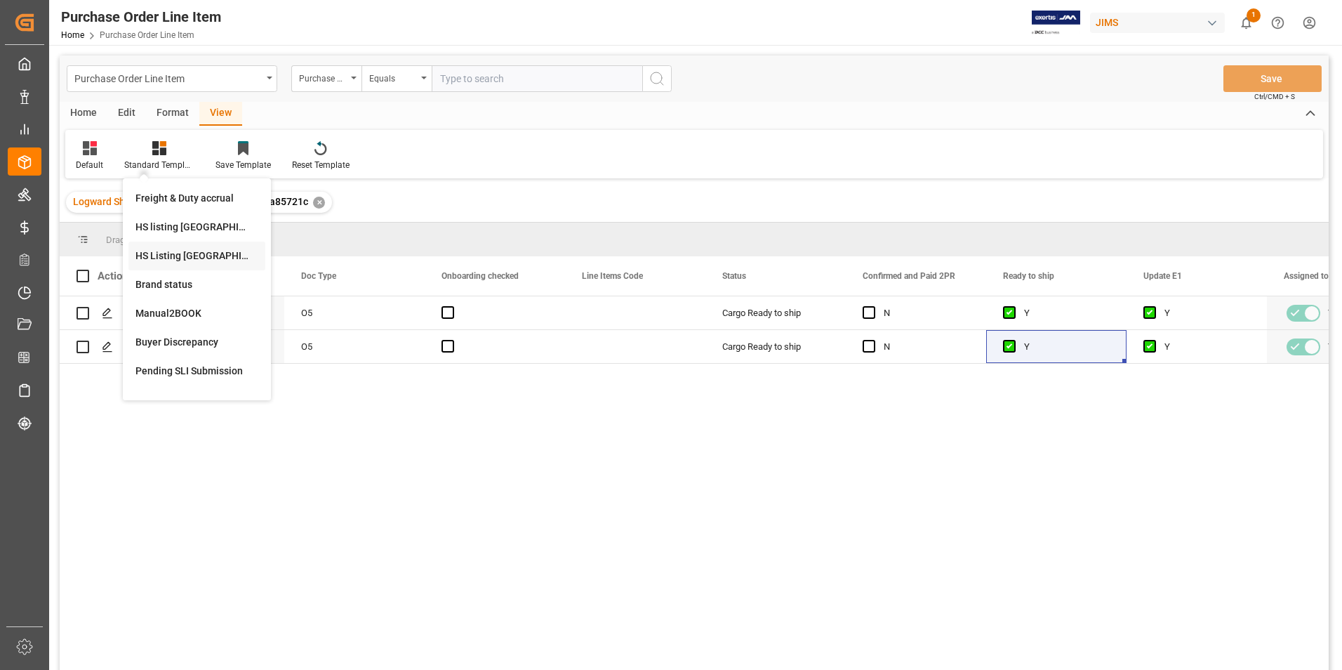
click at [183, 255] on div "HS Listing [GEOGRAPHIC_DATA]" at bounding box center [196, 255] width 123 height 15
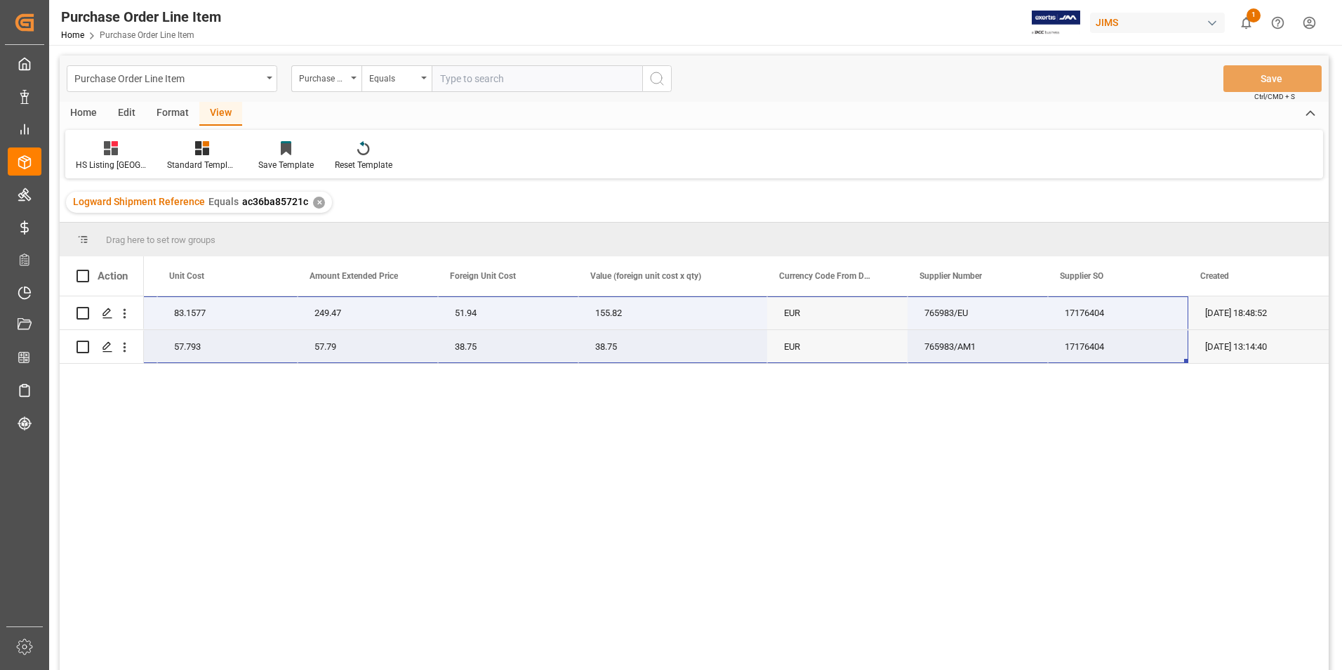
drag, startPoint x: 178, startPoint y: 307, endPoint x: 1162, endPoint y: 343, distance: 983.9
click at [1162, 343] on div "77-10512-DE HK POLAR 10 CONTROL PANEL 3 83.1577 249.47 51.94 155.82 EUR 765983/…" at bounding box center [252, 329] width 2154 height 67
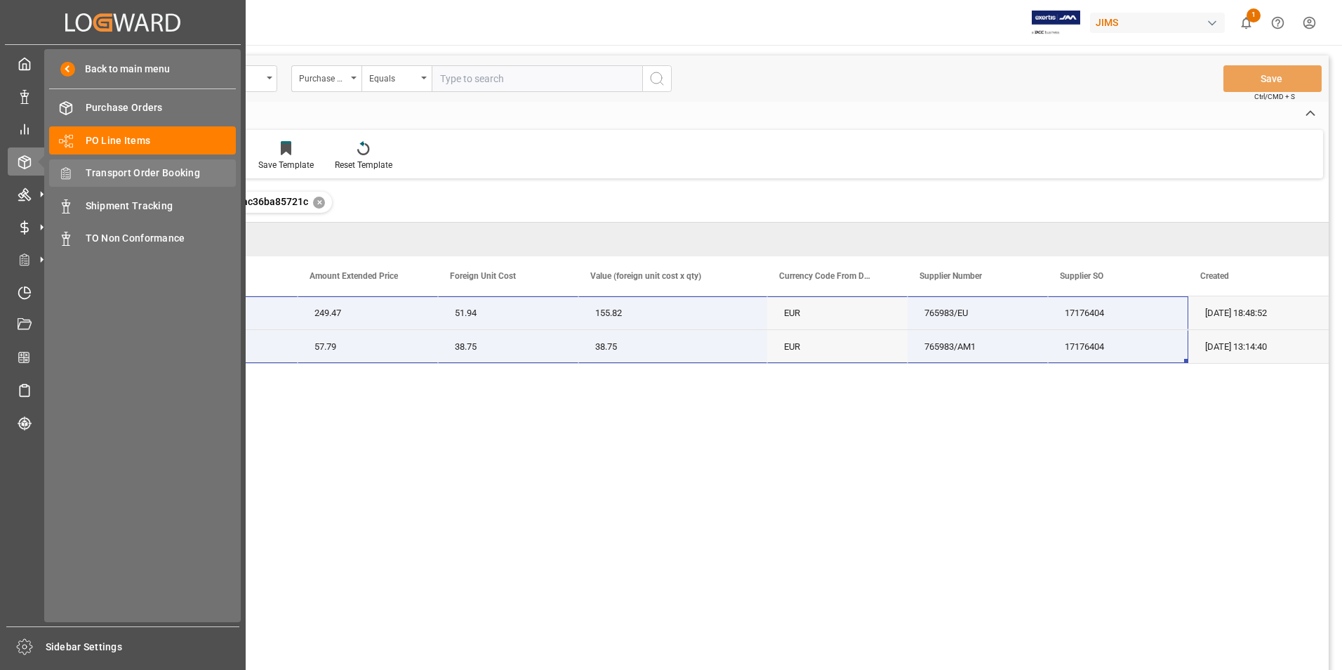
click at [129, 166] on span "Transport Order Booking" at bounding box center [161, 173] width 151 height 15
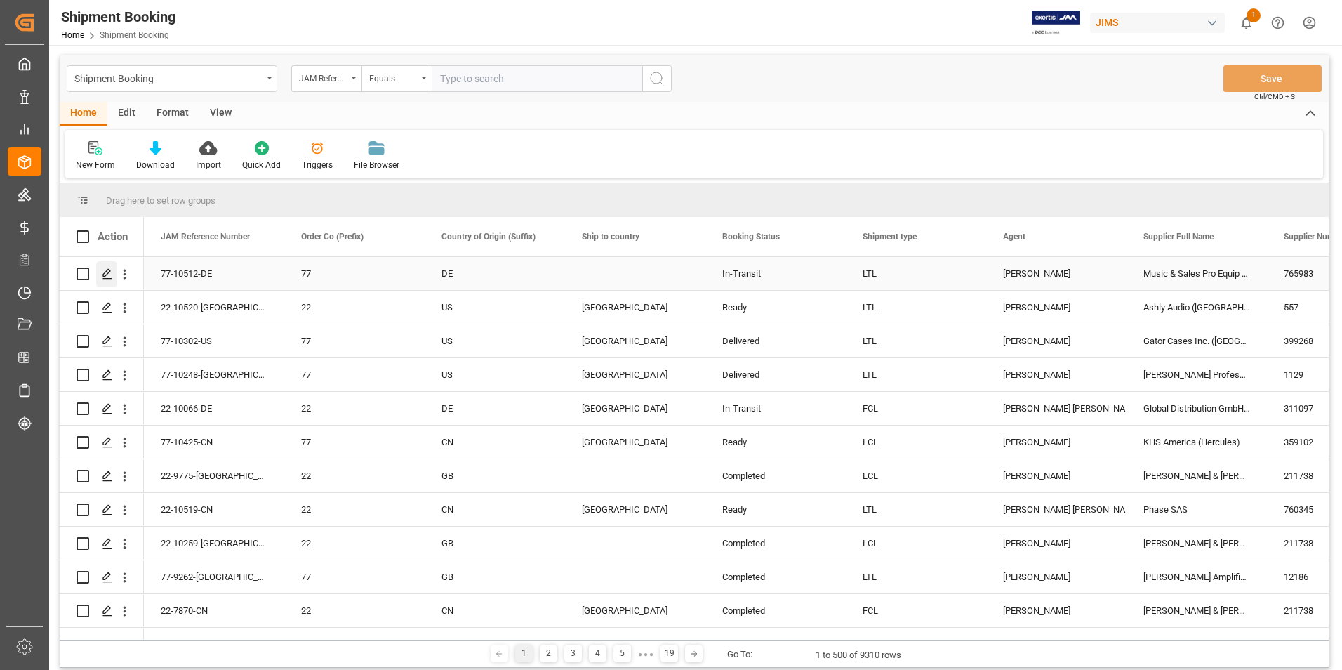
click at [107, 274] on polygon "Press SPACE to select this row." at bounding box center [106, 273] width 7 height 7
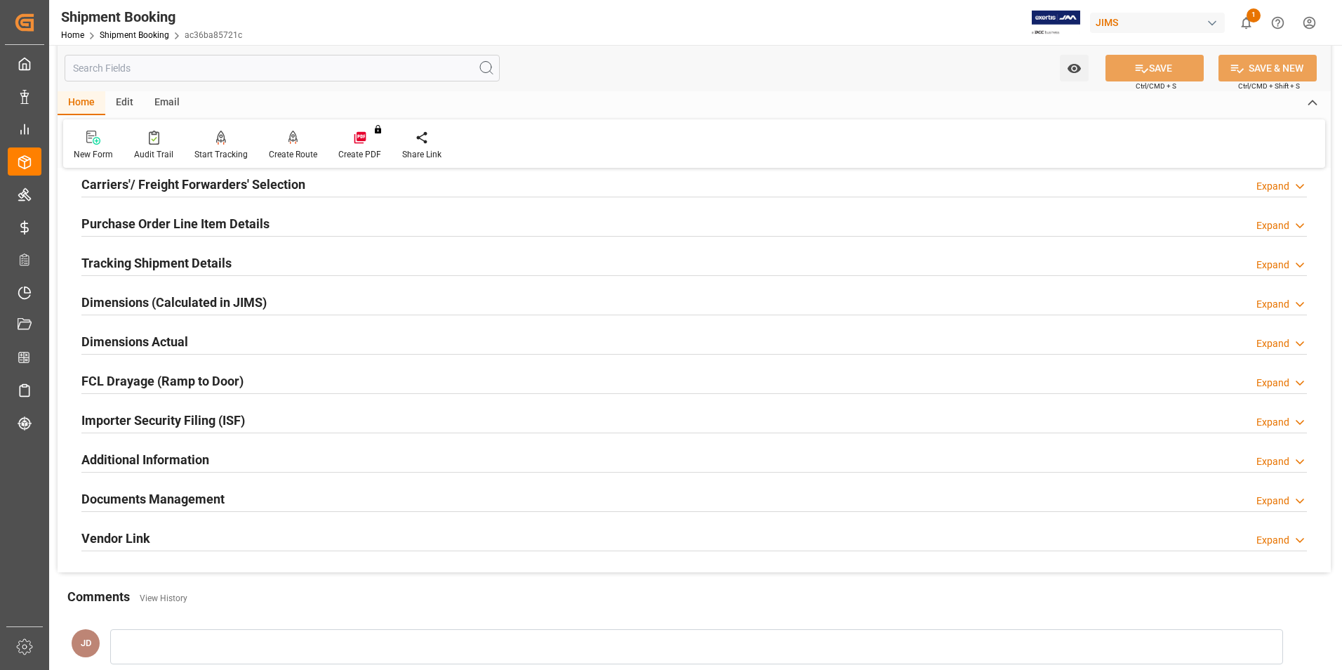
scroll to position [211, 0]
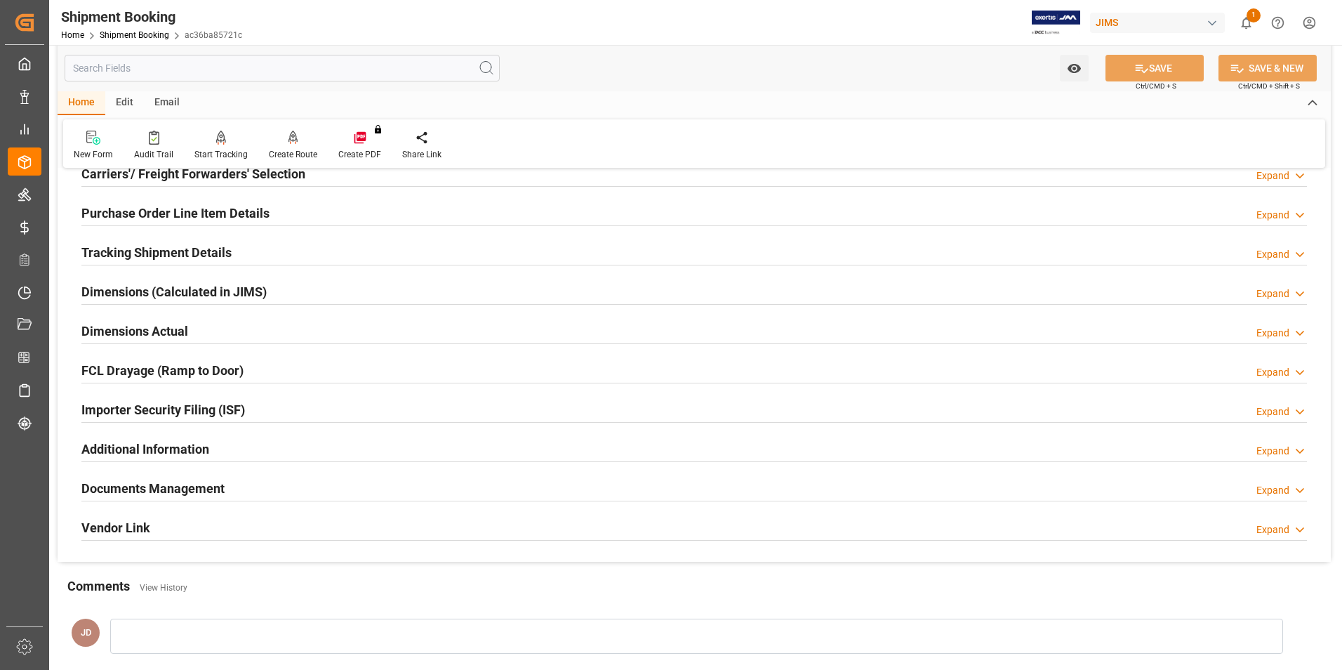
click at [126, 479] on h2 "Documents Management" at bounding box center [152, 488] width 143 height 19
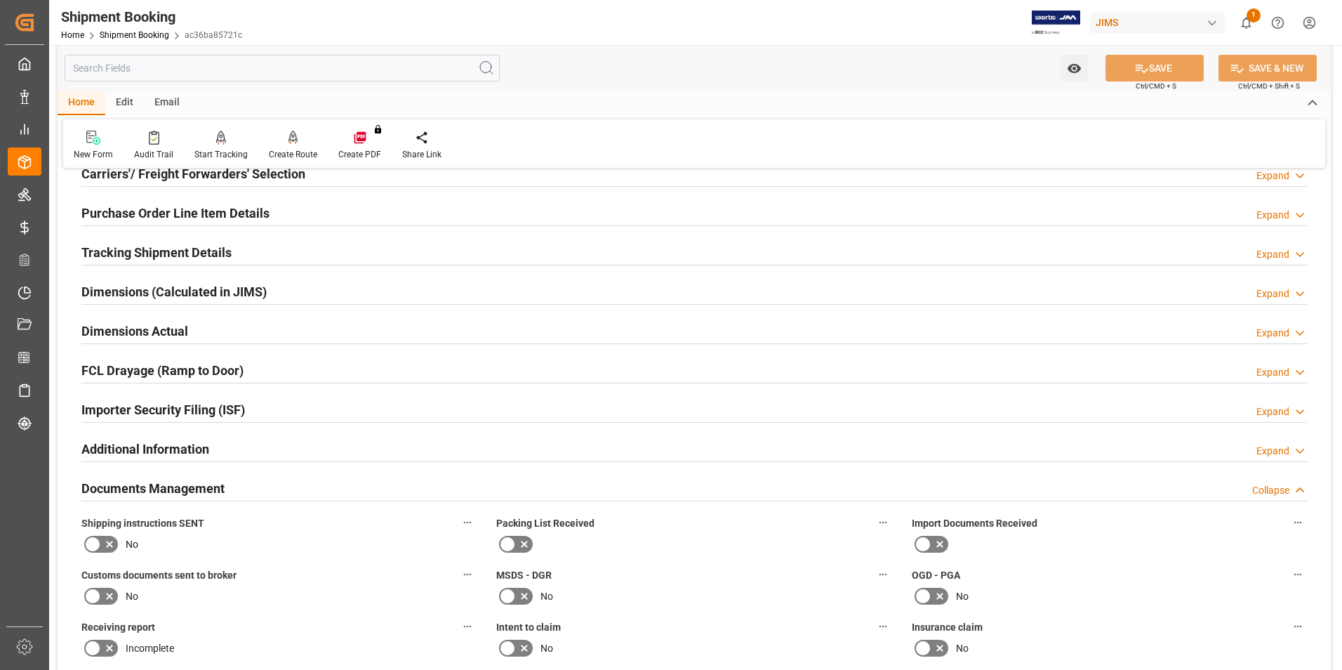
click at [932, 536] on icon at bounding box center [939, 544] width 17 height 17
click at [0, 0] on input "checkbox" at bounding box center [0, 0] width 0 height 0
click at [97, 592] on icon at bounding box center [92, 595] width 8 height 6
click at [0, 0] on input "checkbox" at bounding box center [0, 0] width 0 height 0
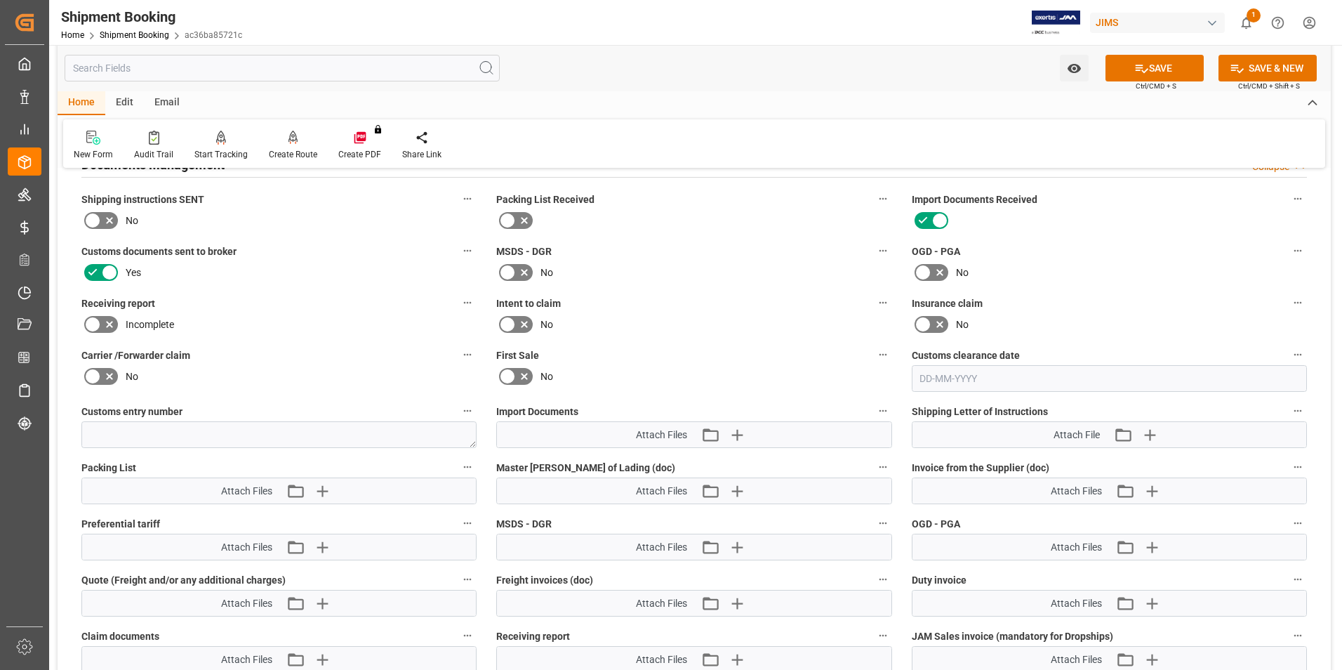
scroll to position [561, 0]
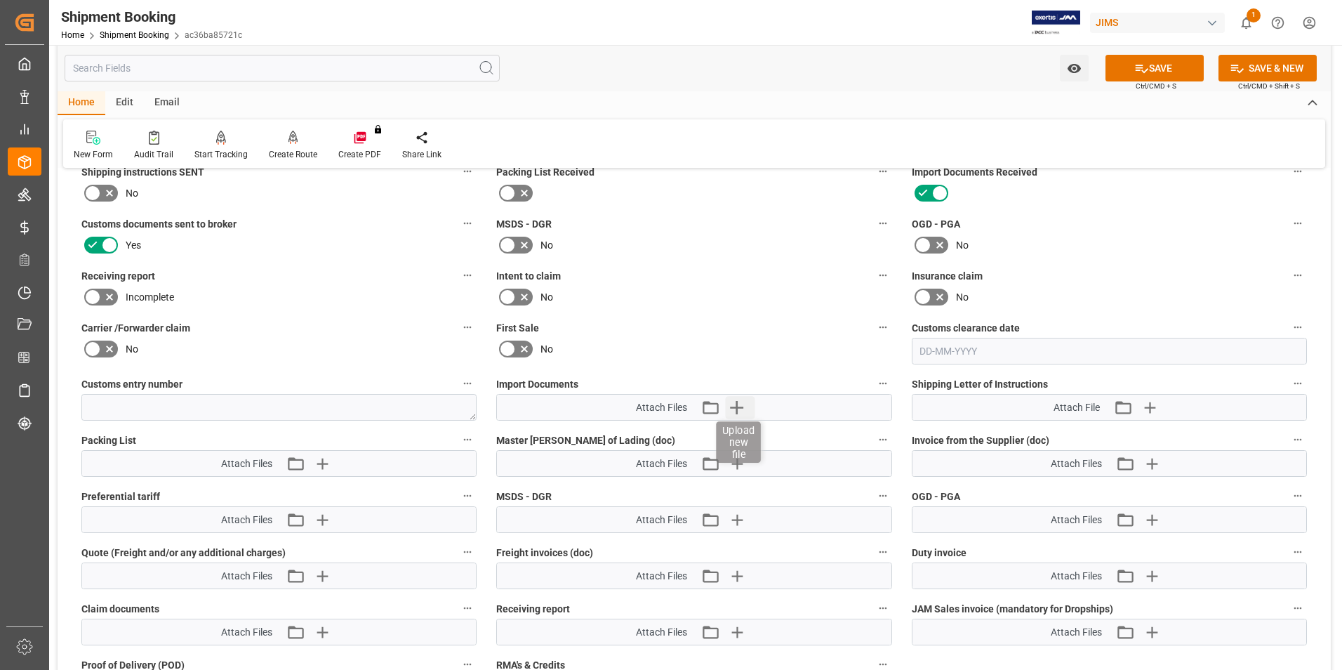
click at [738, 405] on icon "button" at bounding box center [736, 407] width 13 height 13
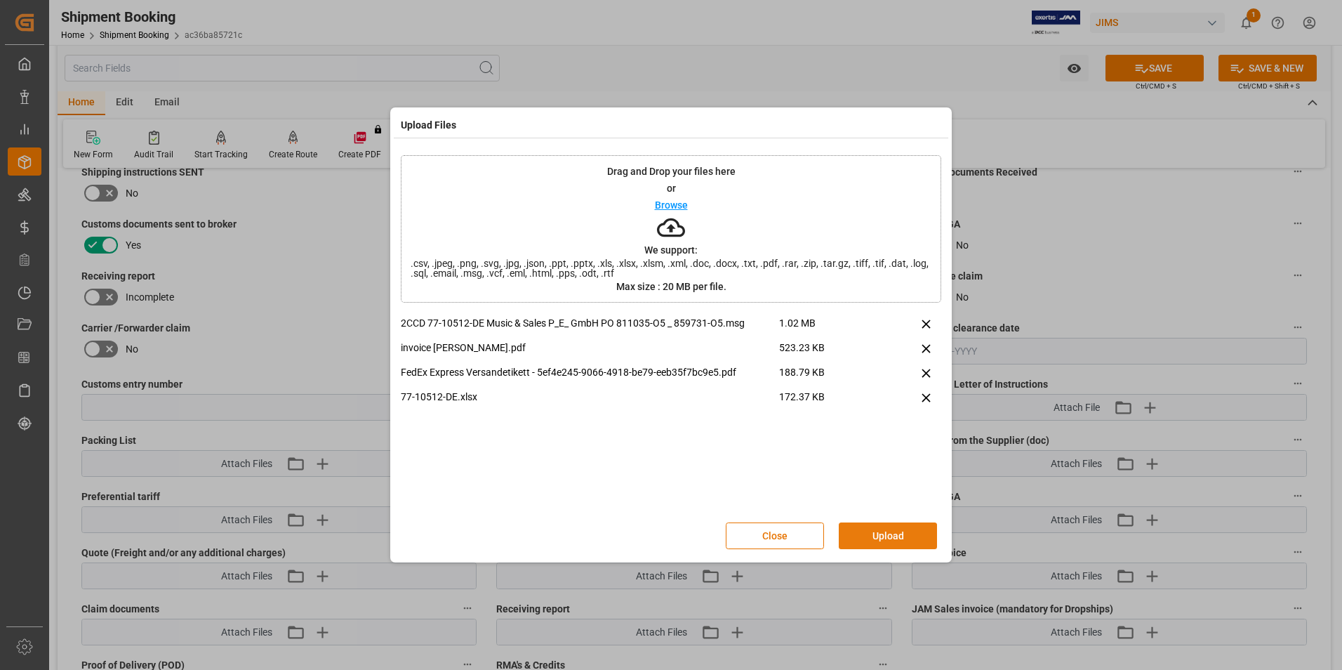
click at [915, 543] on button "Upload" at bounding box center [888, 535] width 98 height 27
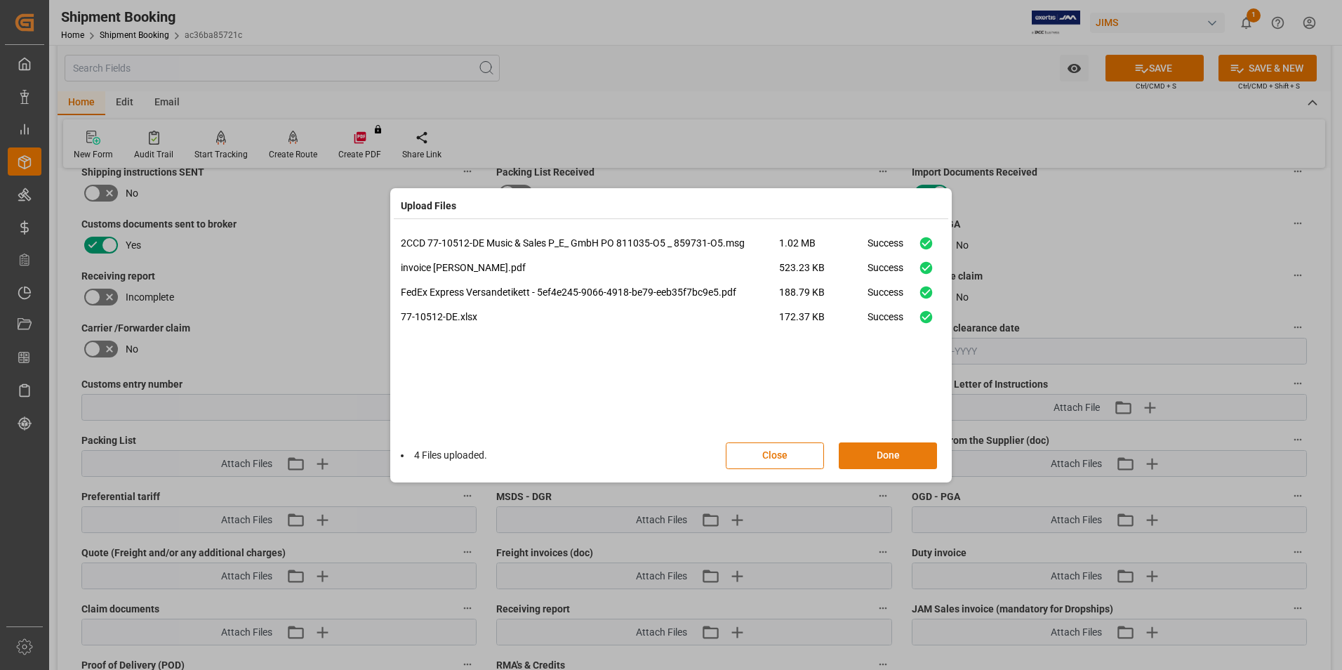
click at [886, 451] on button "Done" at bounding box center [888, 455] width 98 height 27
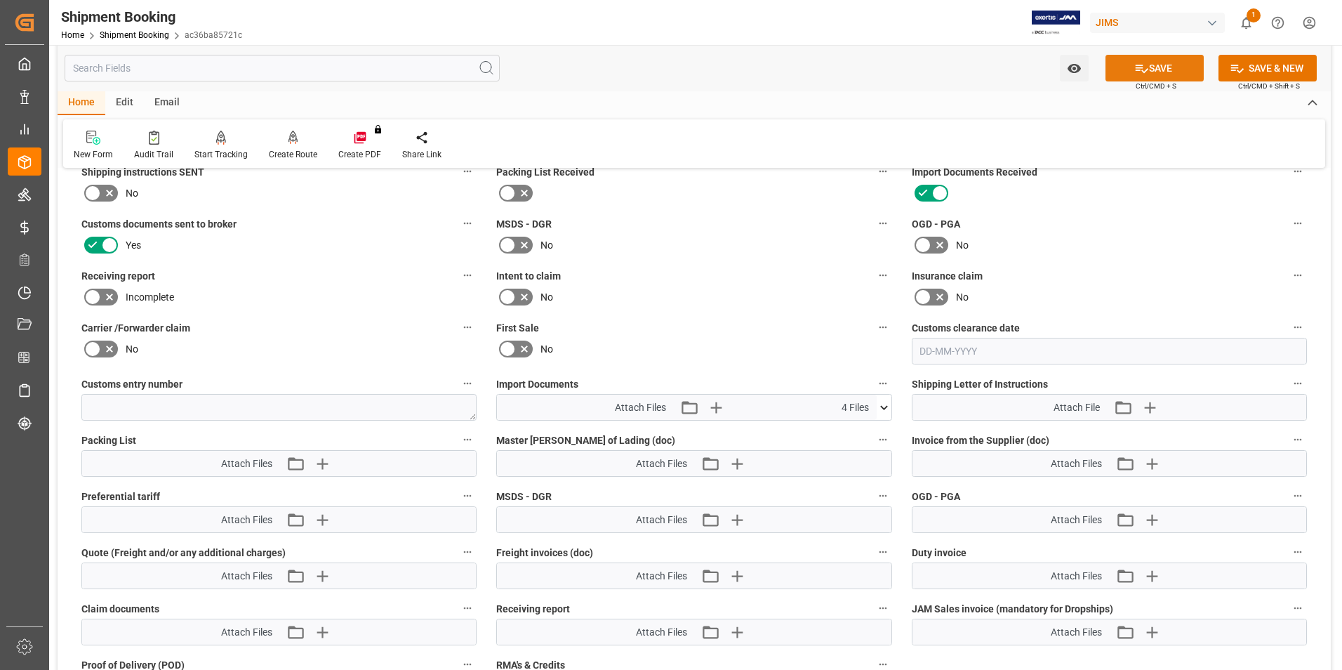
click at [1149, 65] on button "SAVE" at bounding box center [1154, 68] width 98 height 27
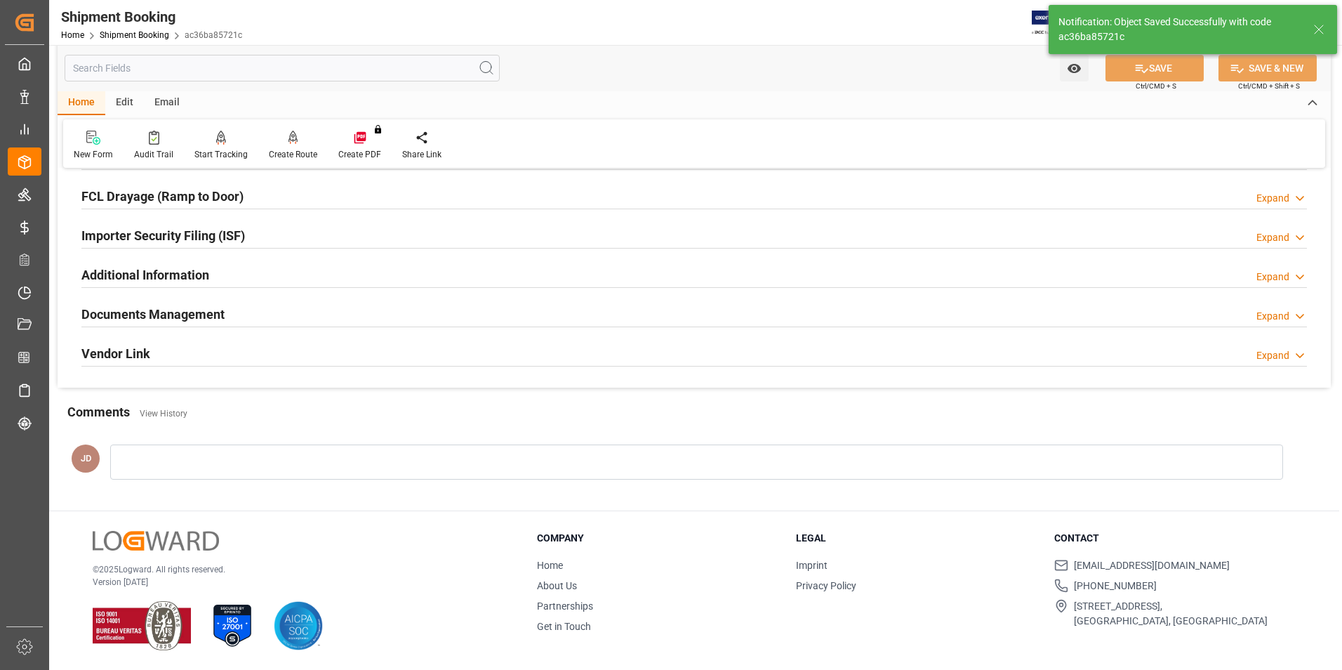
scroll to position [384, 0]
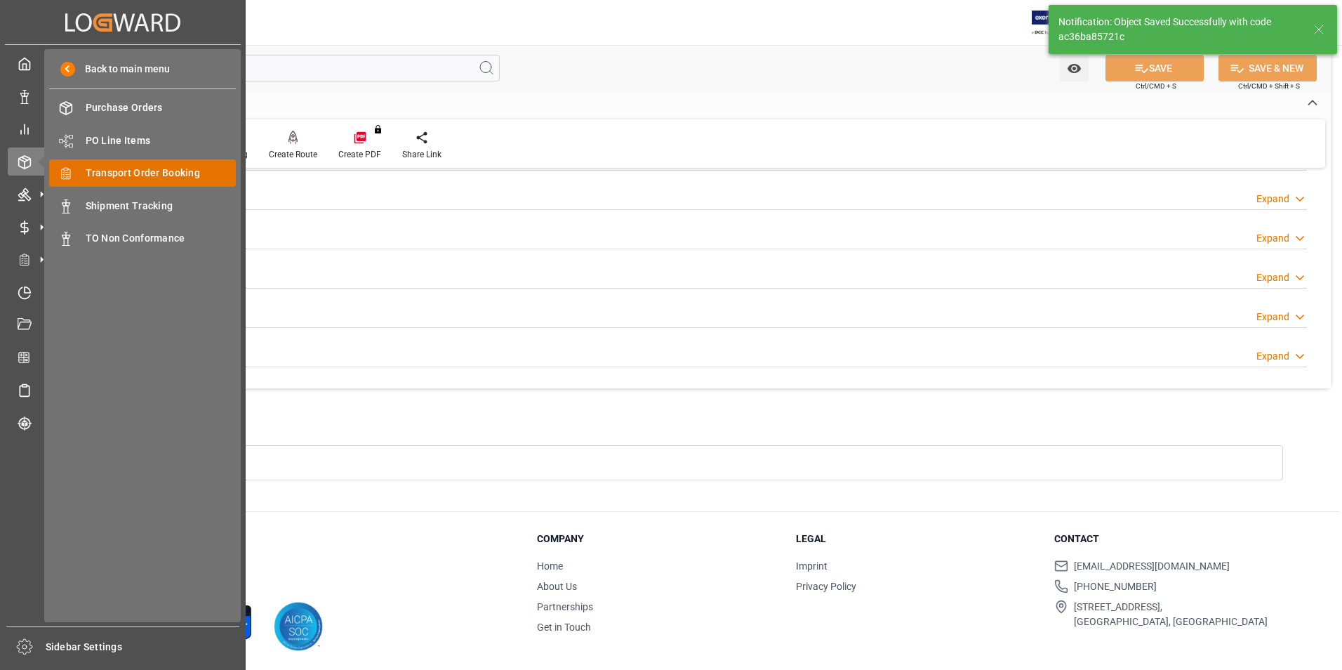
click at [169, 171] on span "Transport Order Booking" at bounding box center [161, 173] width 151 height 15
